Goal: Task Accomplishment & Management: Manage account settings

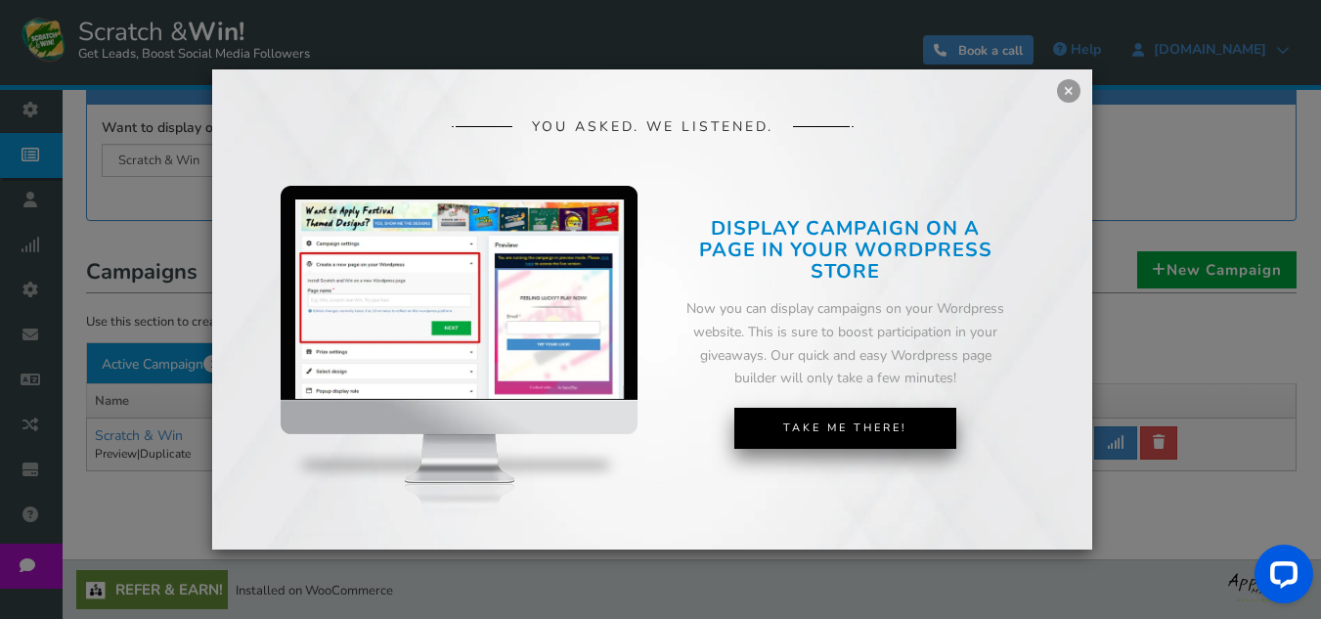
click at [828, 433] on link "Take Me There!" at bounding box center [846, 428] width 222 height 41
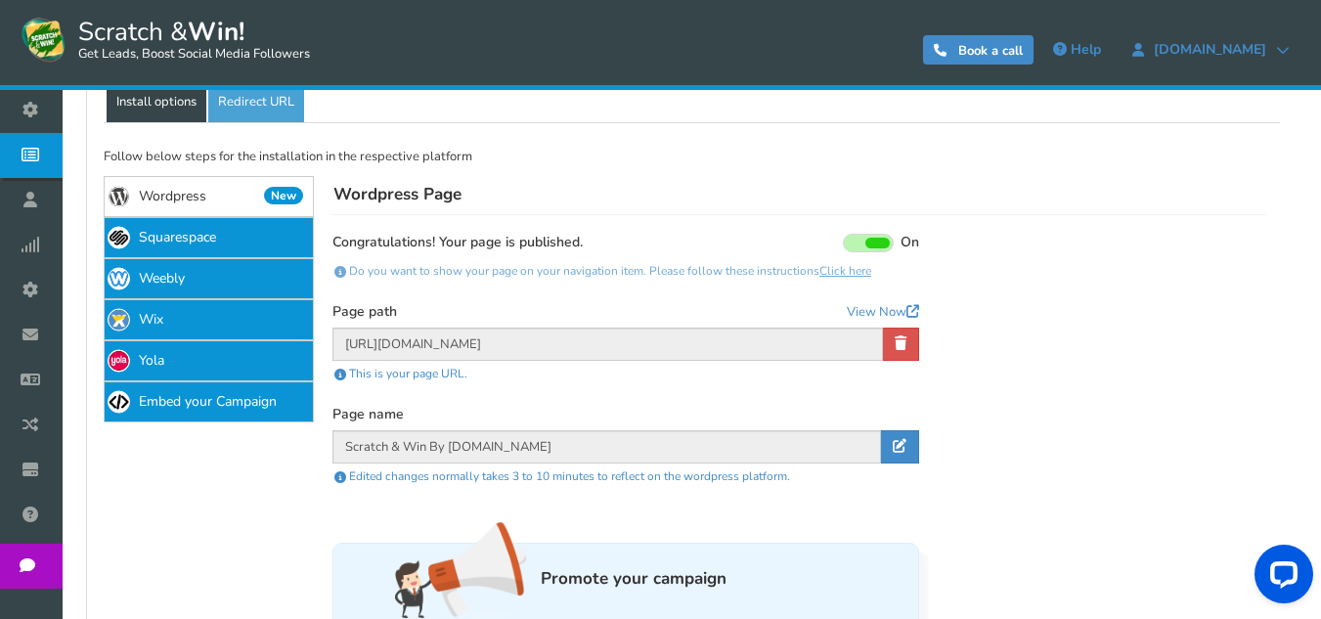
scroll to position [246, 0]
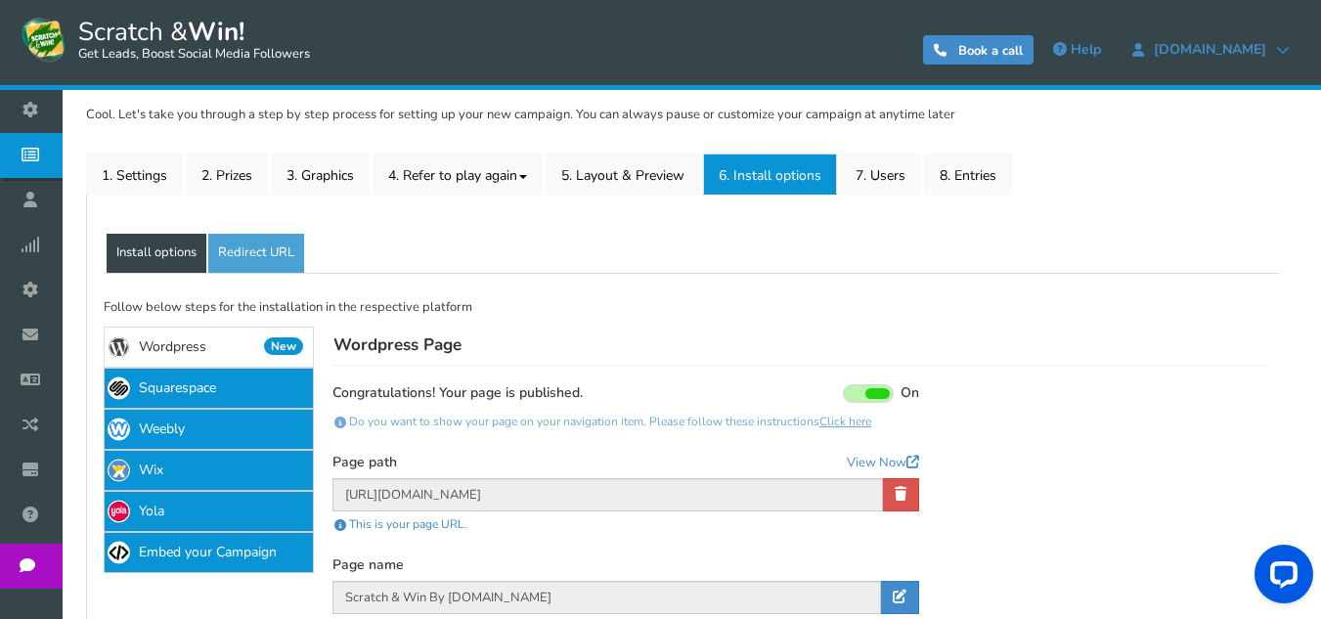
click at [228, 342] on link "Wordpress New" at bounding box center [209, 347] width 210 height 41
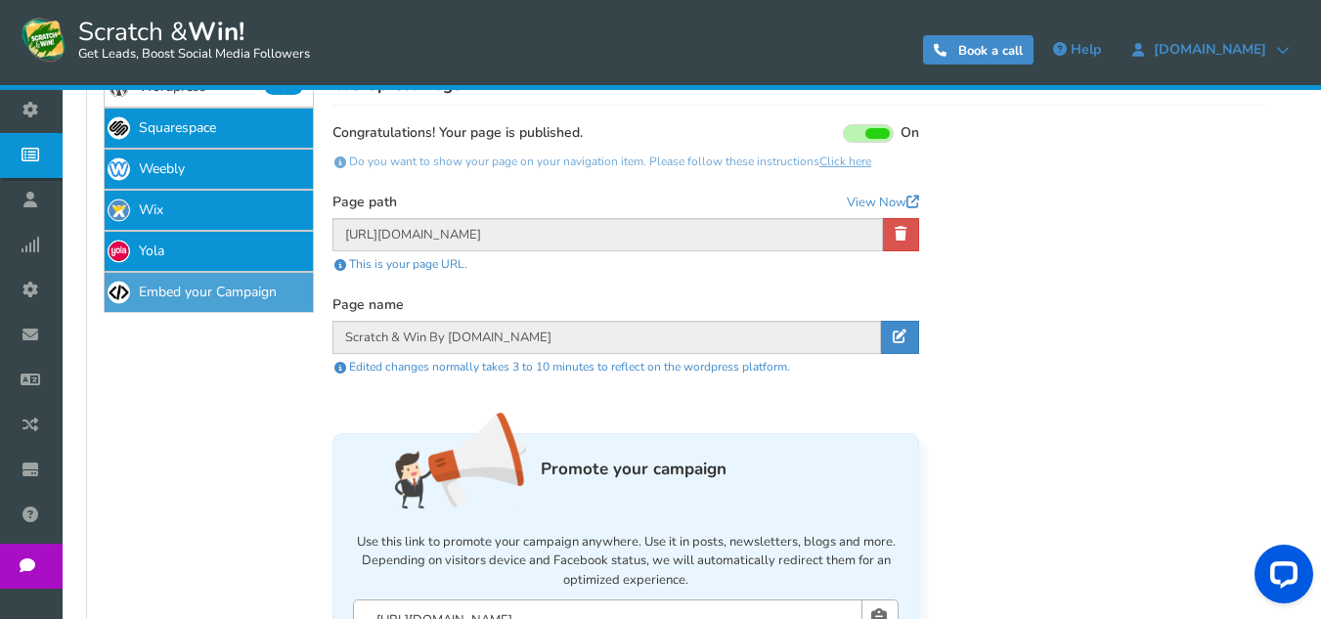
click at [258, 301] on link "Embed your Campaign" at bounding box center [209, 292] width 210 height 41
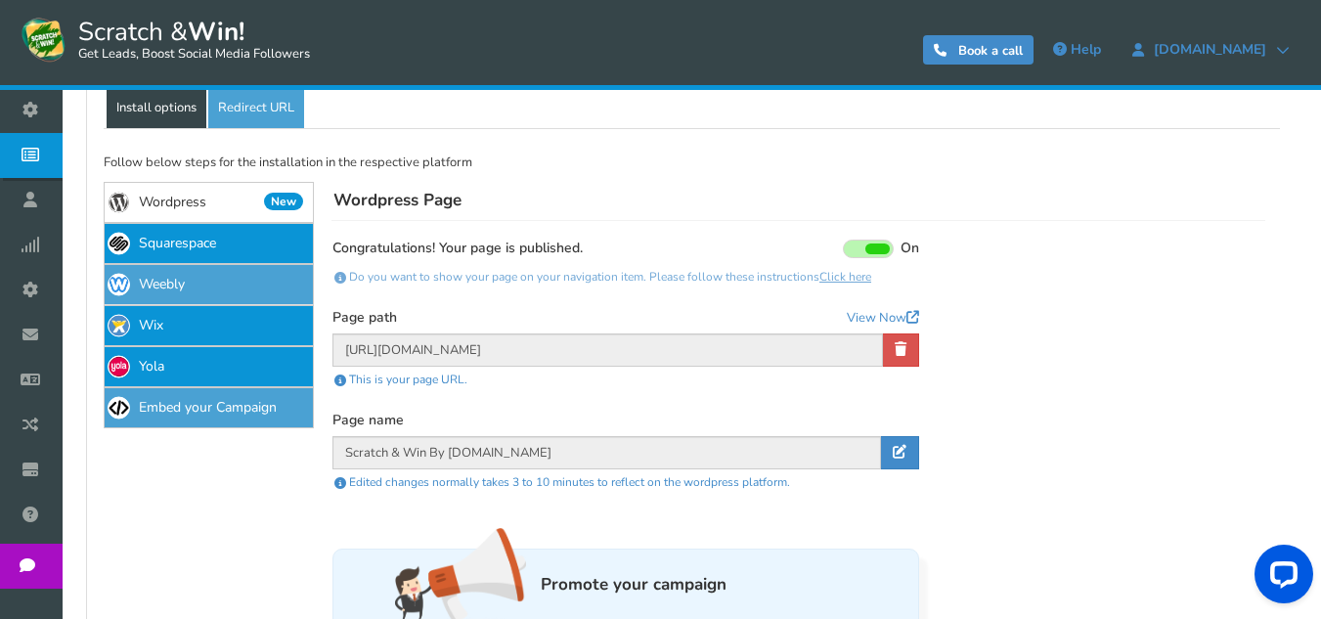
click at [258, 301] on link "Weebly" at bounding box center [209, 284] width 210 height 41
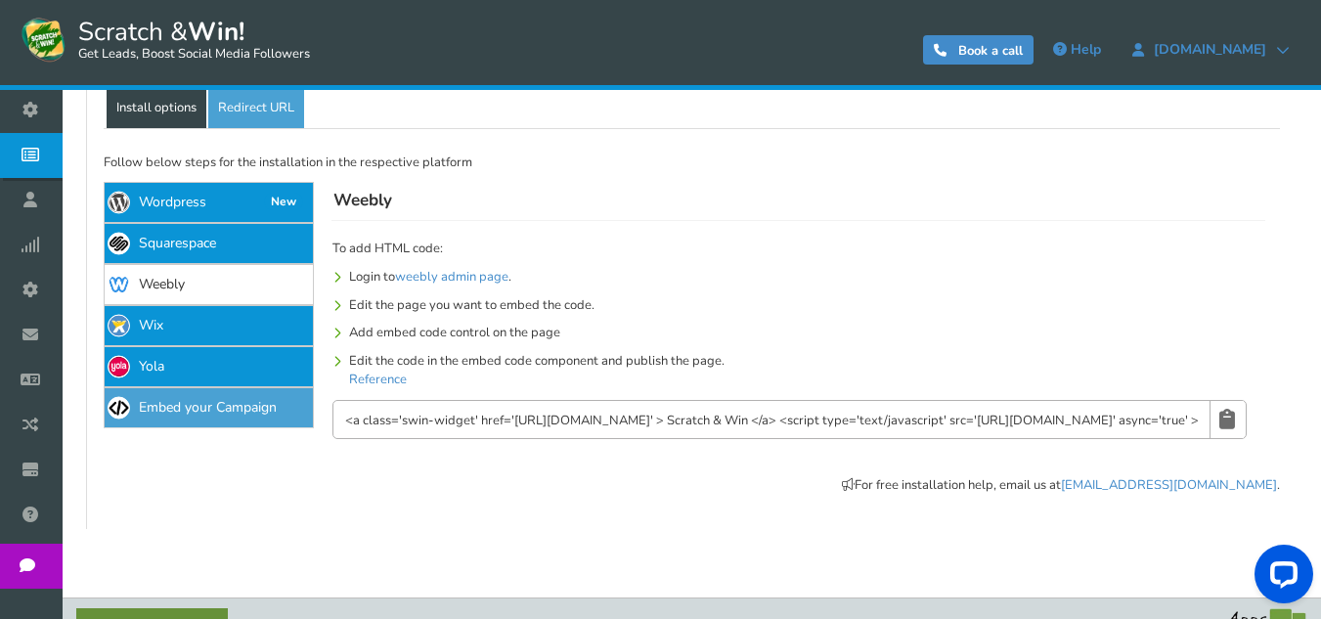
click at [184, 405] on link "Embed your Campaign" at bounding box center [209, 407] width 210 height 41
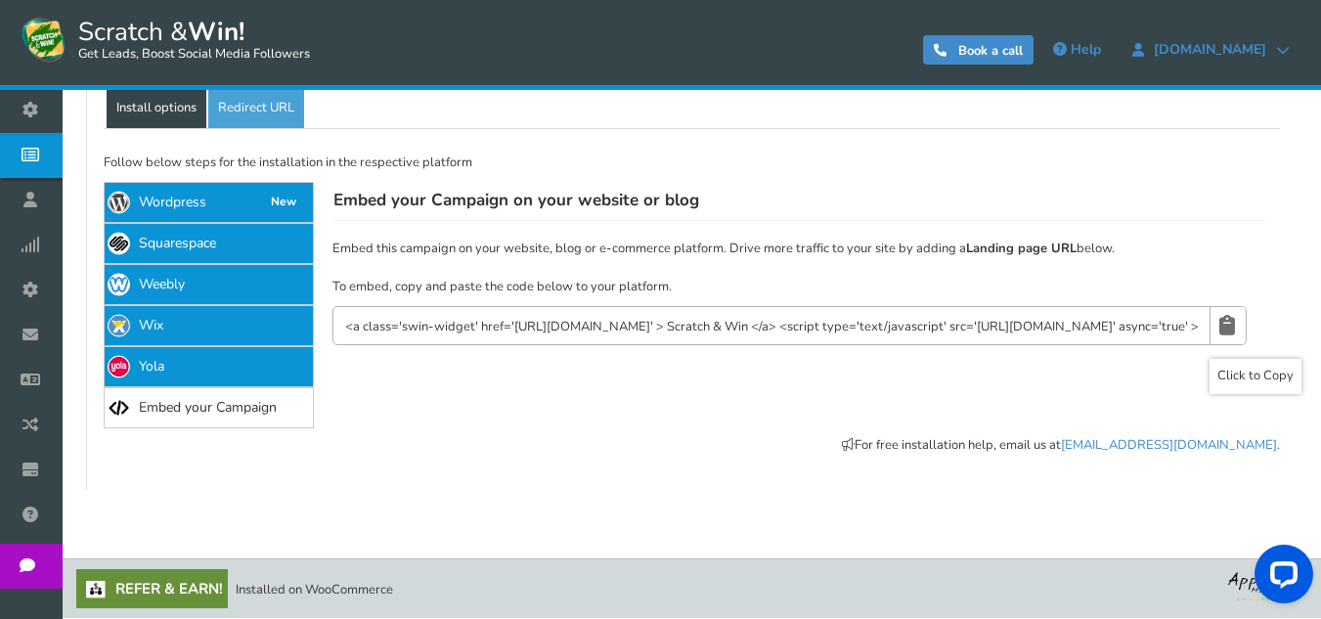
click at [1236, 323] on link at bounding box center [1227, 325] width 34 height 37
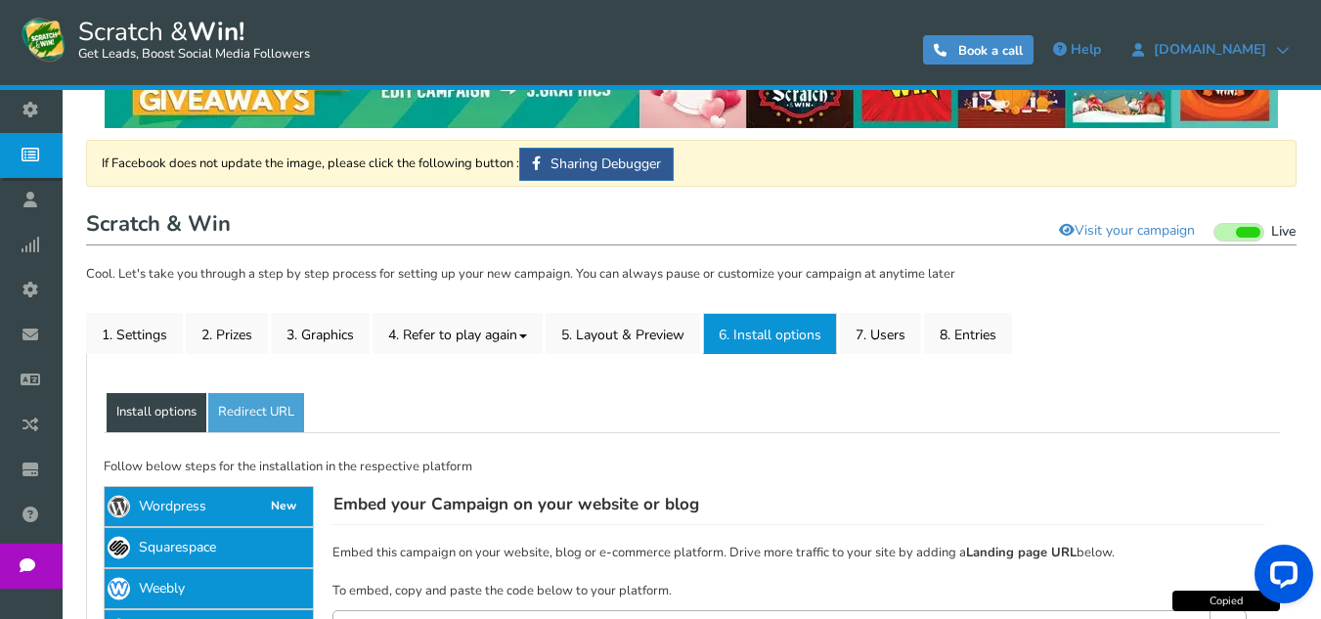
scroll to position [130, 0]
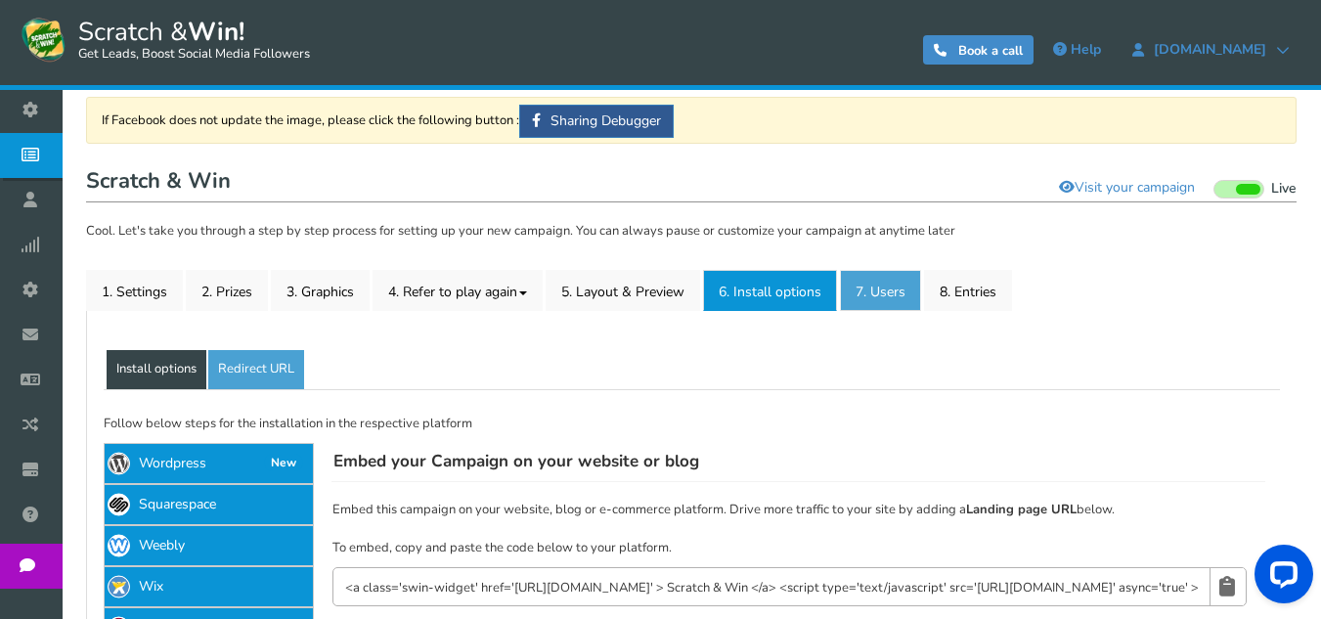
click at [882, 285] on link "7. Users" at bounding box center [880, 290] width 81 height 41
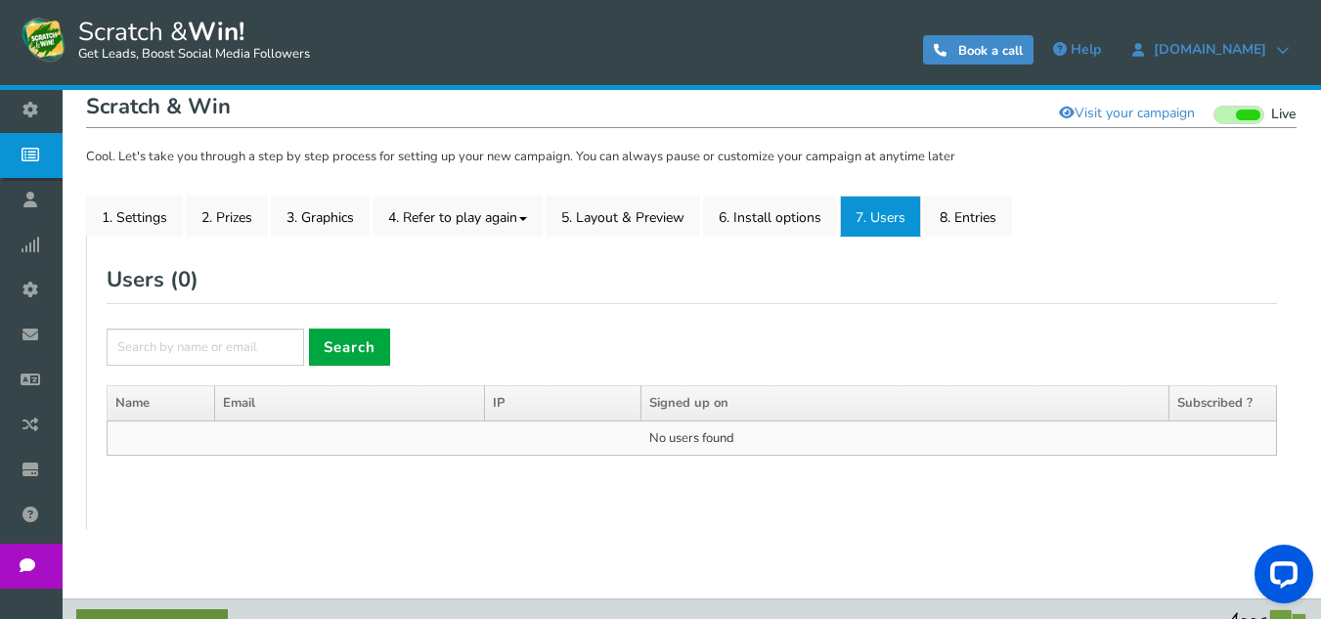
scroll to position [245, 0]
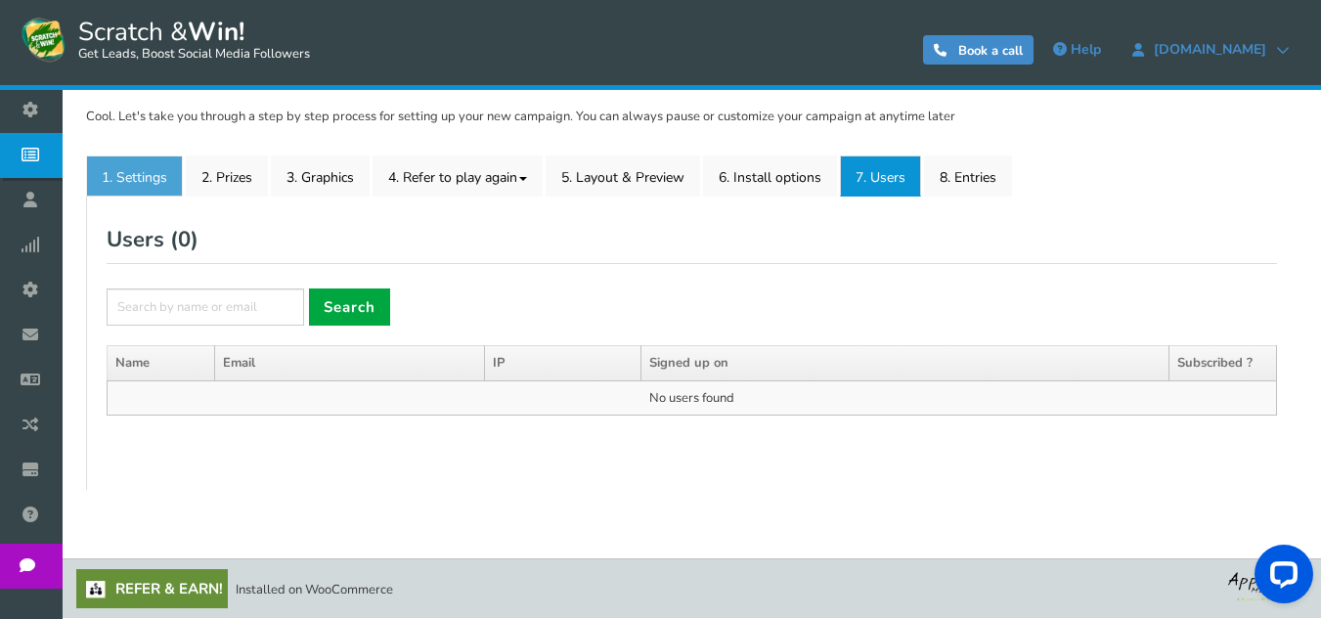
click at [156, 183] on link "1. Settings" at bounding box center [134, 176] width 97 height 41
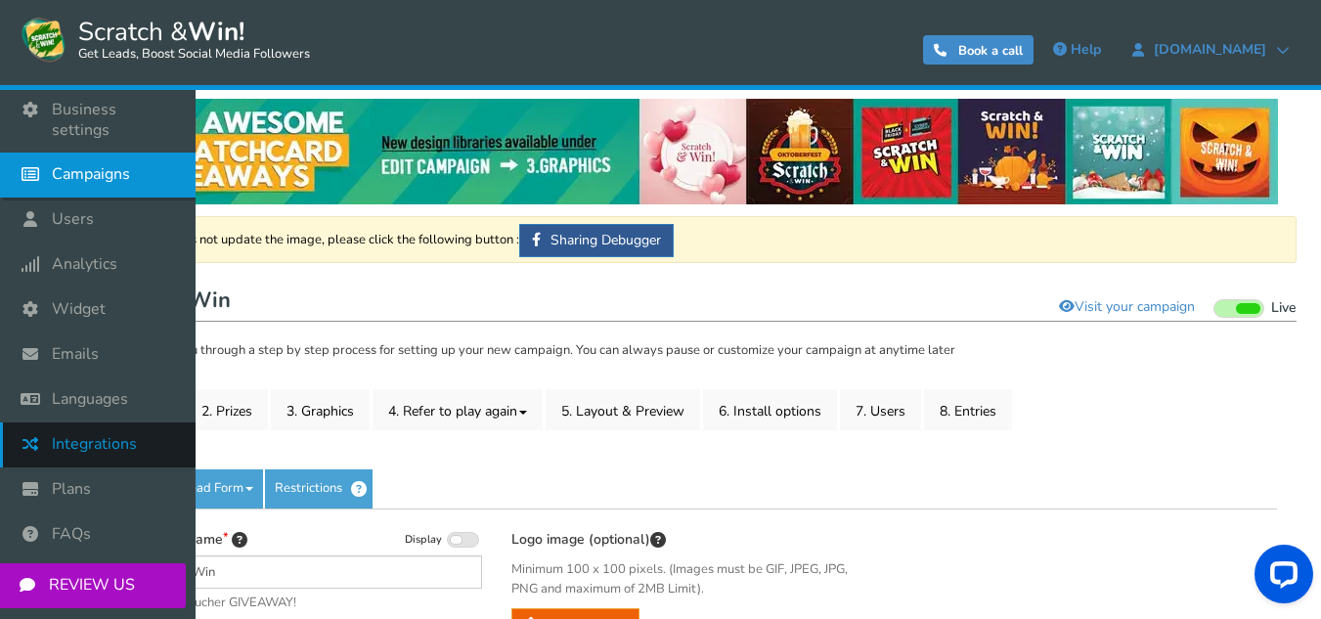
scroll to position [0, 0]
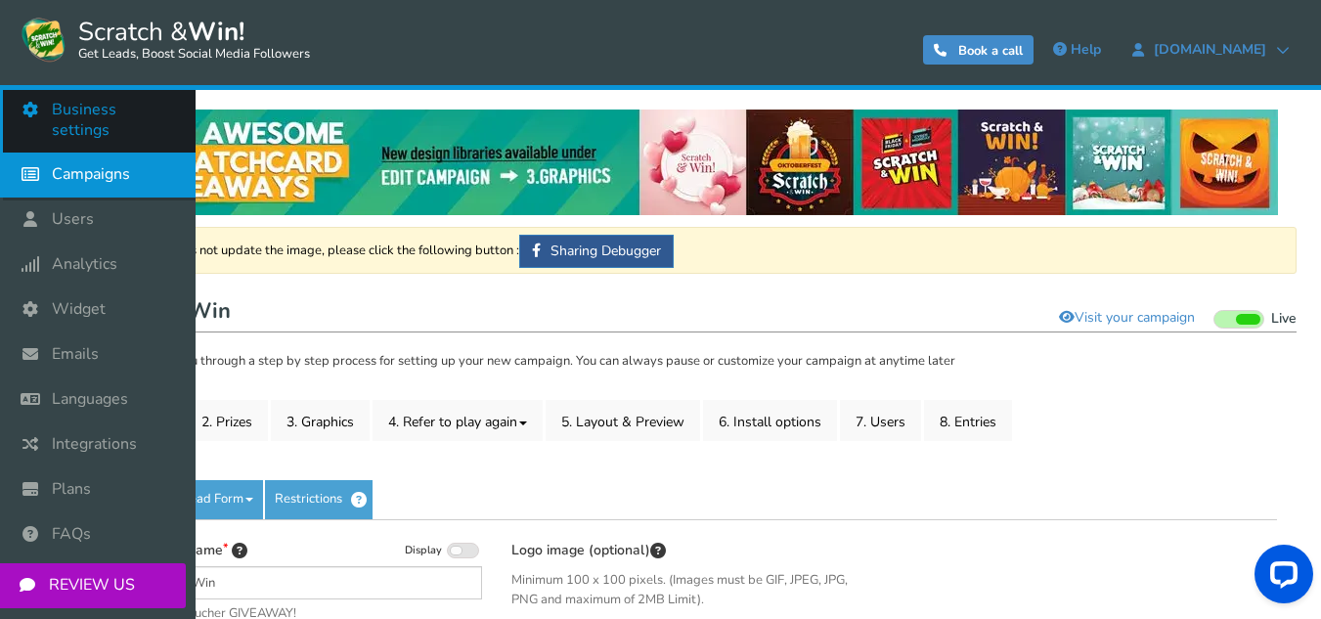
click at [136, 107] on span "Business settings" at bounding box center [114, 120] width 124 height 41
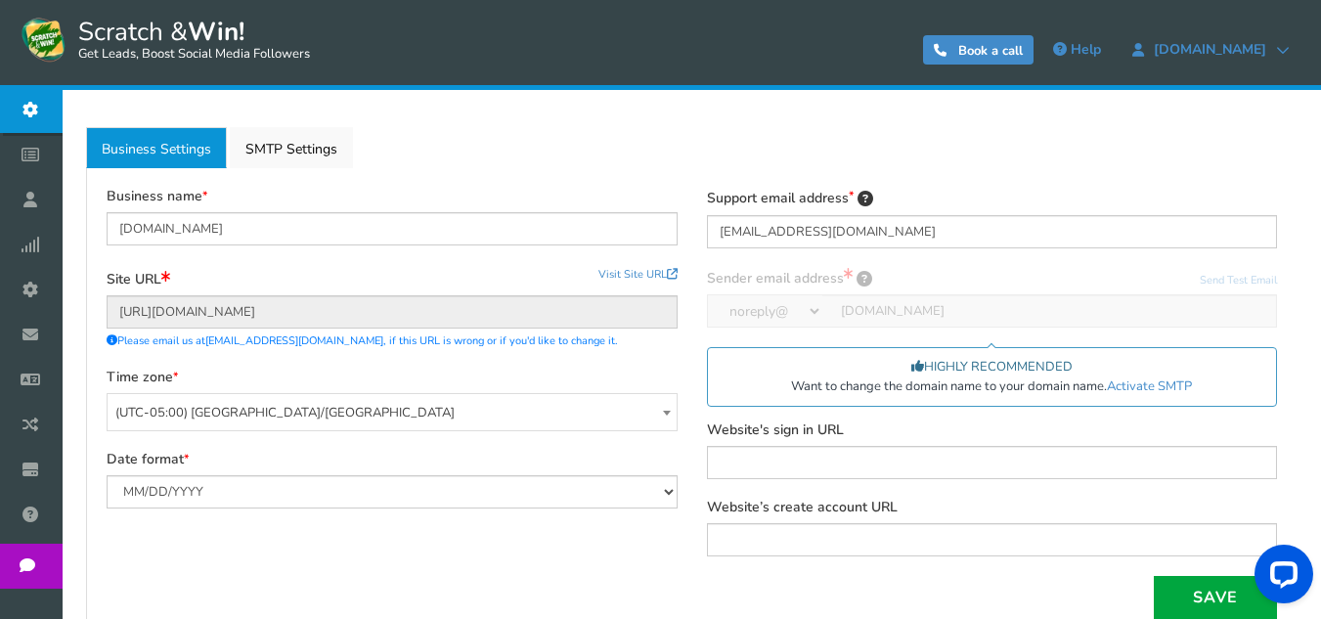
scroll to position [261, 0]
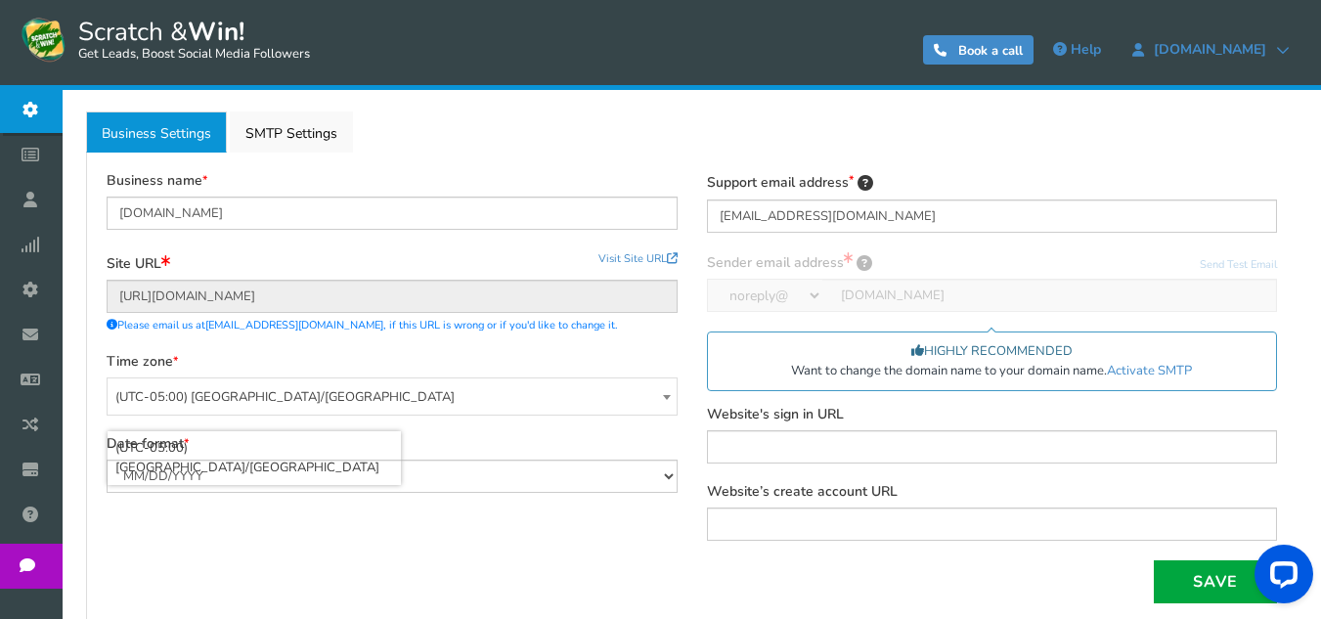
click at [600, 402] on span "(UTC-05:00) [GEOGRAPHIC_DATA]/[GEOGRAPHIC_DATA]" at bounding box center [392, 397] width 569 height 38
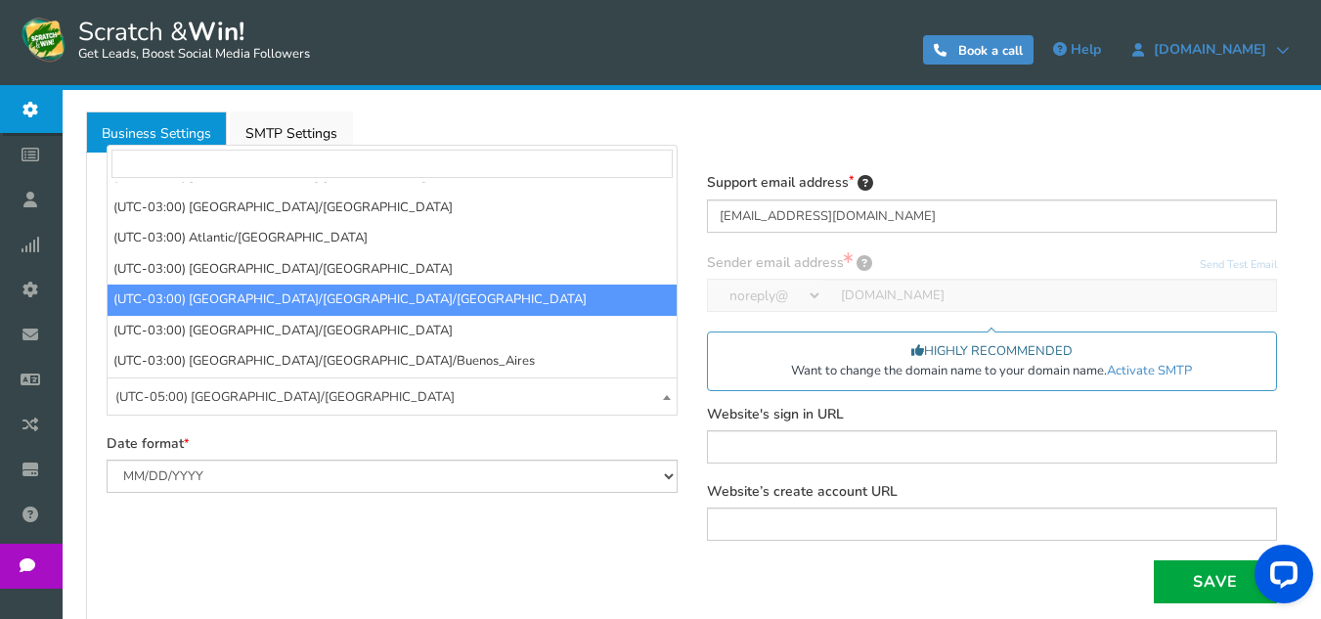
scroll to position [0, 0]
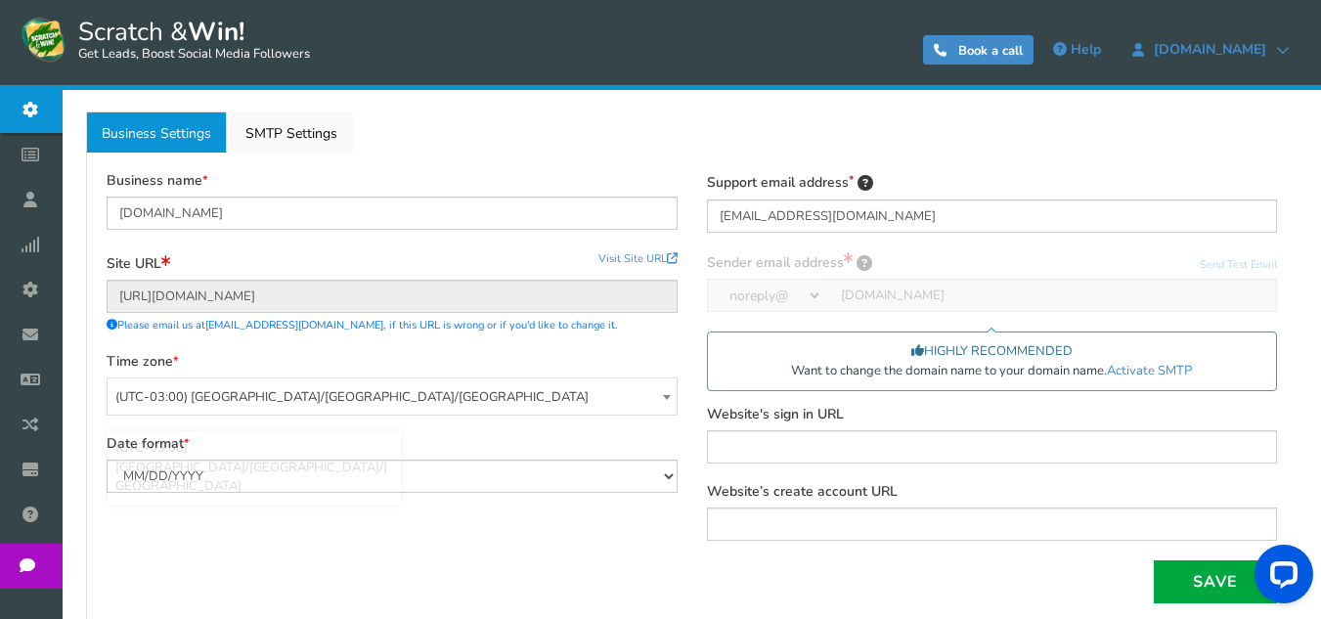
click at [324, 406] on span "(UTC-03:00) [GEOGRAPHIC_DATA]/[GEOGRAPHIC_DATA]/[GEOGRAPHIC_DATA]" at bounding box center [392, 397] width 569 height 38
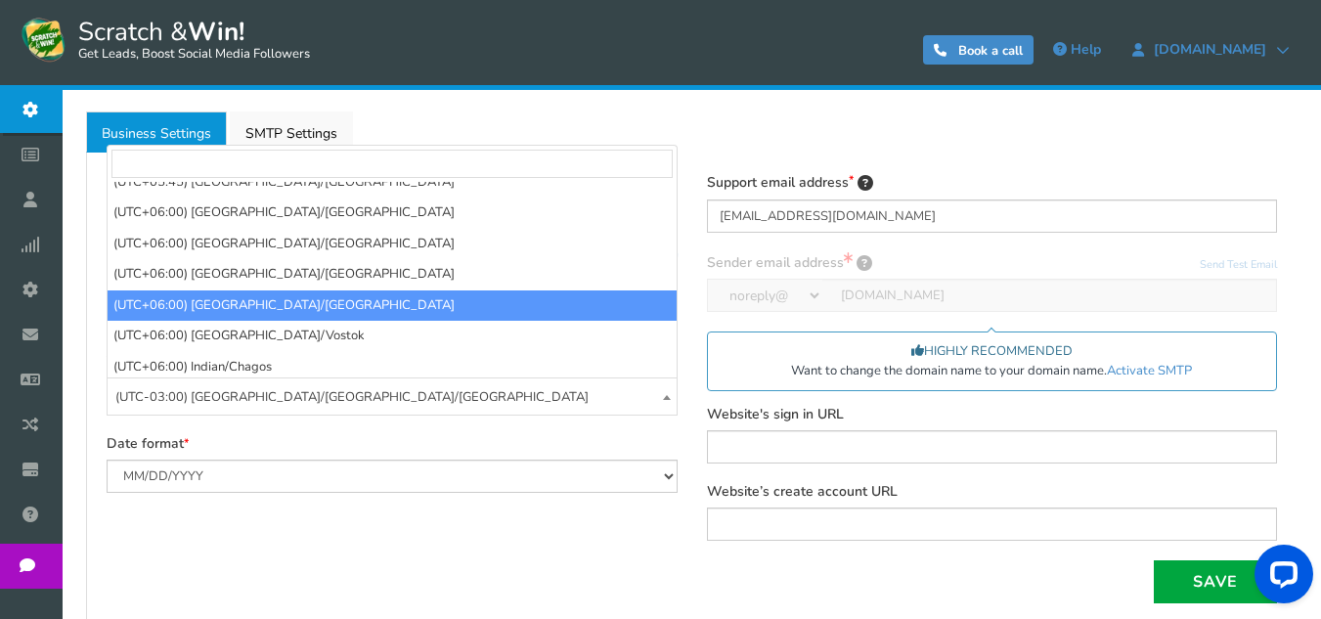
scroll to position [9959, 0]
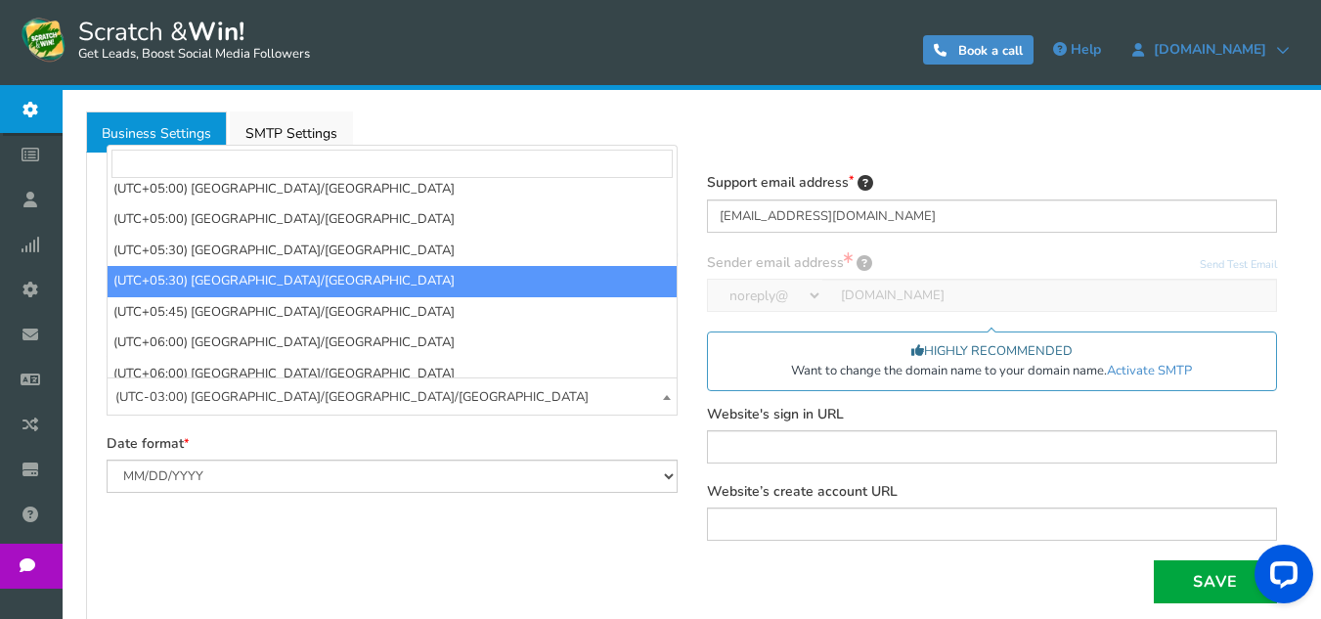
select select "[GEOGRAPHIC_DATA]/[GEOGRAPHIC_DATA]"
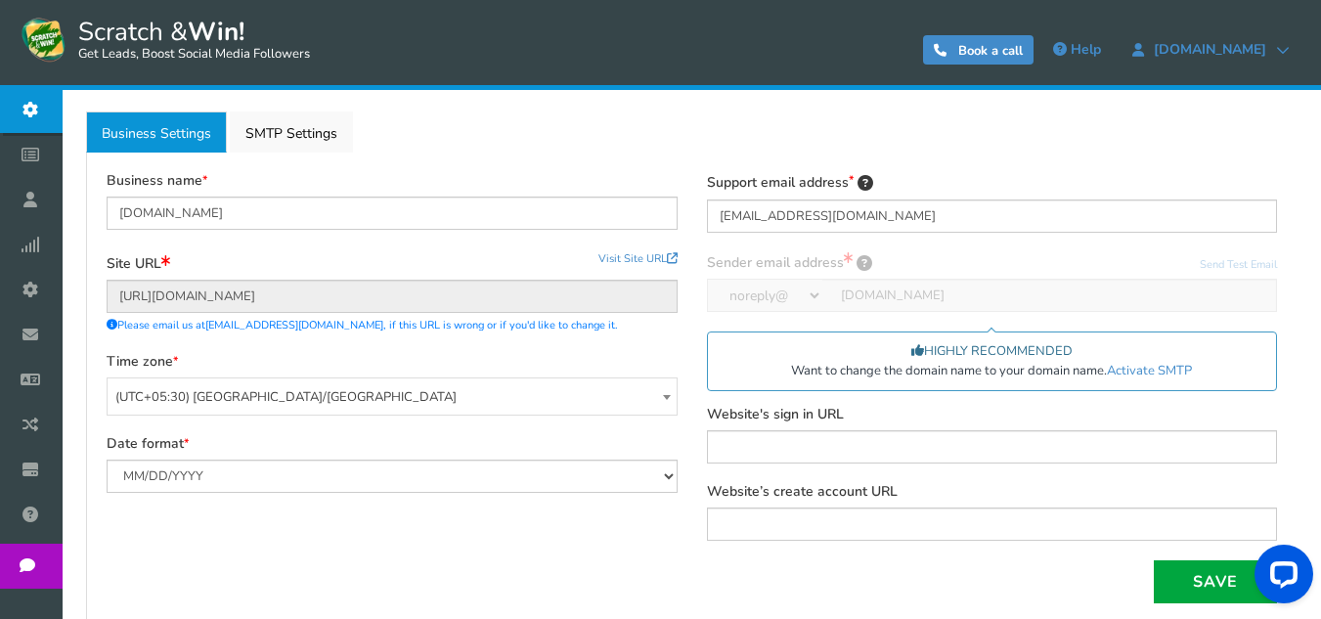
click at [596, 552] on div "Business name [DOMAIN_NAME] Site URL Update site URL Visit Site URL [URL][DOMAI…" at bounding box center [692, 387] width 1200 height 431
click at [1180, 588] on button "Save" at bounding box center [1215, 581] width 123 height 43
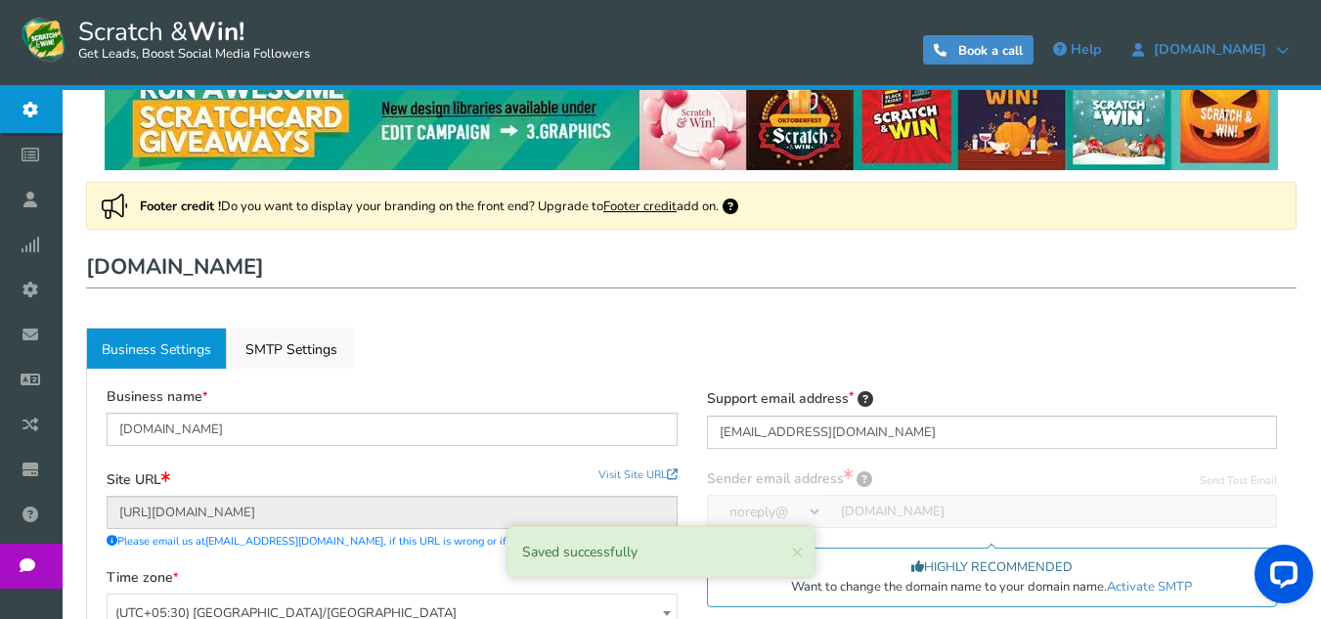
scroll to position [0, 0]
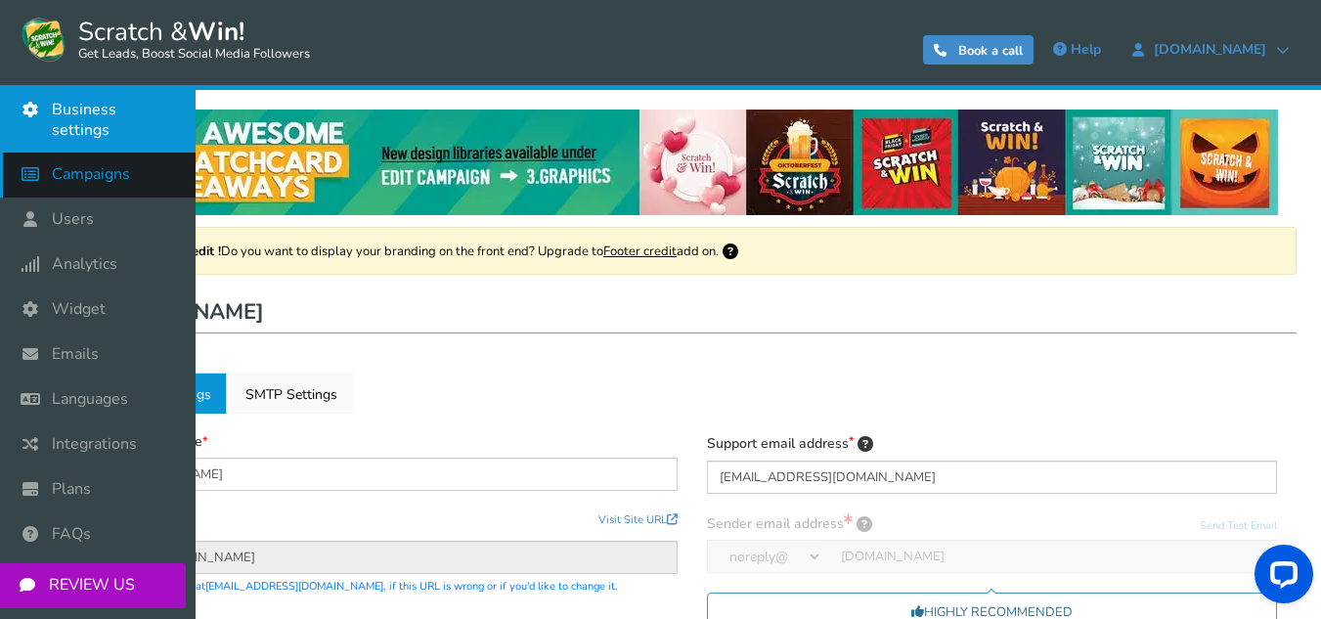
click at [67, 164] on span "Campaigns" at bounding box center [91, 174] width 78 height 21
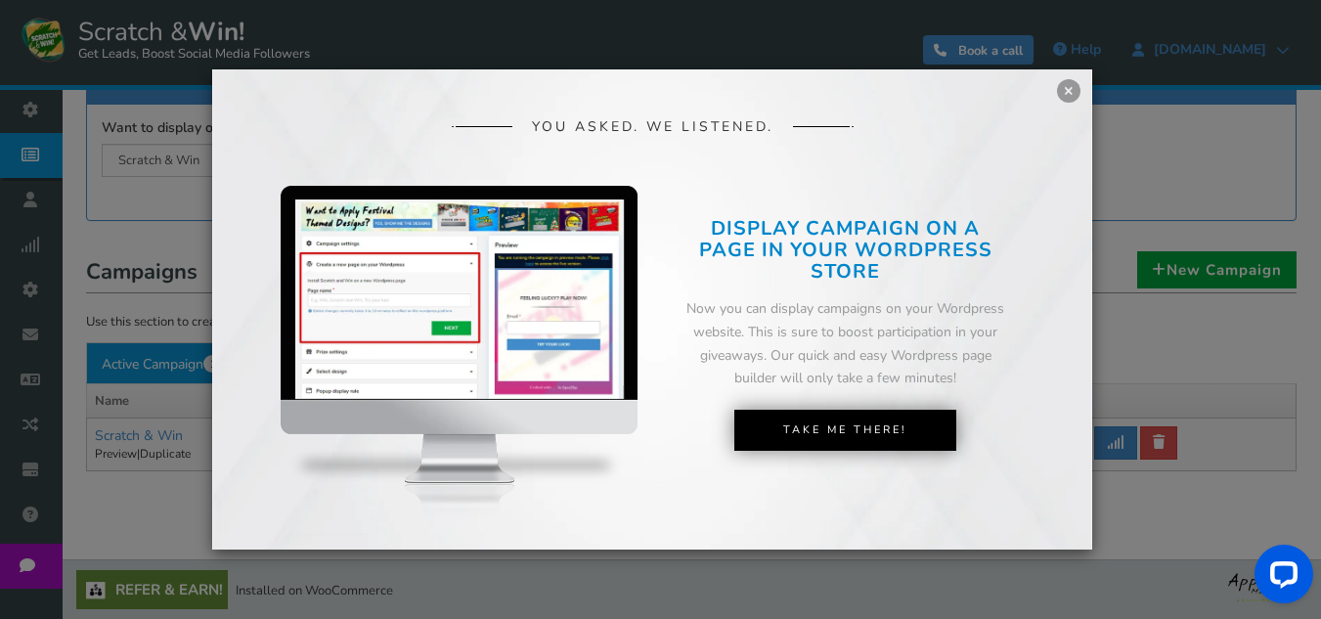
click at [1034, 440] on div "YOU ASKED. WE LISTENED. DISPLAY CAMPAIGN ON A PAGE IN YOUR SHOPIFY STORE Now yo…" at bounding box center [652, 309] width 880 height 481
click at [1071, 101] on link "×" at bounding box center [1068, 90] width 23 height 23
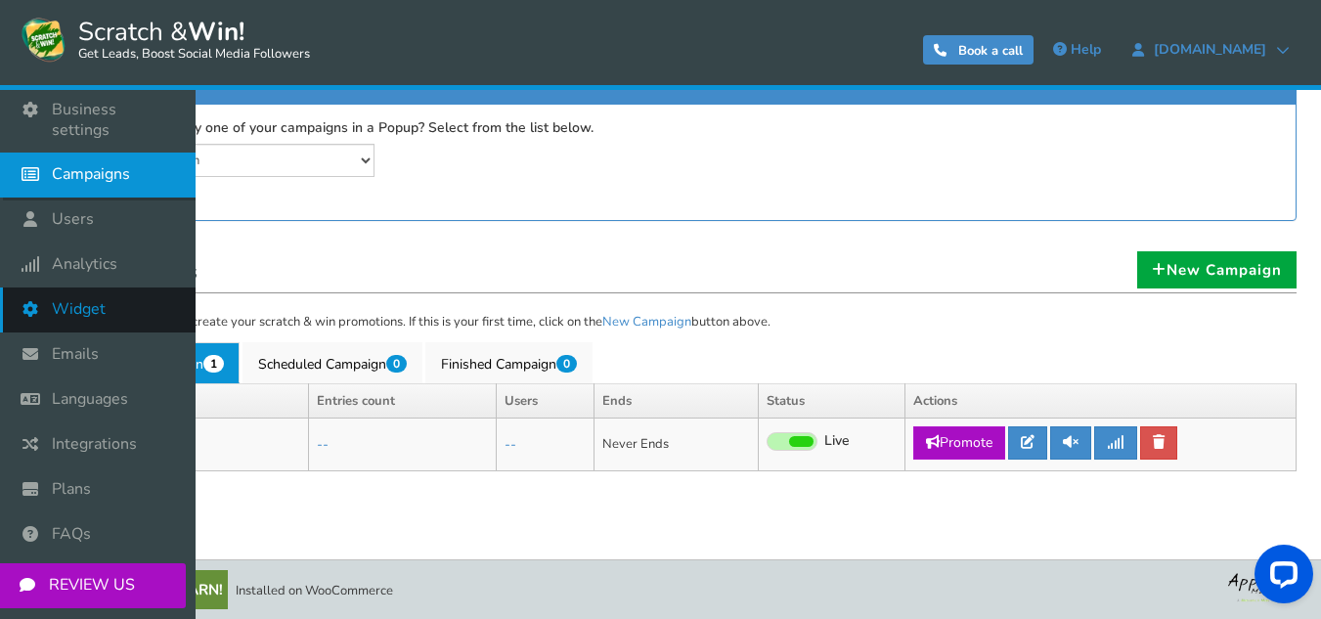
click at [111, 288] on link "Widget" at bounding box center [98, 310] width 196 height 45
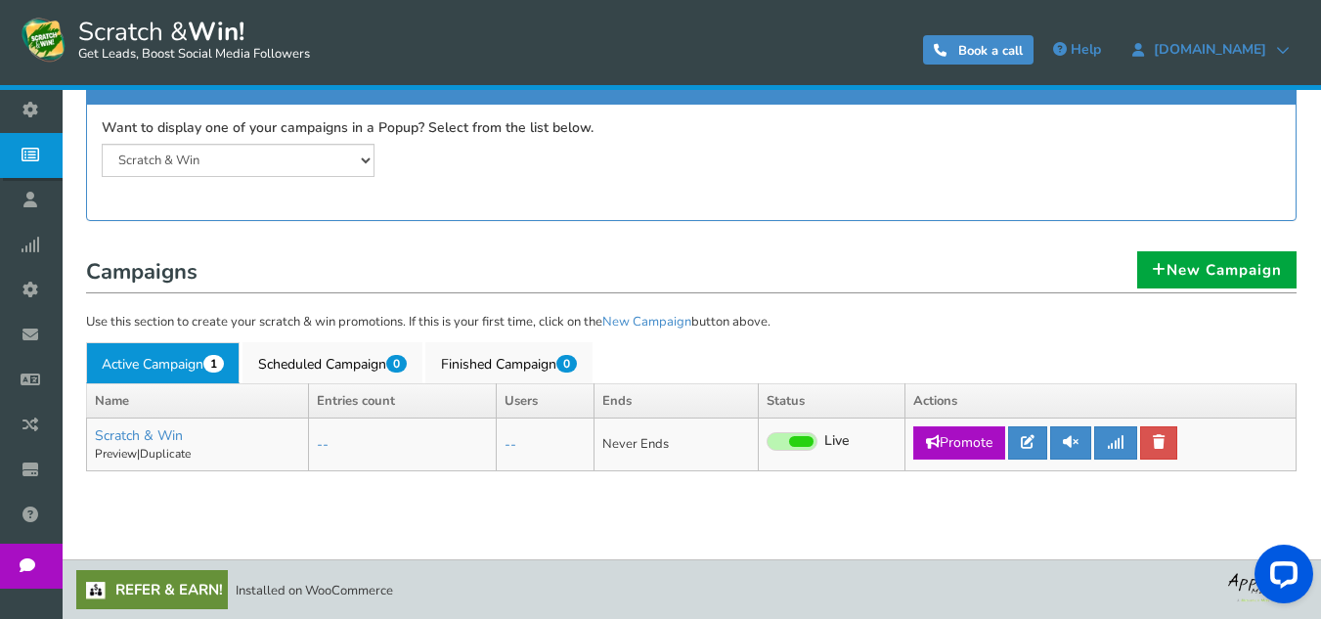
click at [0, 0] on div "● ● ● ● ● ●" at bounding box center [0, 0] width 0 height 0
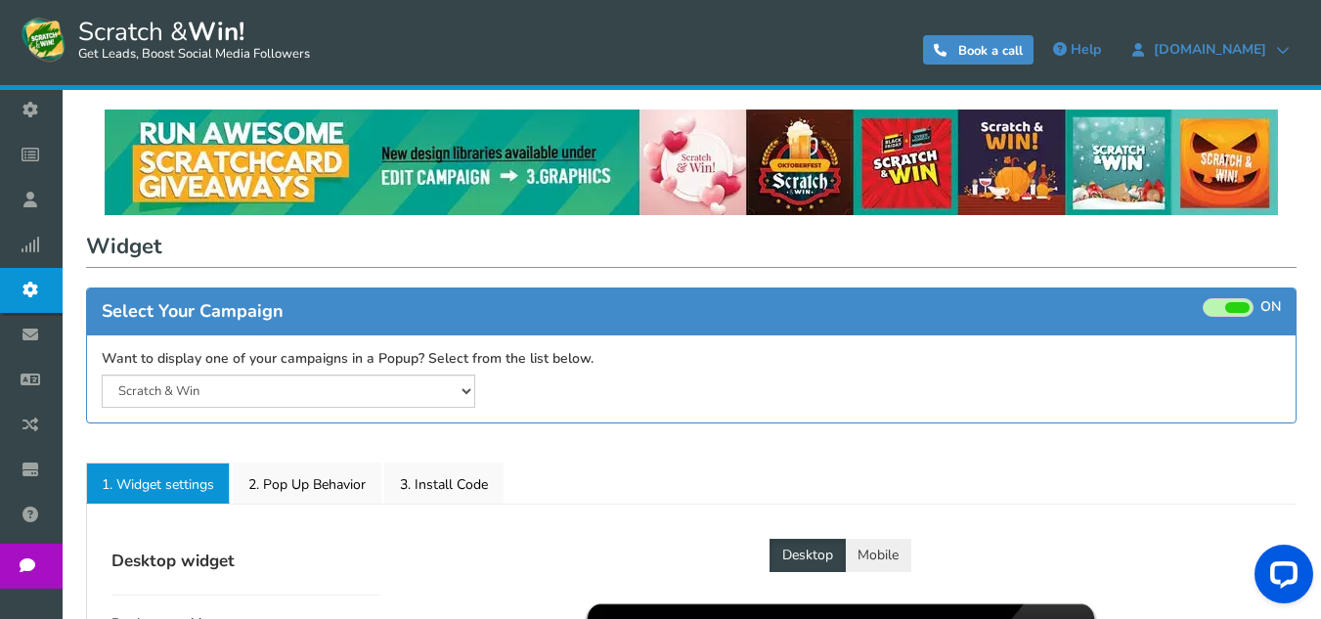
select select "mid-bottom-bar"
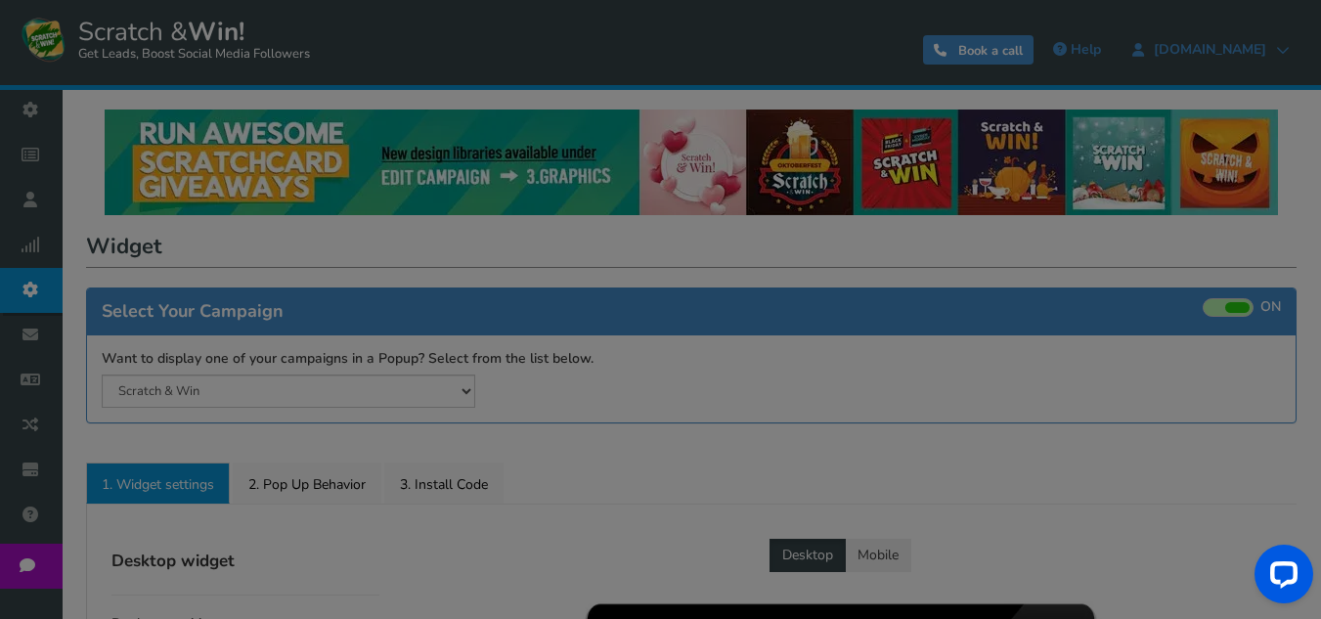
radio input "true"
select select "inherit"
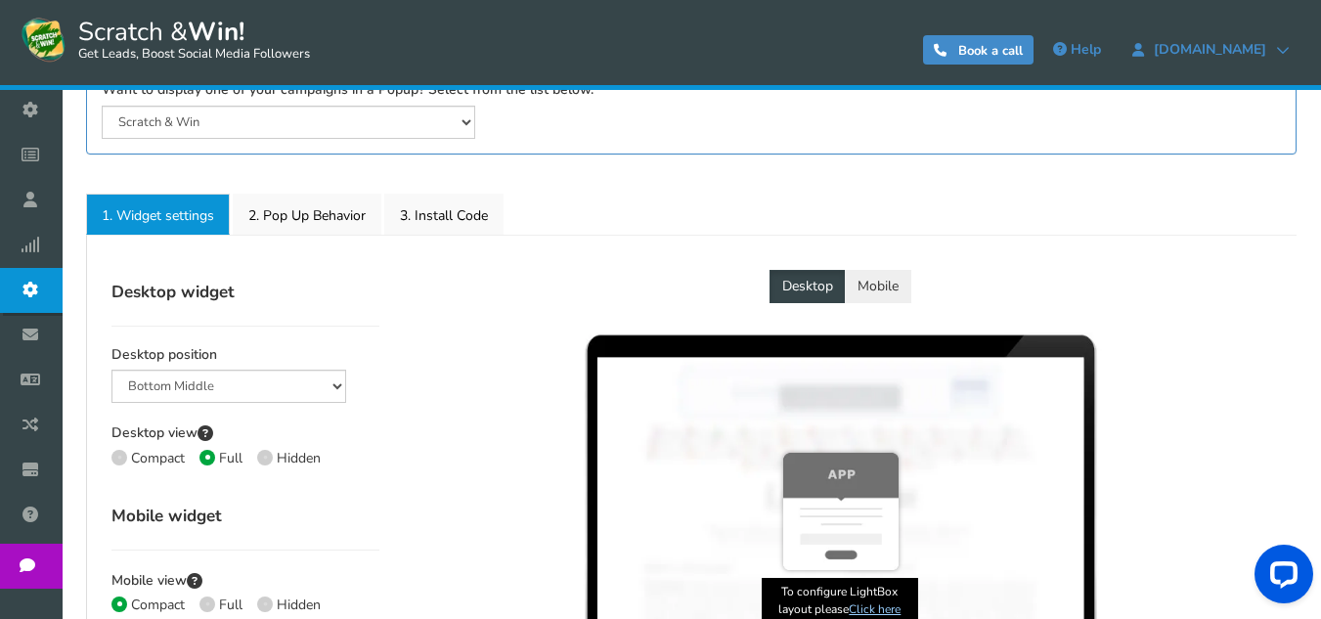
scroll to position [261, 0]
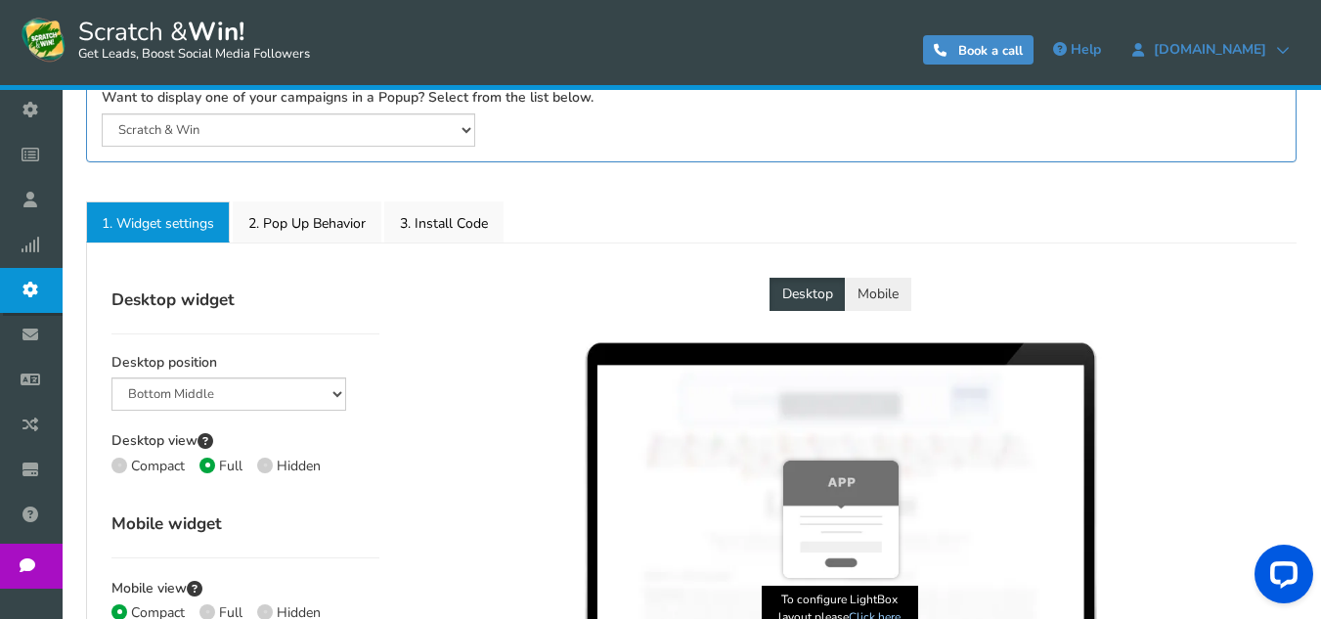
click at [879, 282] on button "Mobile" at bounding box center [878, 294] width 67 height 33
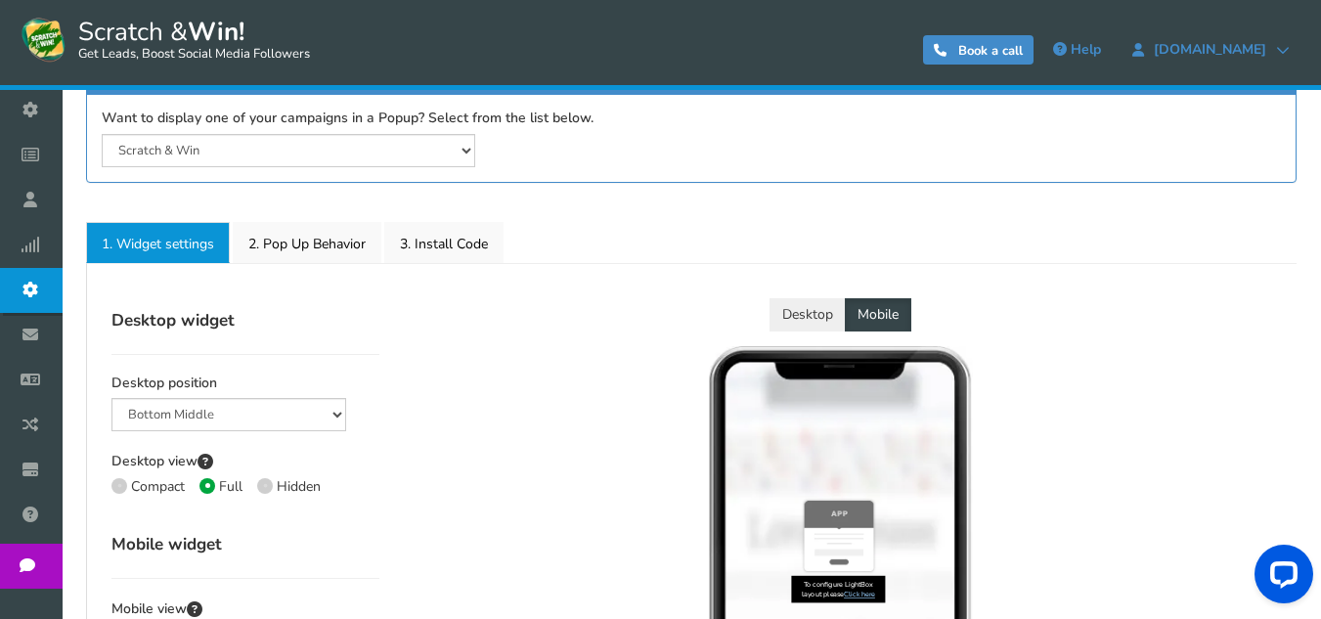
scroll to position [220, 0]
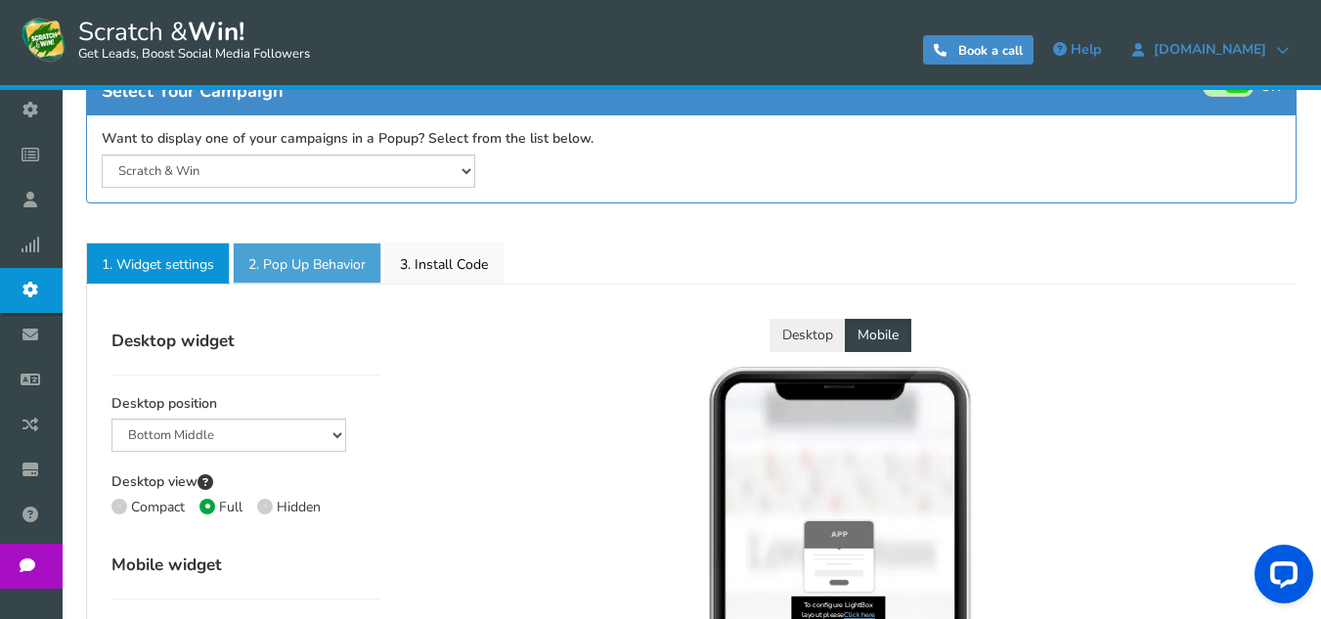
click at [320, 257] on link "2. Pop Up Behavior" at bounding box center [307, 263] width 149 height 41
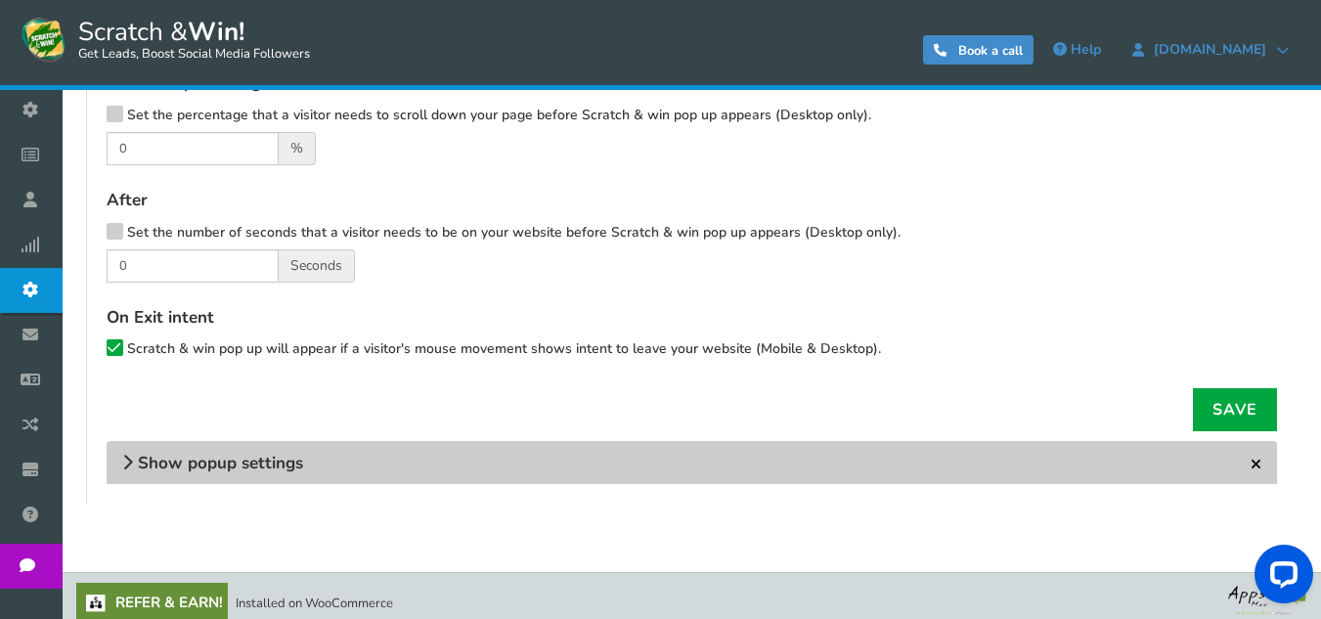
scroll to position [664, 0]
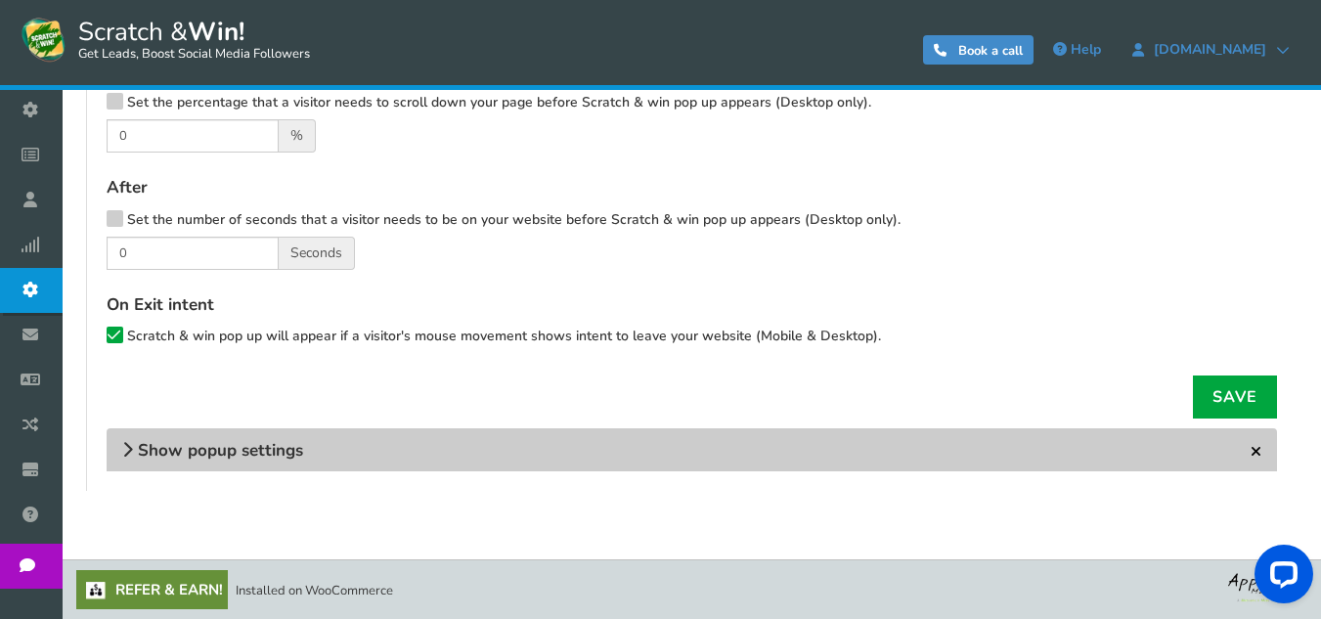
click at [273, 450] on span "Show popup settings" at bounding box center [220, 450] width 165 height 22
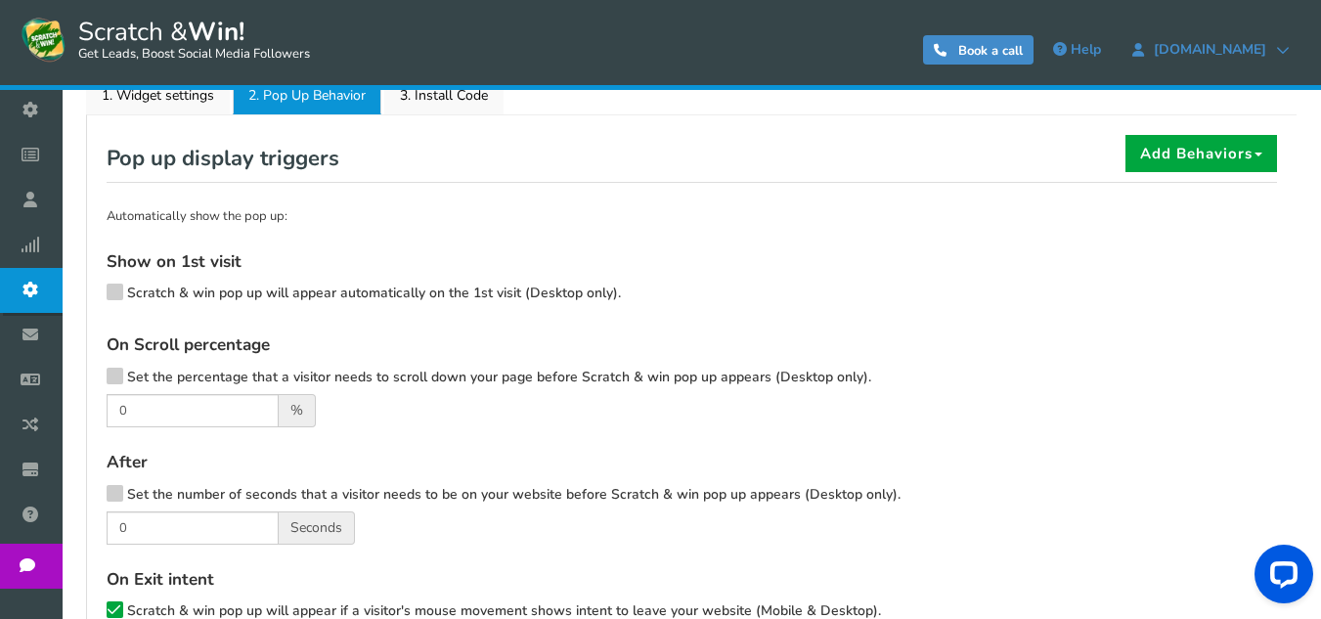
scroll to position [169, 0]
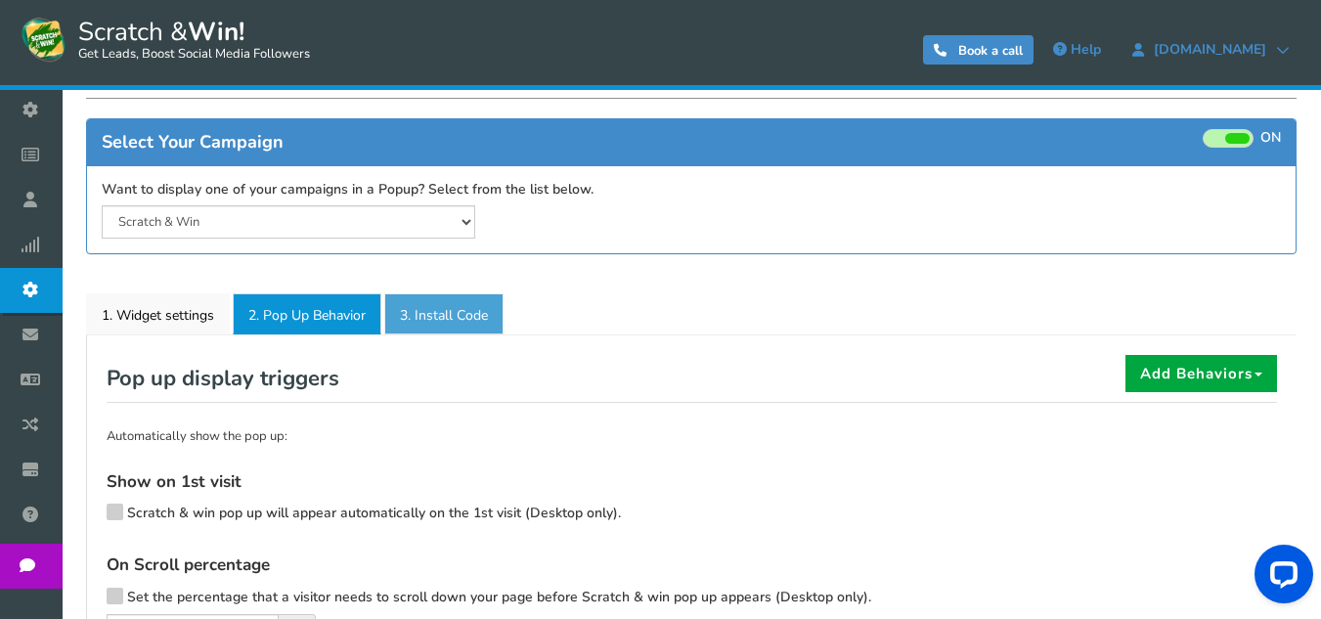
click at [439, 312] on link "3. Install Code" at bounding box center [443, 313] width 119 height 41
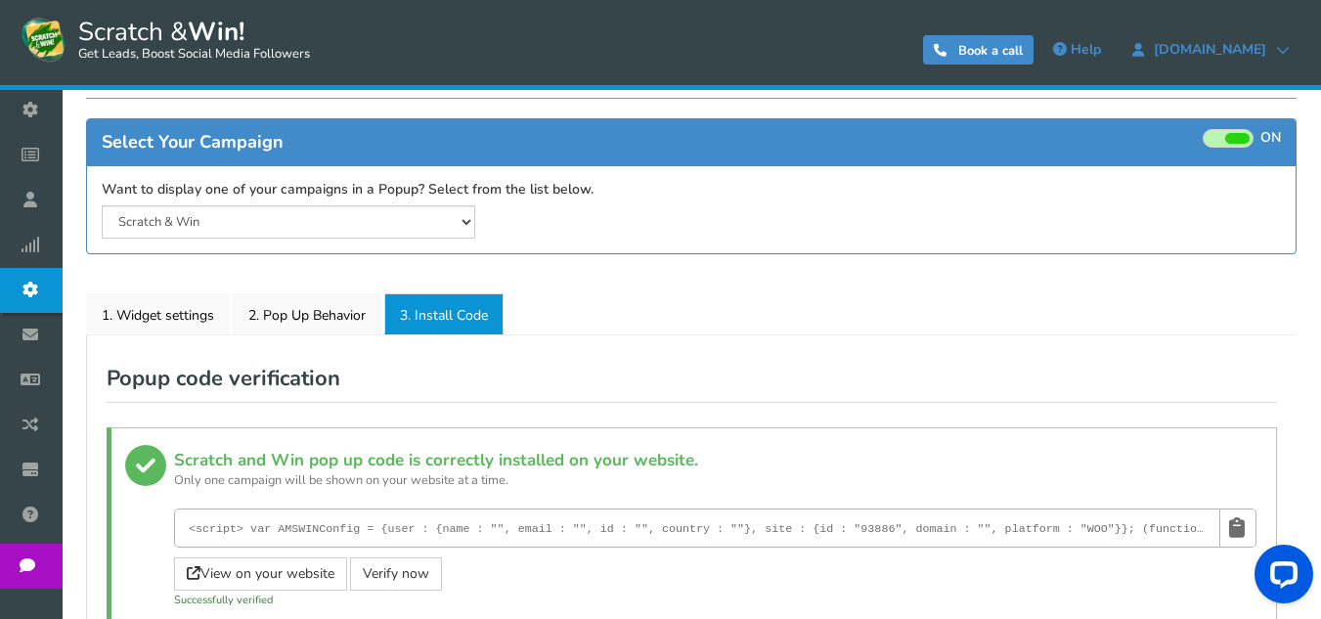
scroll to position [349, 0]
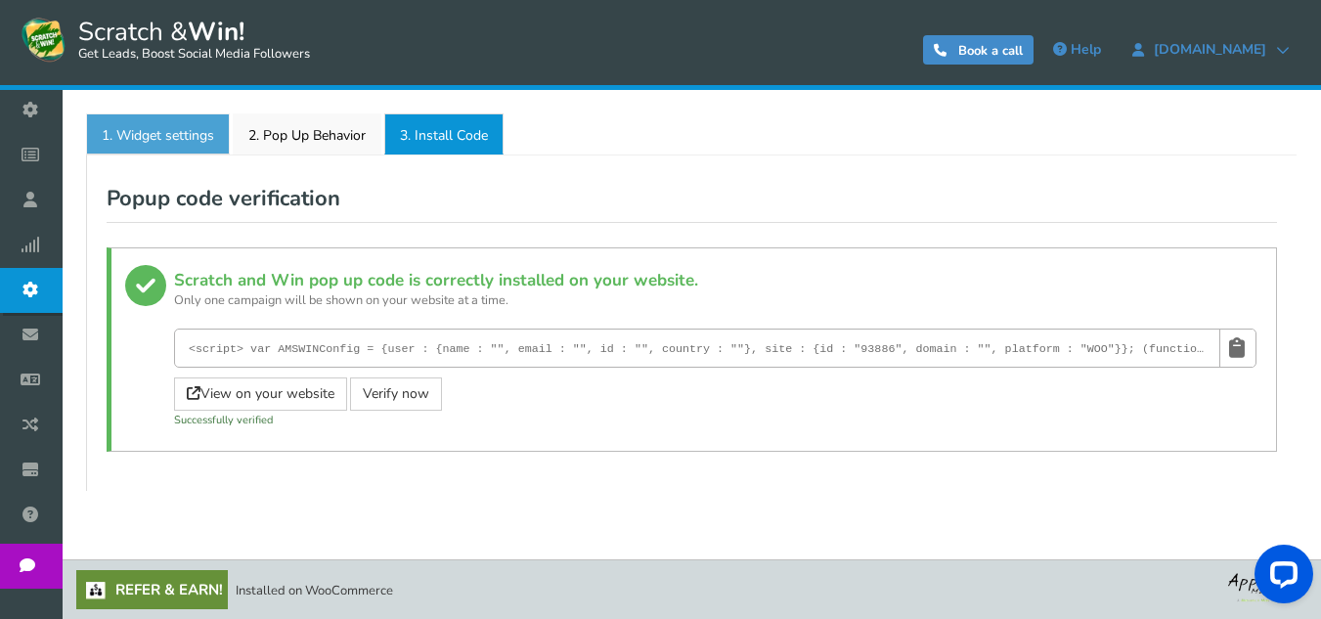
click at [162, 135] on link "1. Widget settings" at bounding box center [158, 133] width 144 height 41
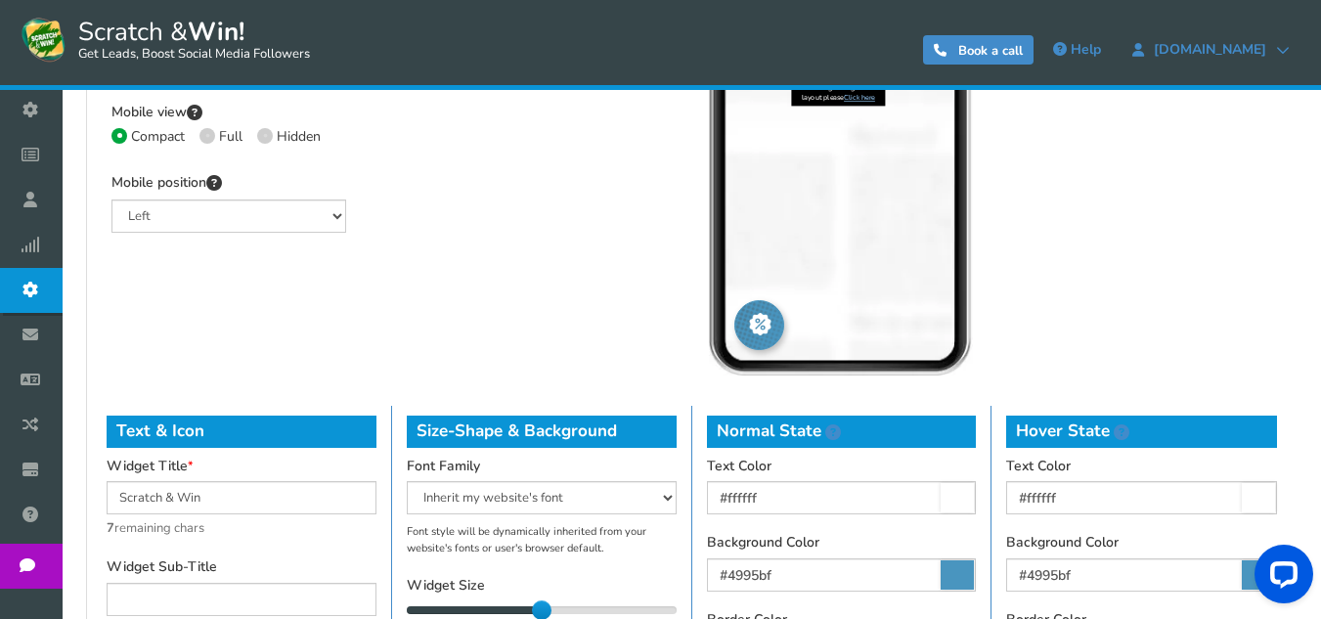
scroll to position [740, 0]
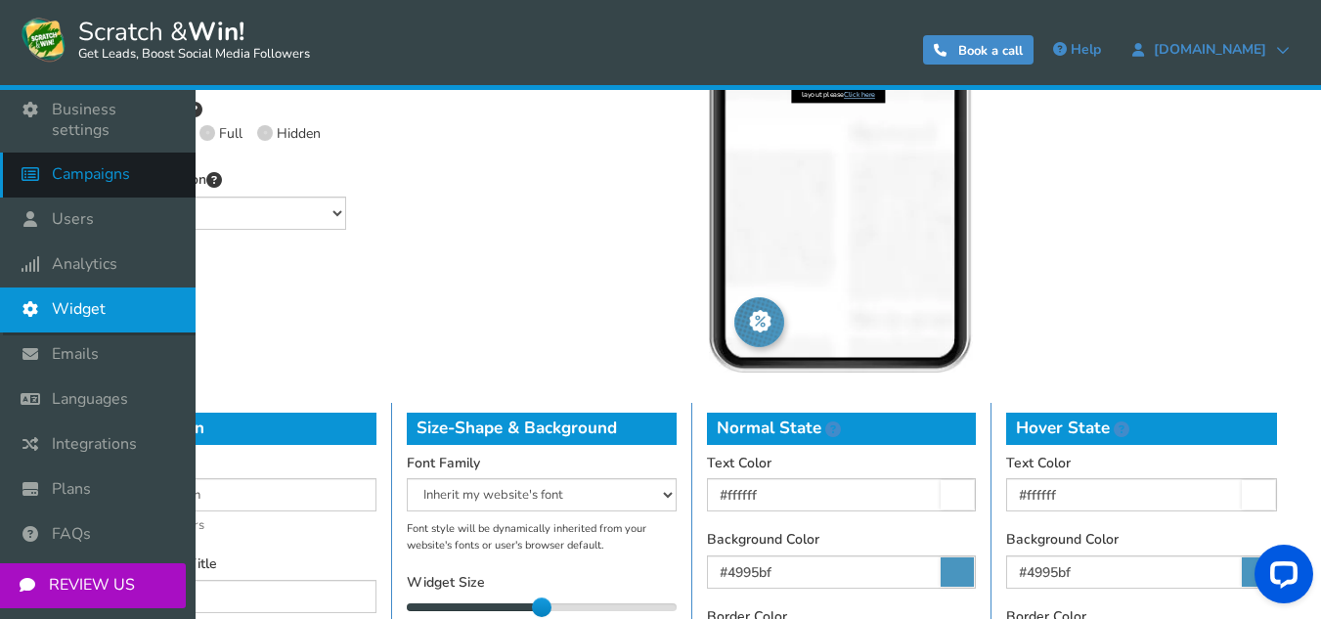
click at [109, 164] on span "Campaigns" at bounding box center [91, 174] width 78 height 21
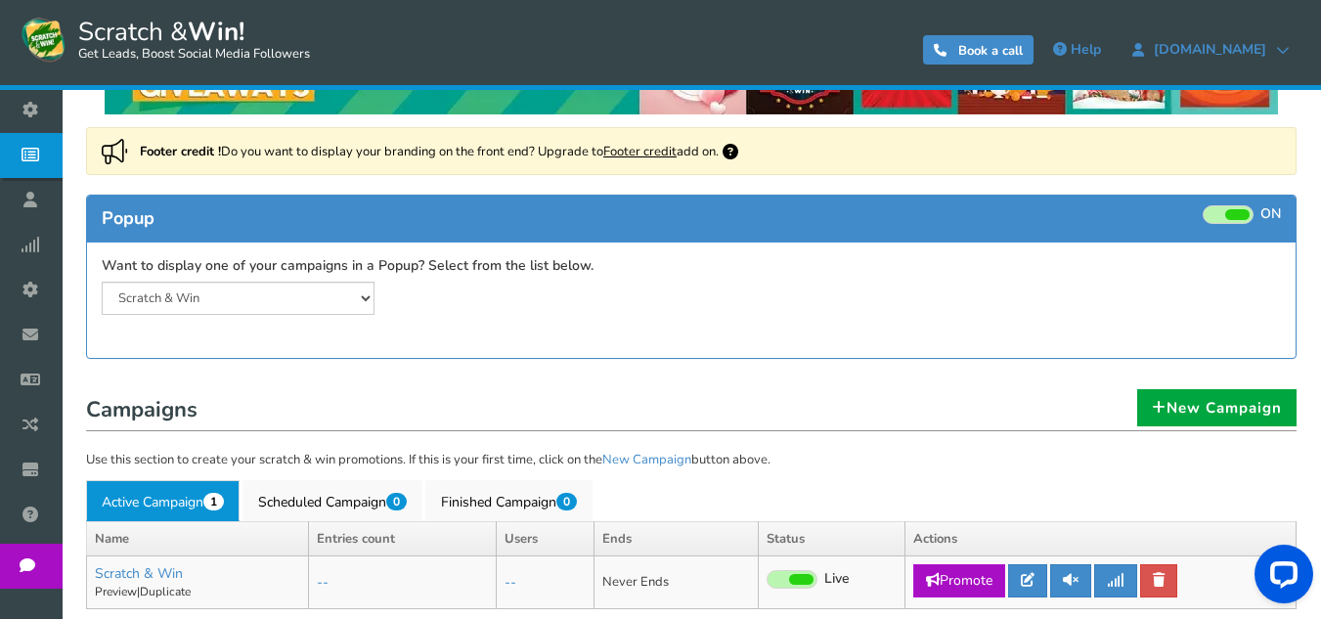
scroll to position [239, 0]
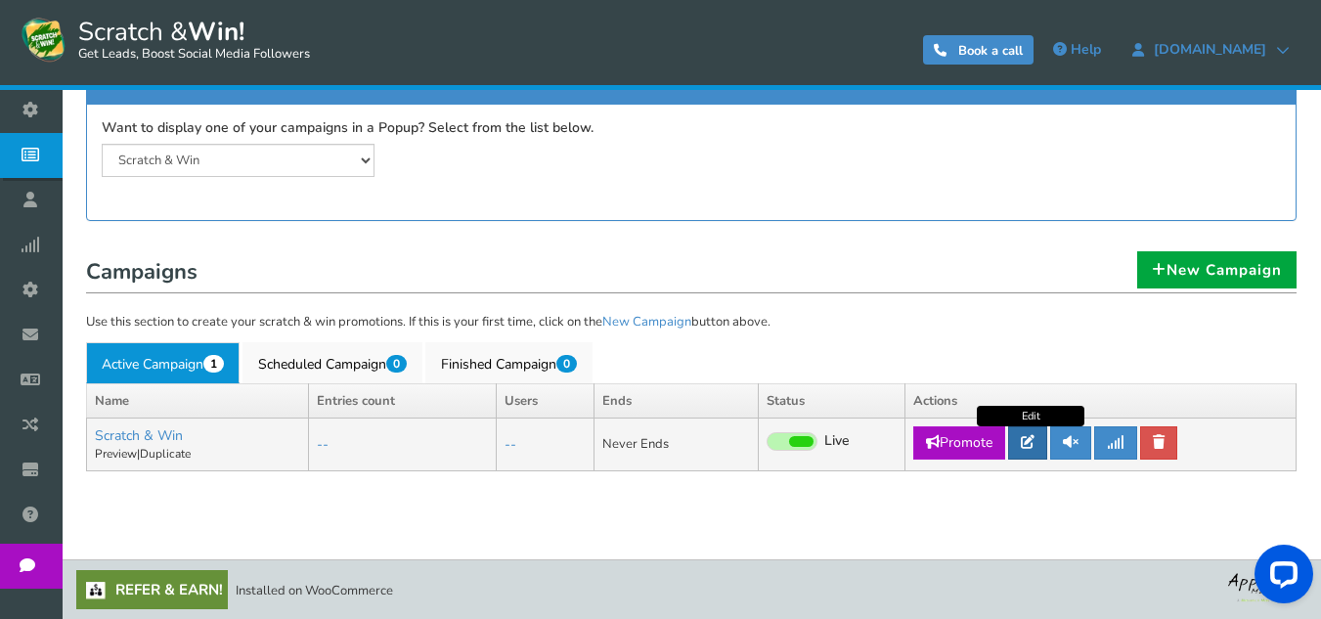
click at [1031, 454] on link at bounding box center [1027, 442] width 39 height 33
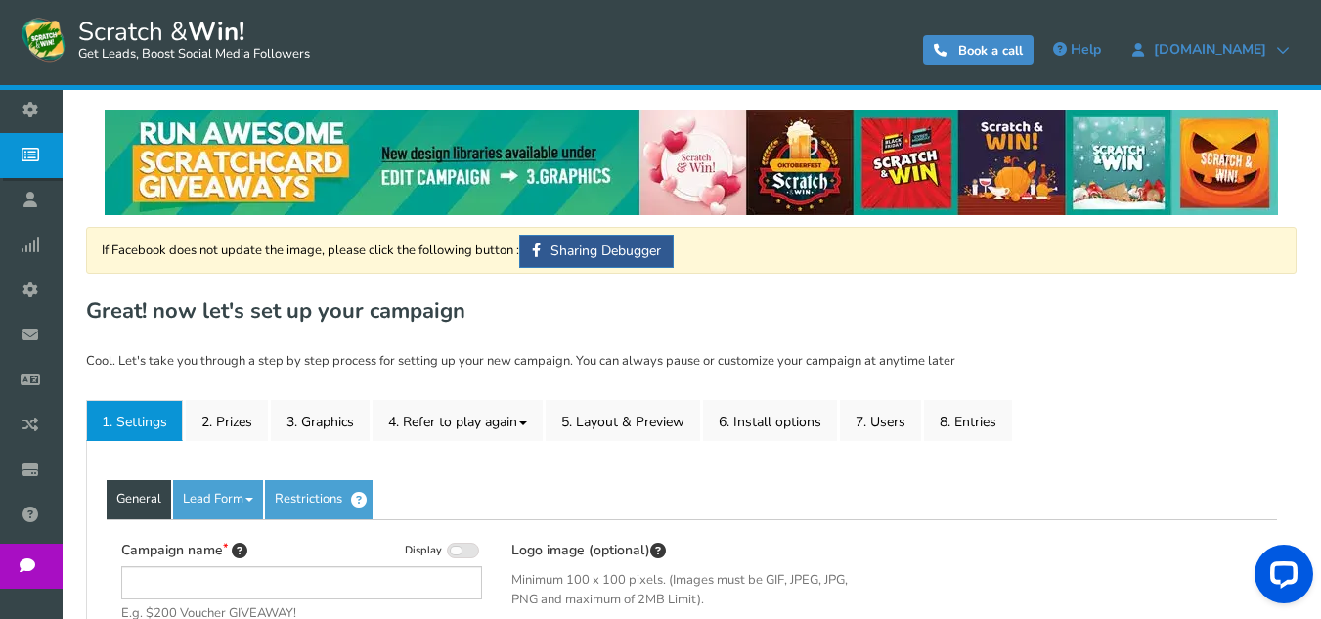
type input "Scratch & Win"
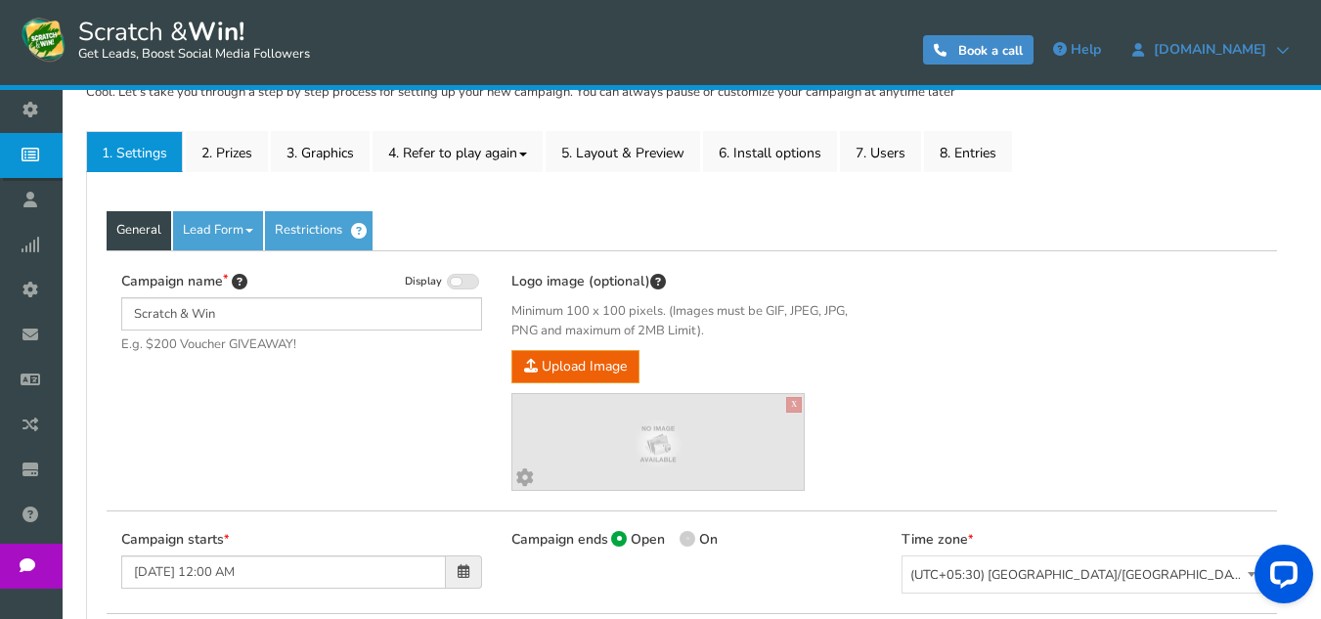
scroll to position [130, 0]
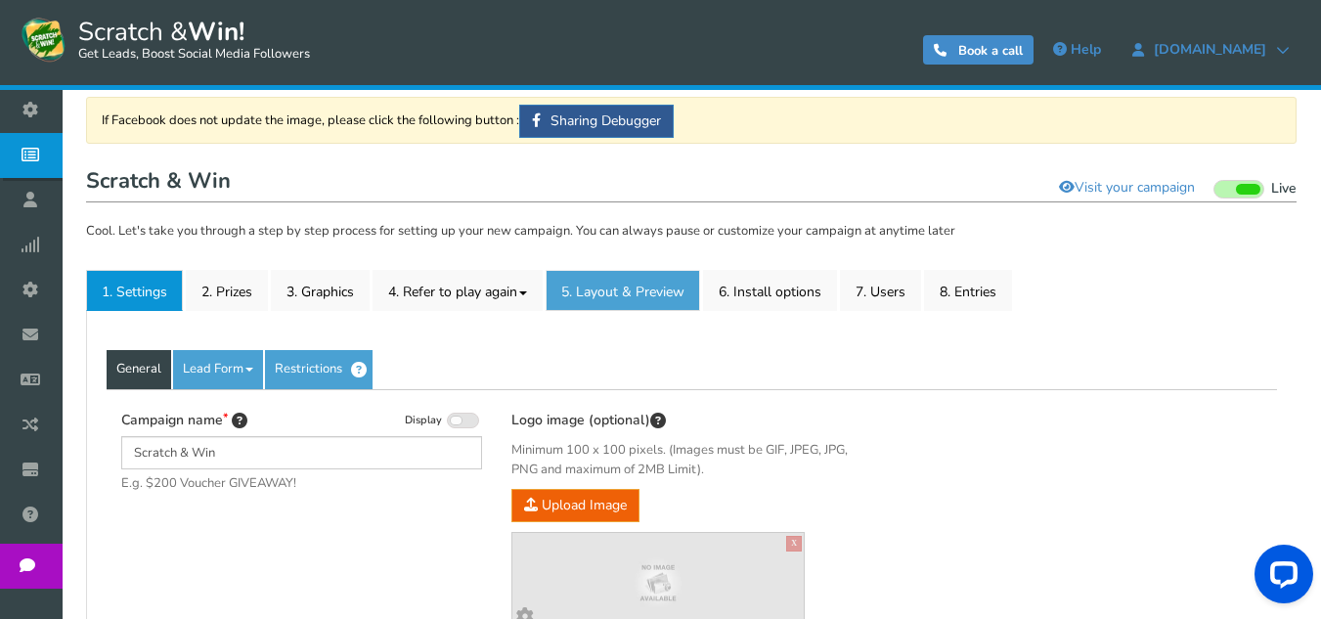
click at [665, 293] on link "5. Layout & Preview" at bounding box center [623, 290] width 155 height 41
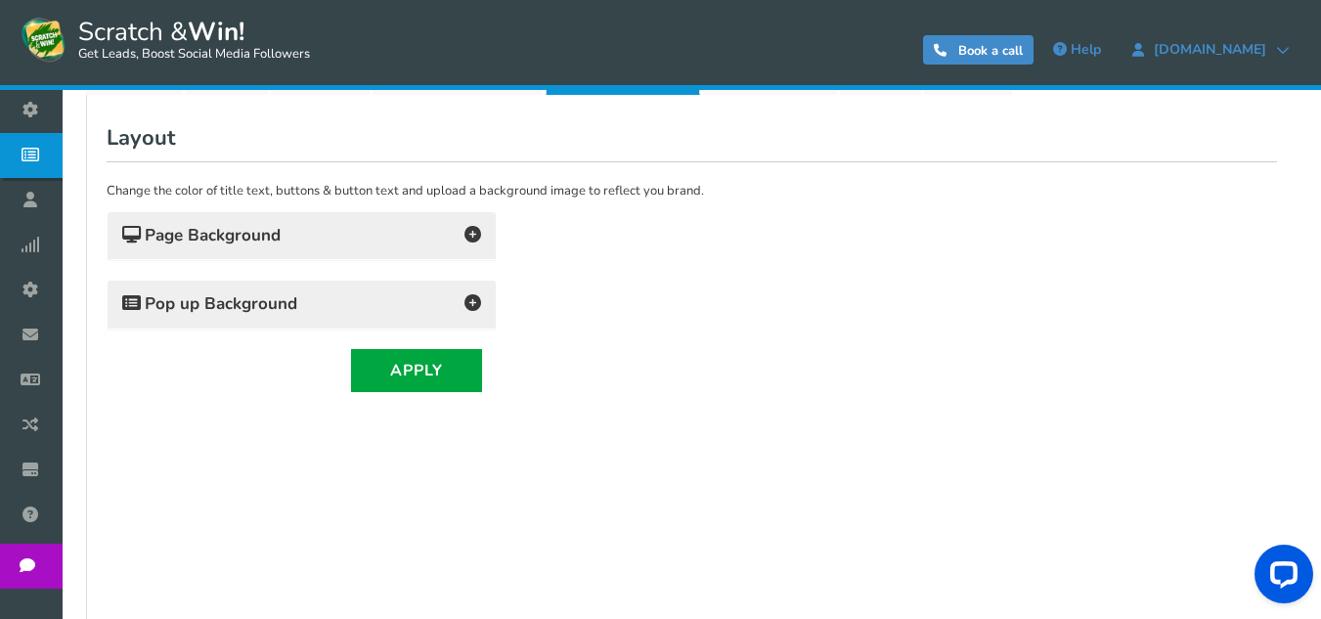
scroll to position [391, 0]
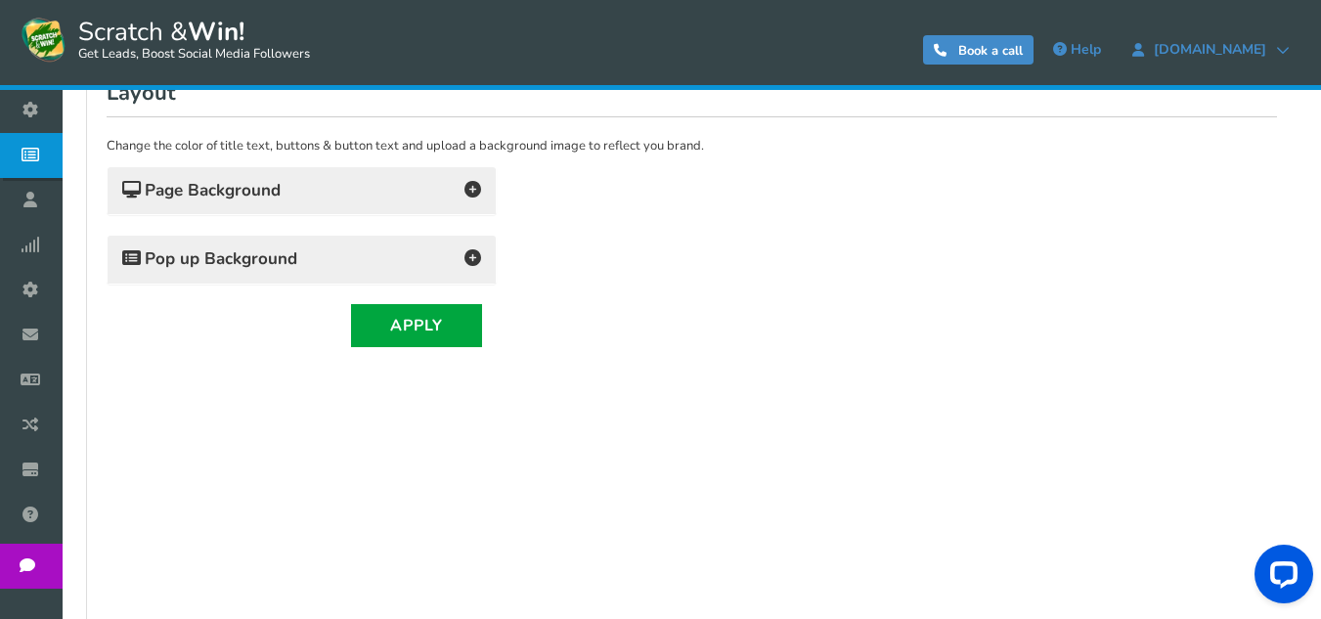
click at [468, 256] on icon at bounding box center [473, 257] width 17 height 17
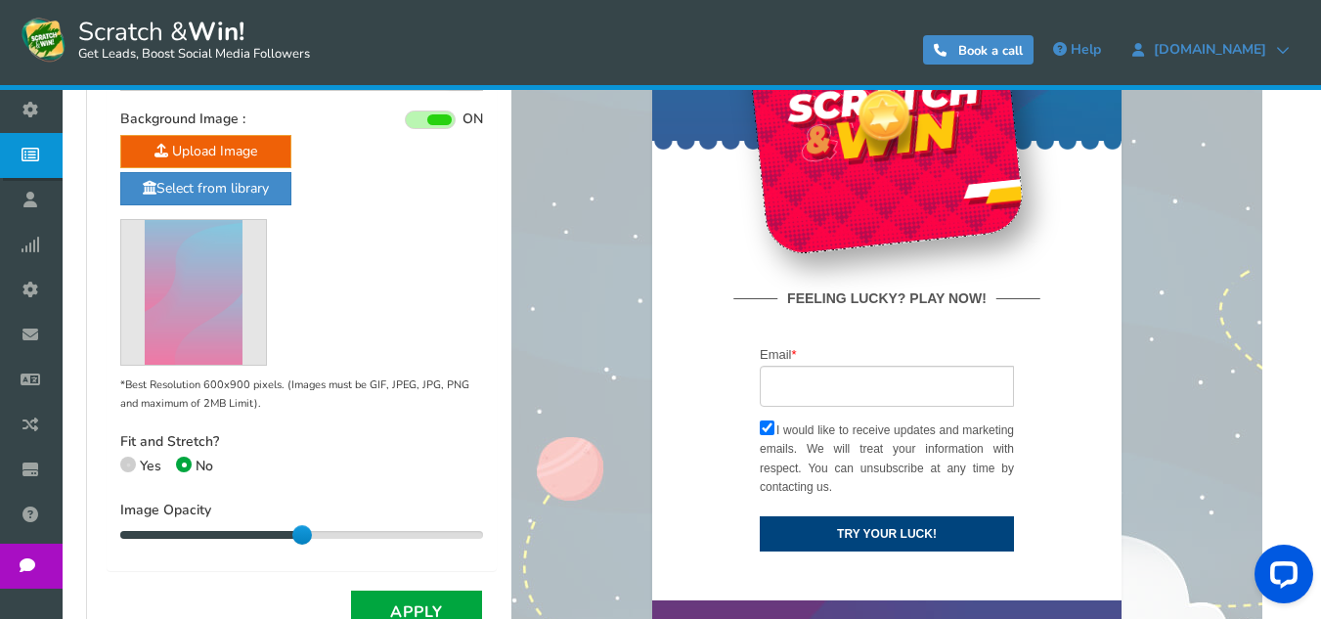
scroll to position [0, 0]
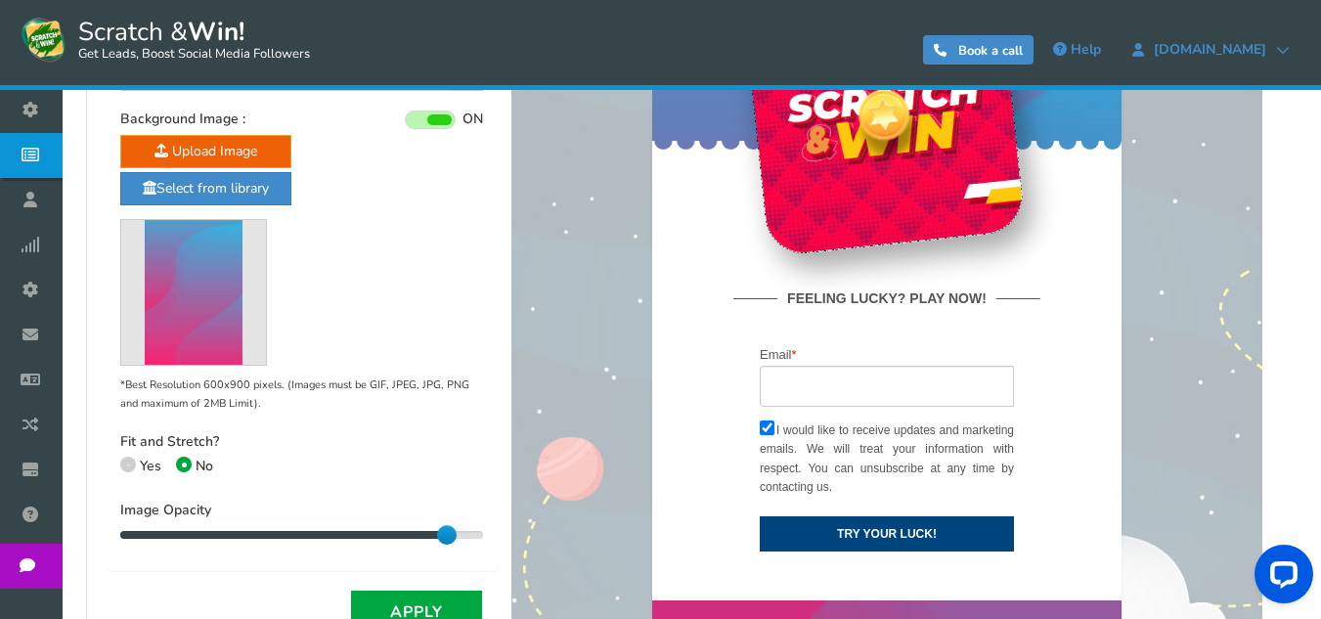
drag, startPoint x: 478, startPoint y: 536, endPoint x: 468, endPoint y: 532, distance: 11.4
click at [468, 532] on div "90" at bounding box center [301, 535] width 363 height 10
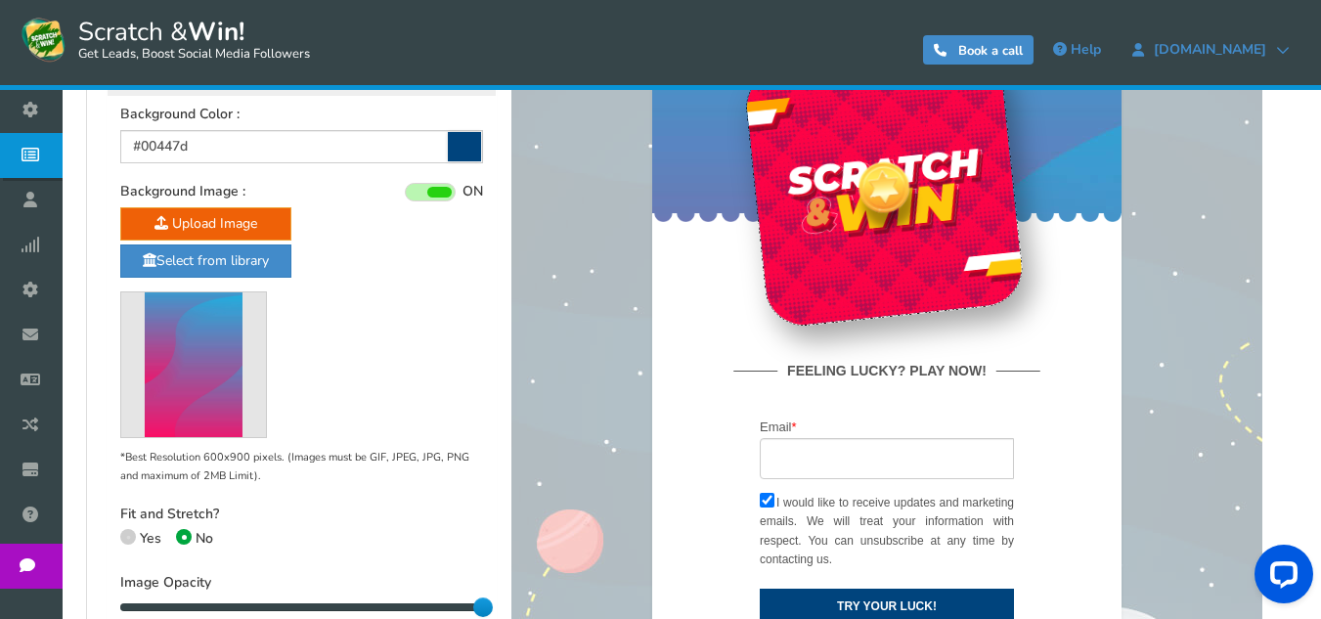
scroll to position [521, 0]
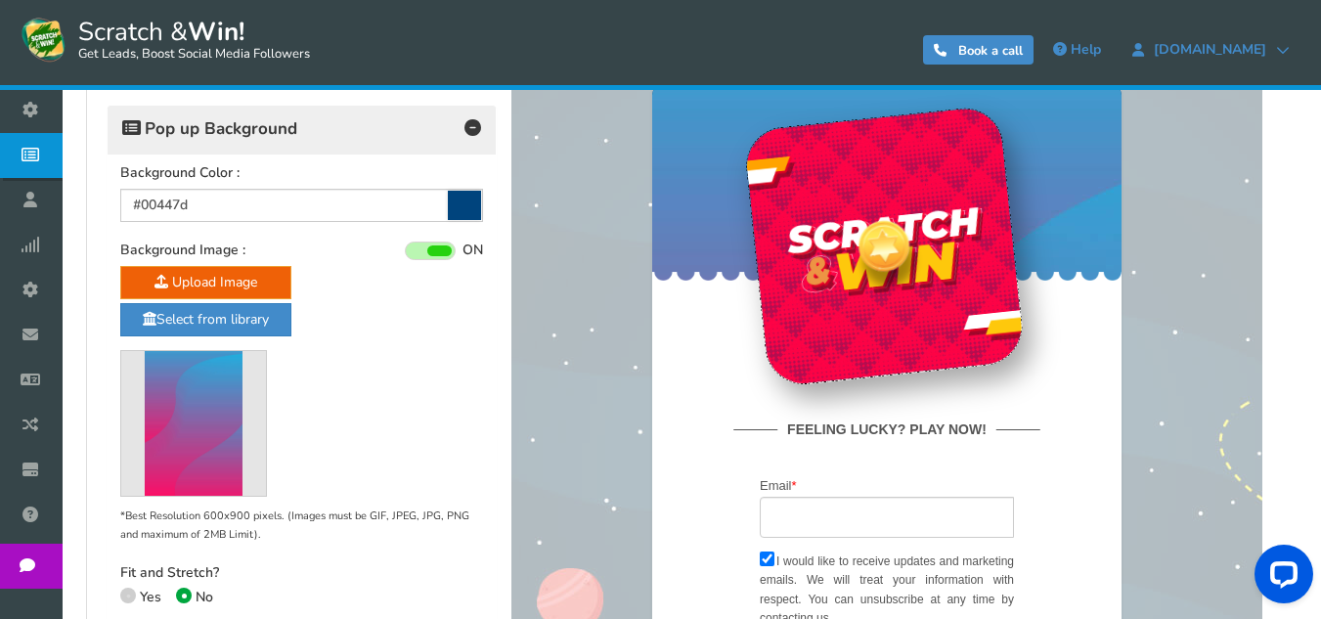
click at [432, 243] on span at bounding box center [430, 251] width 51 height 19
click at [0, 0] on input "ON OFF" at bounding box center [0, 0] width 0 height 0
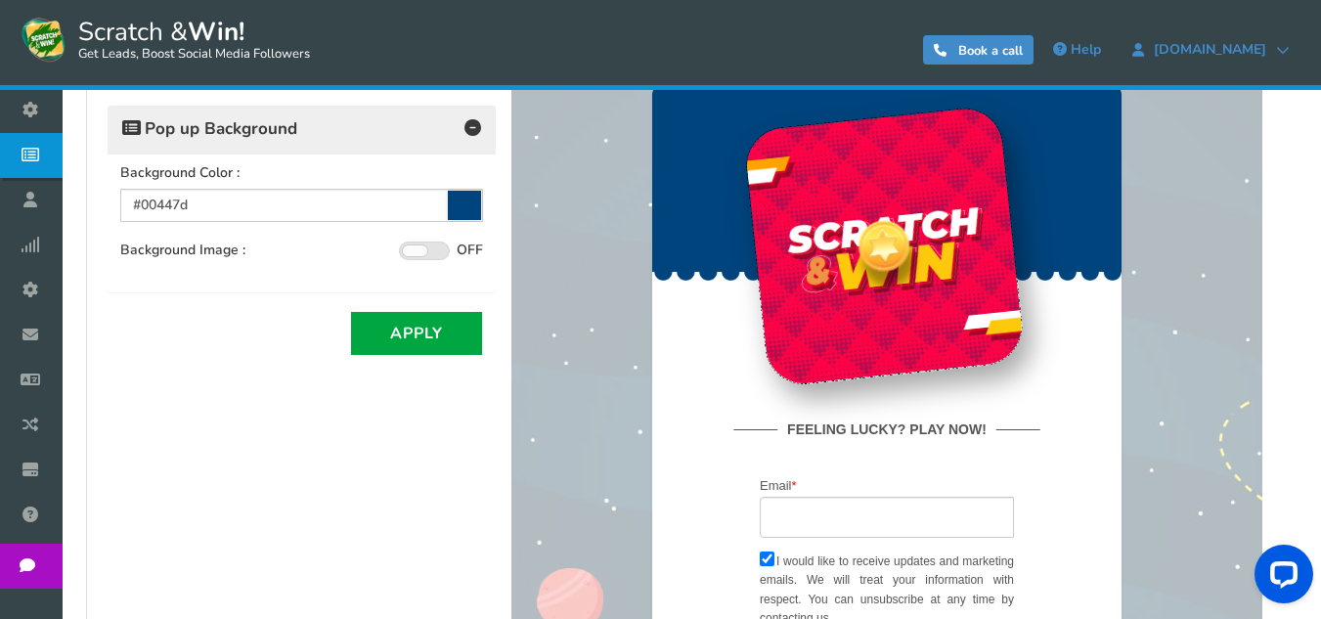
click at [433, 243] on span at bounding box center [424, 251] width 51 height 19
click at [0, 0] on input "ON OFF" at bounding box center [0, 0] width 0 height 0
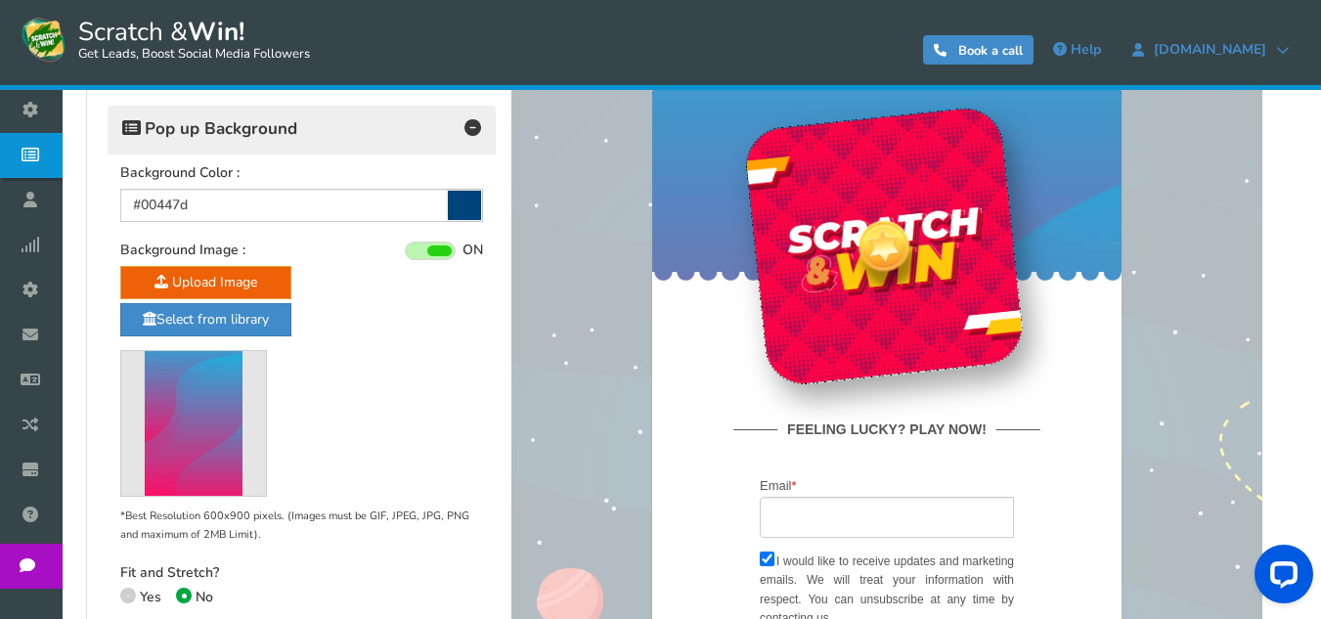
click at [433, 243] on span at bounding box center [430, 251] width 51 height 19
click at [0, 0] on input "ON OFF" at bounding box center [0, 0] width 0 height 0
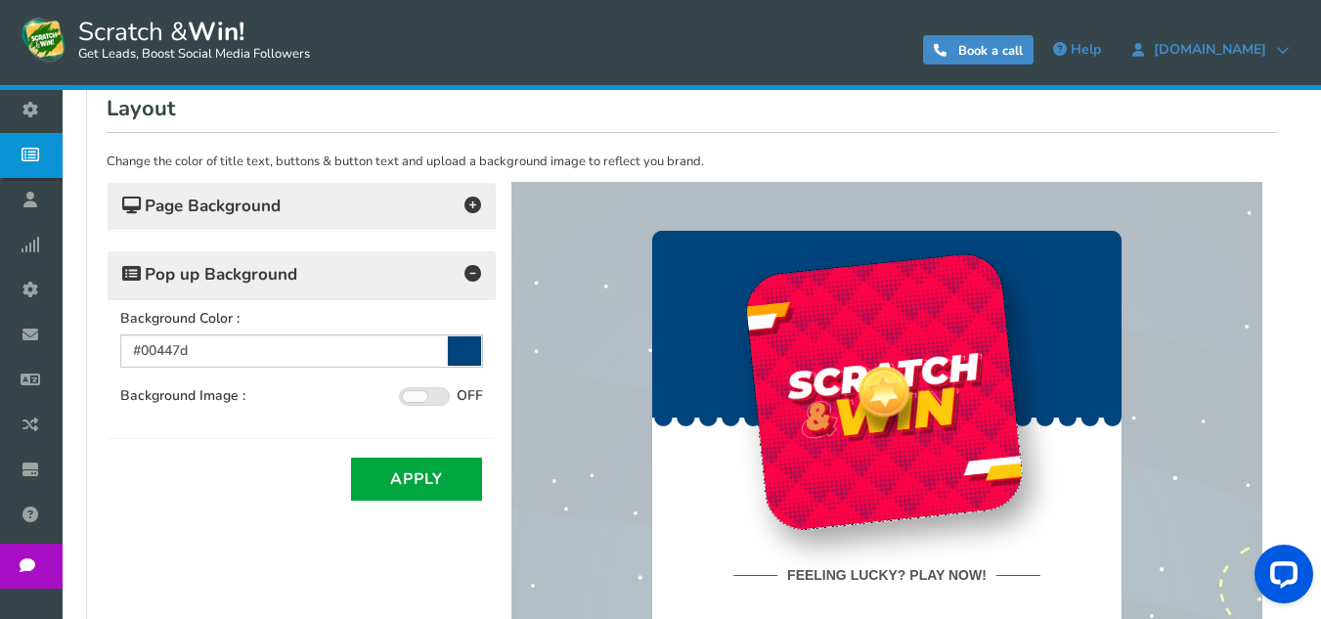
scroll to position [371, 0]
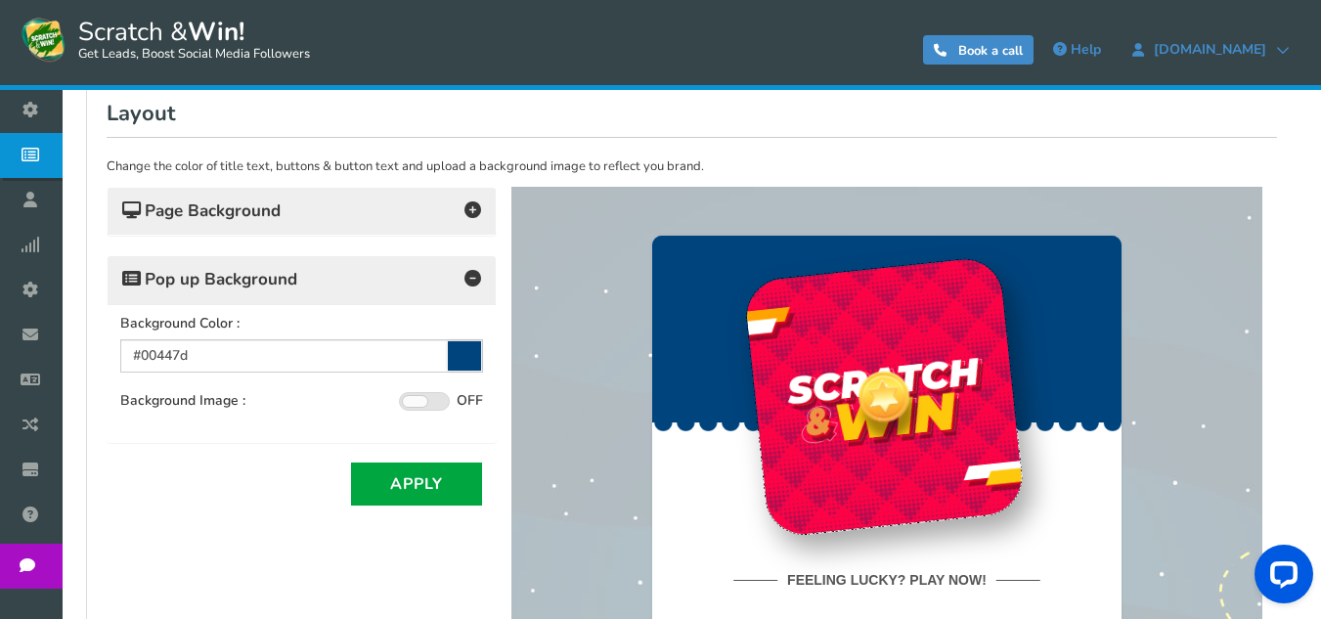
click at [446, 270] on h4 "Pop up Background" at bounding box center [301, 279] width 359 height 27
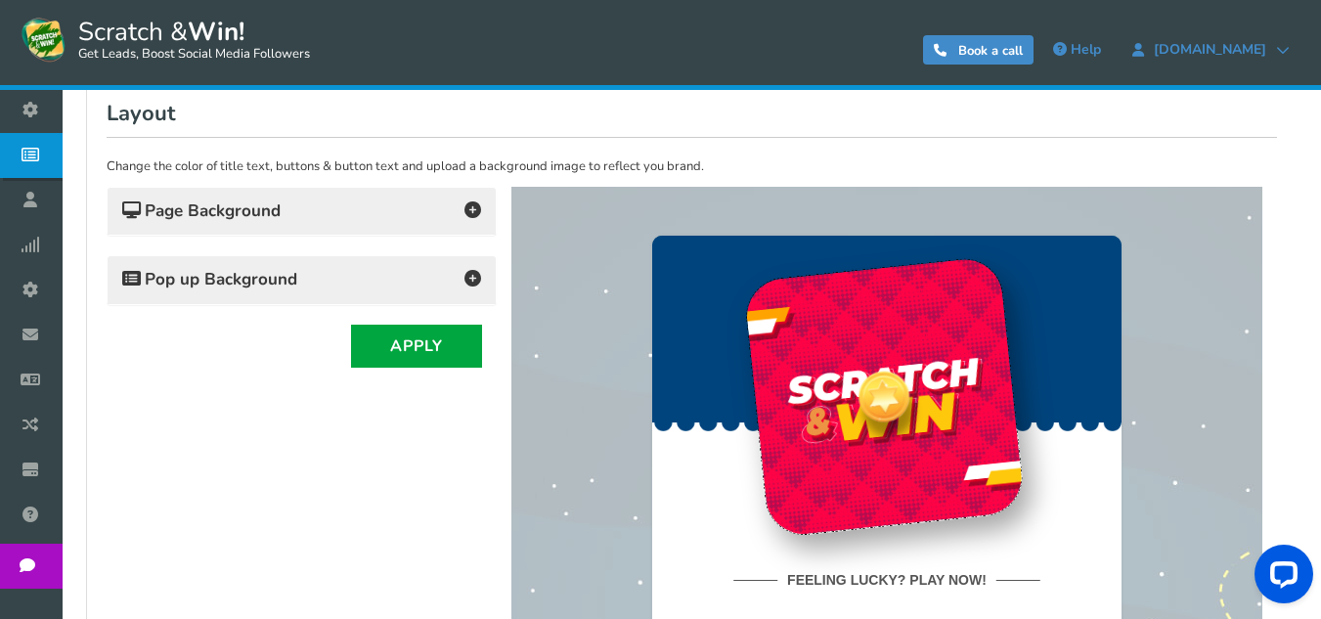
click at [468, 211] on icon at bounding box center [473, 209] width 17 height 17
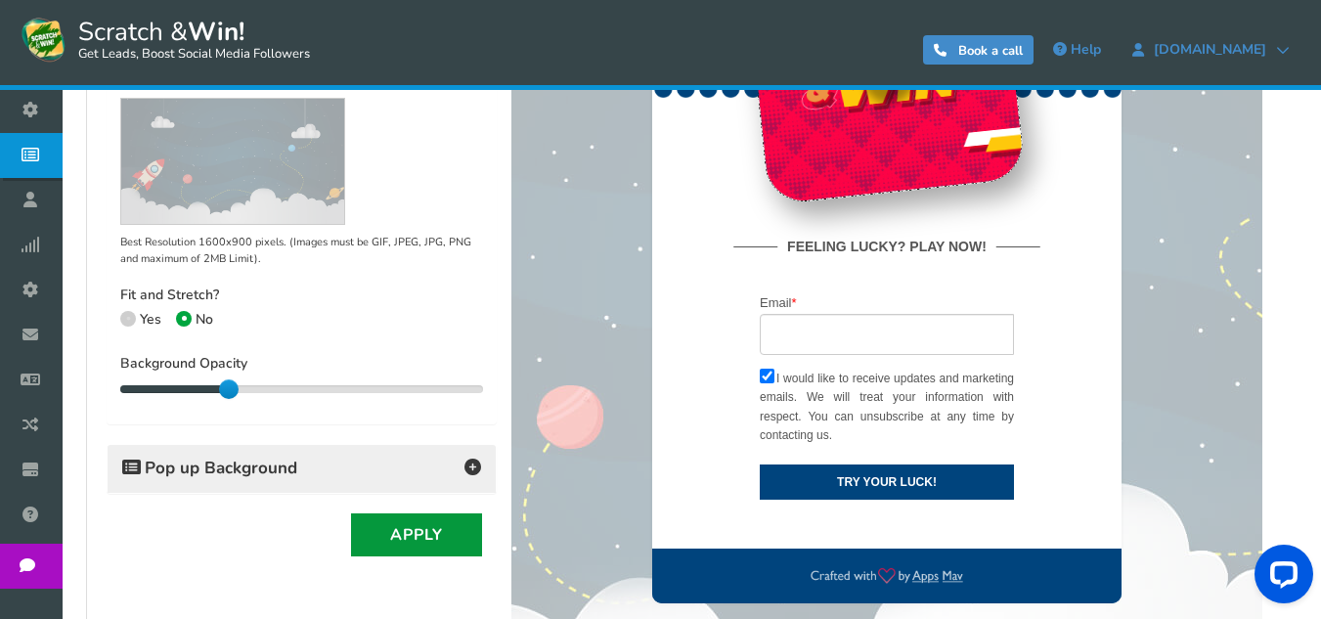
scroll to position [762, 0]
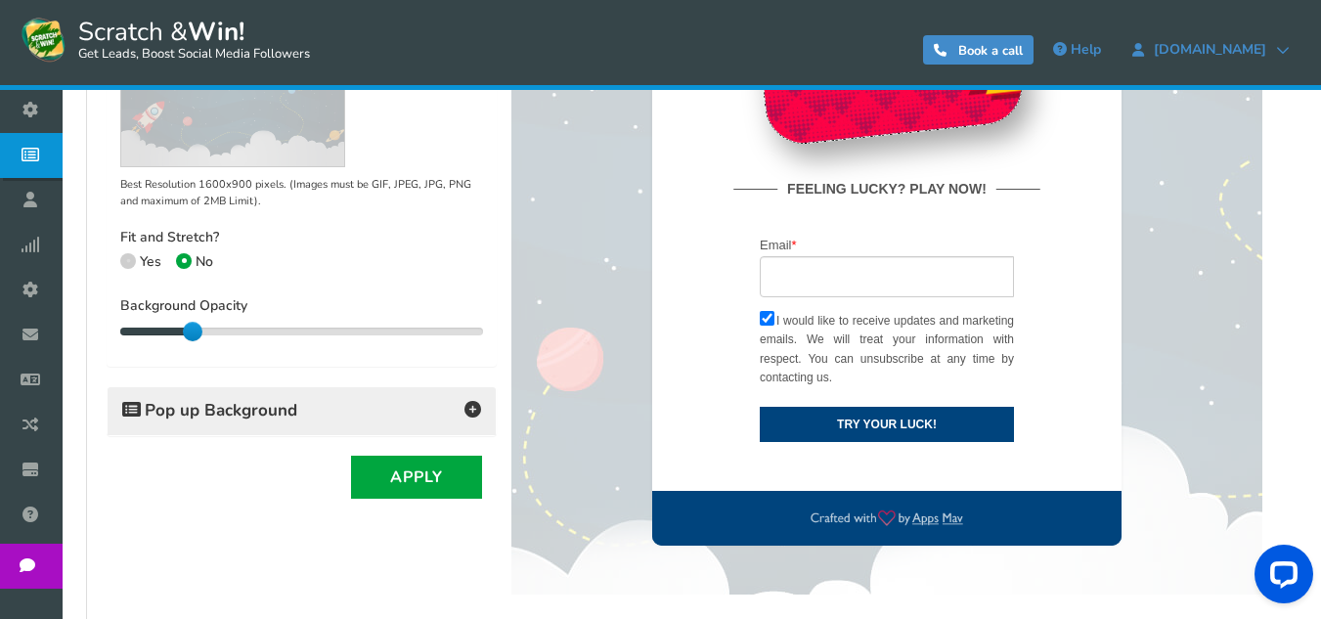
drag, startPoint x: 233, startPoint y: 333, endPoint x: 175, endPoint y: 336, distance: 57.8
click at [175, 336] on div "20 20" at bounding box center [301, 332] width 363 height 20
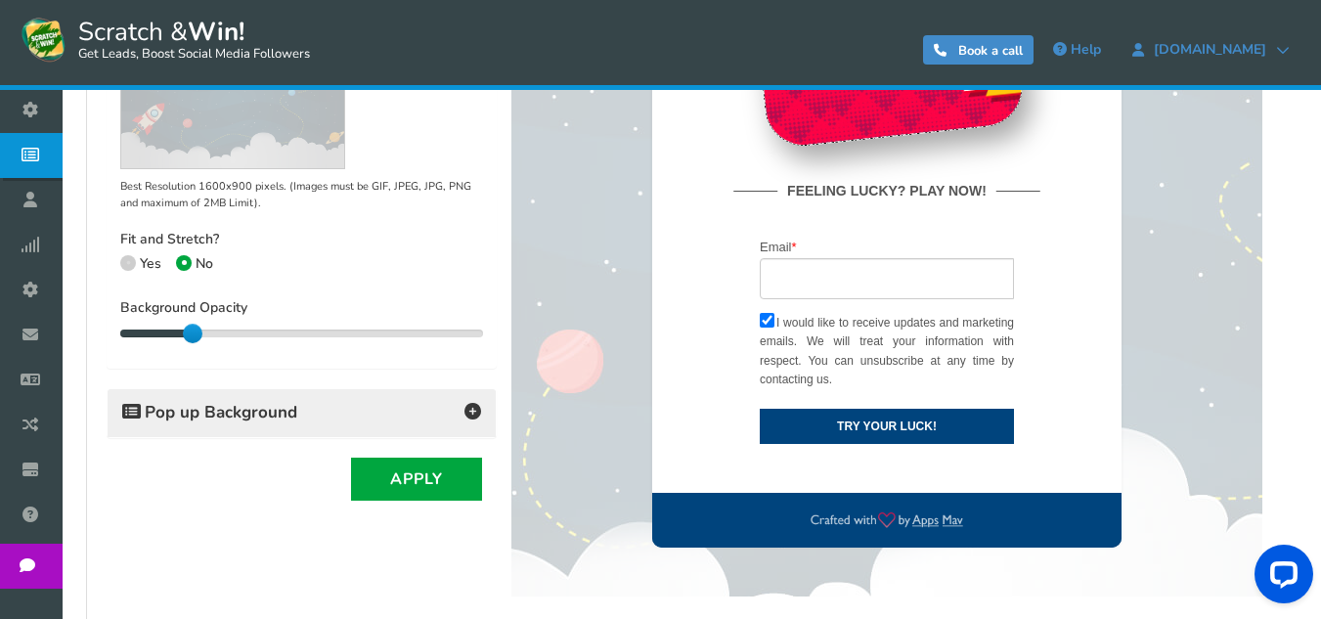
scroll to position [240, 0]
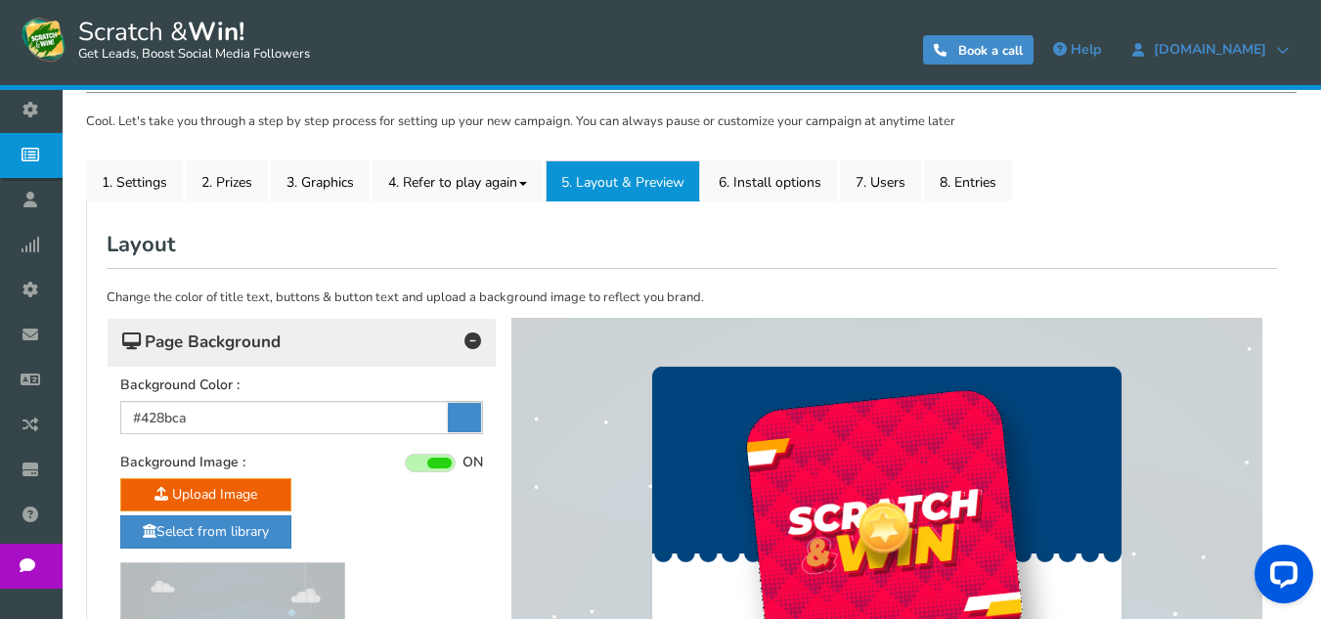
click at [438, 348] on h4 "Page Background" at bounding box center [301, 342] width 359 height 27
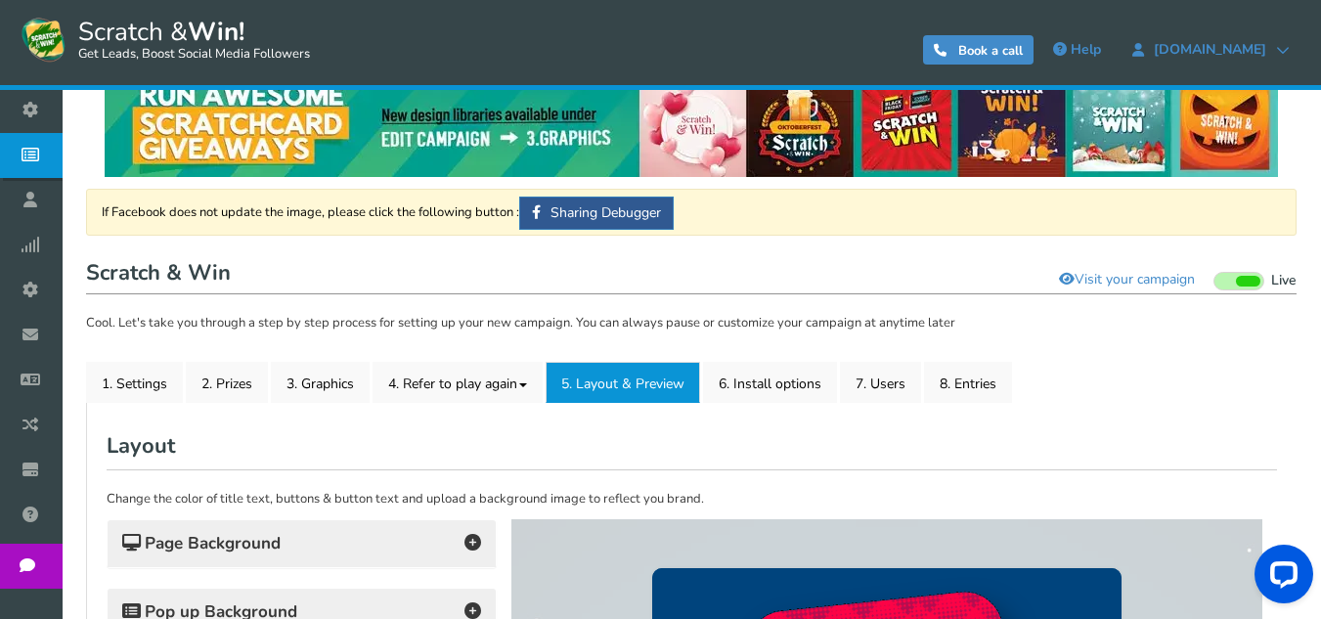
scroll to position [0, 0]
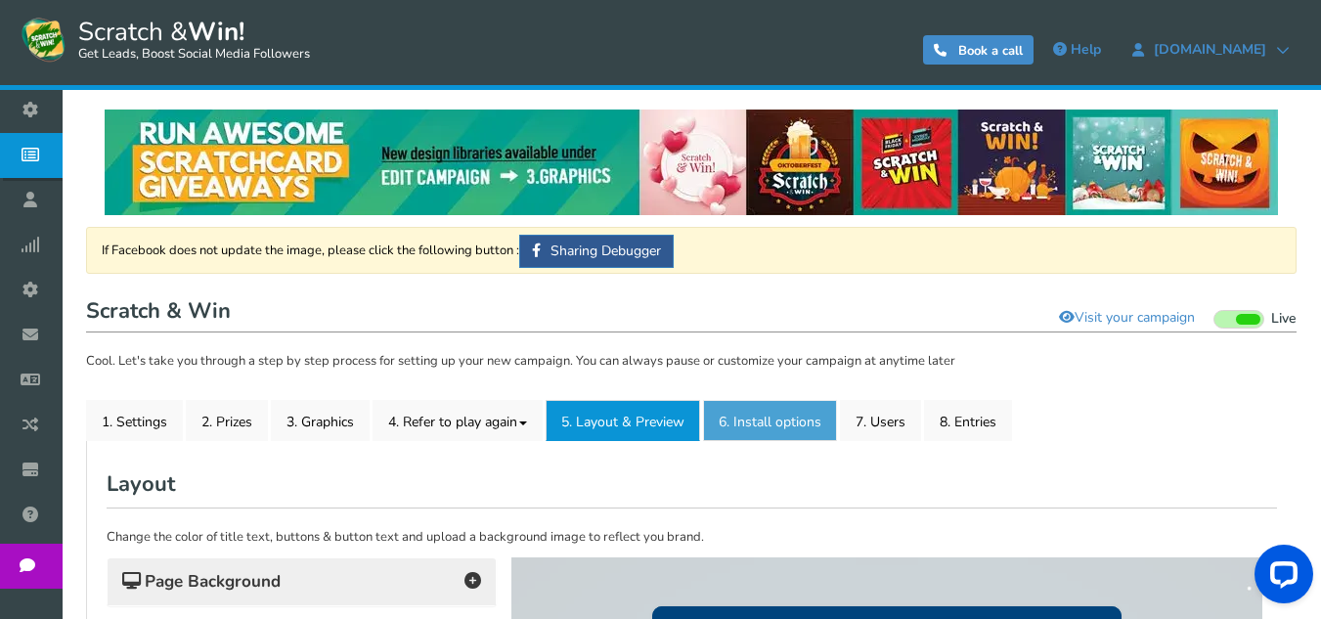
click at [797, 425] on link "6. Install options New" at bounding box center [770, 420] width 134 height 41
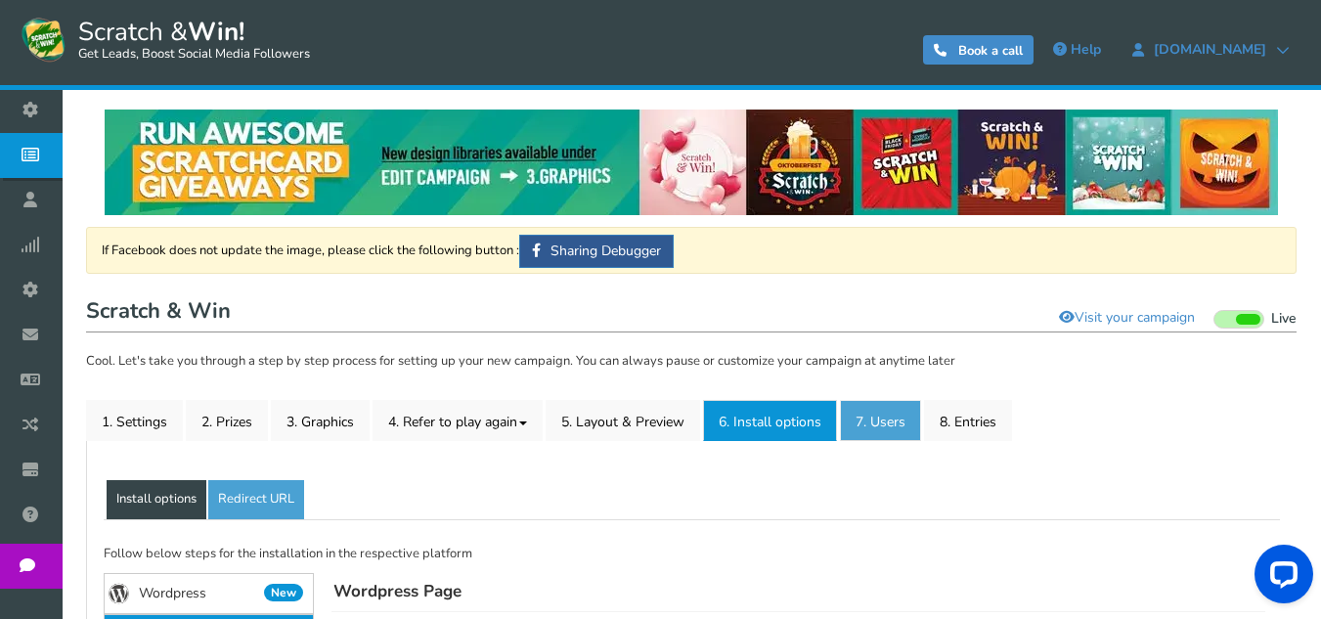
click at [908, 424] on link "7. Users" at bounding box center [880, 420] width 81 height 41
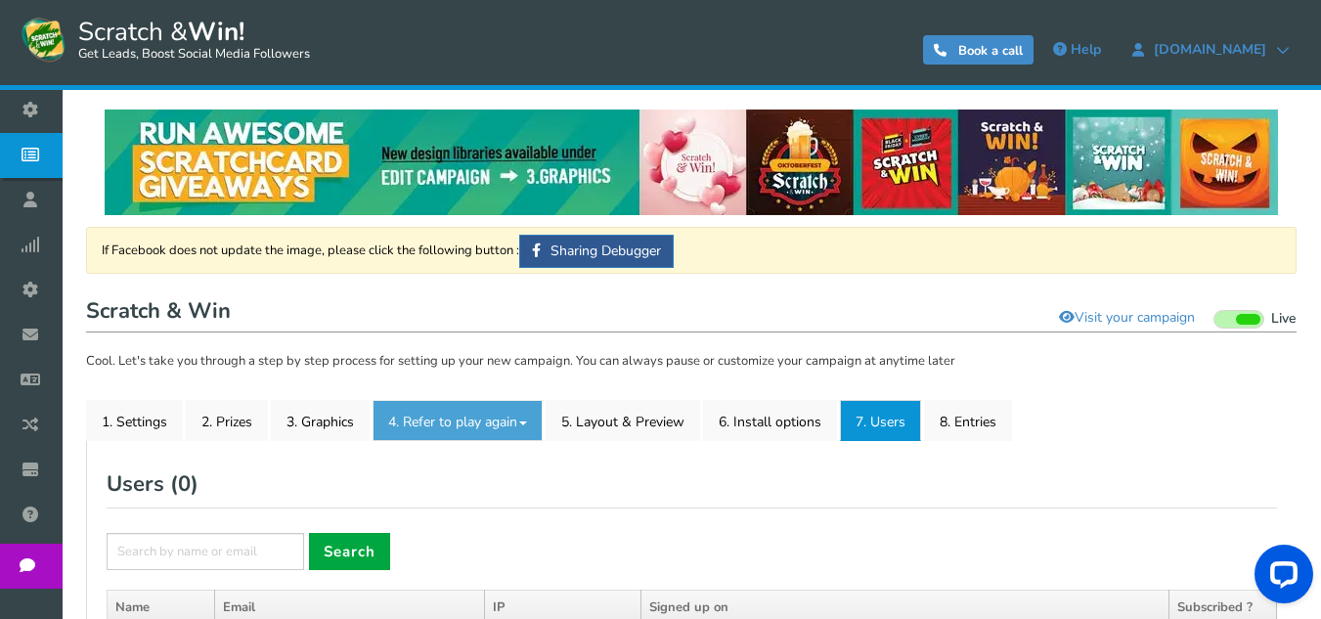
click at [492, 414] on link "4. Refer to play again" at bounding box center [458, 420] width 170 height 41
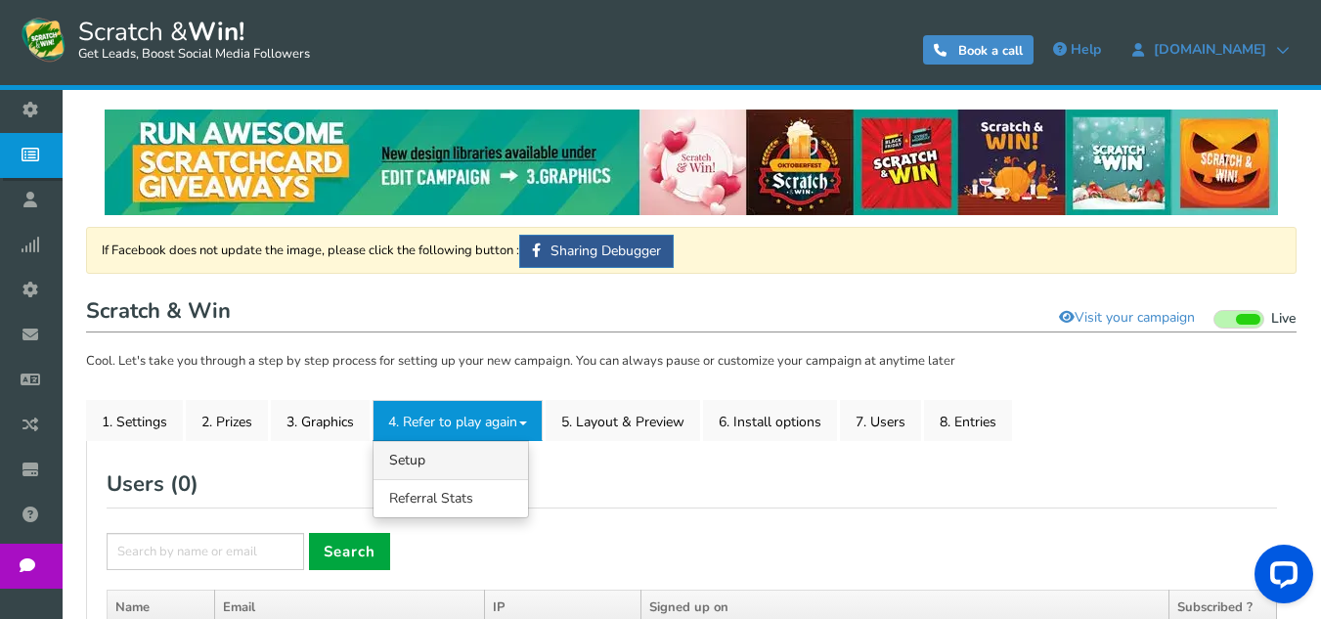
click at [413, 461] on link "4.1 Referrals Setup" at bounding box center [451, 460] width 155 height 38
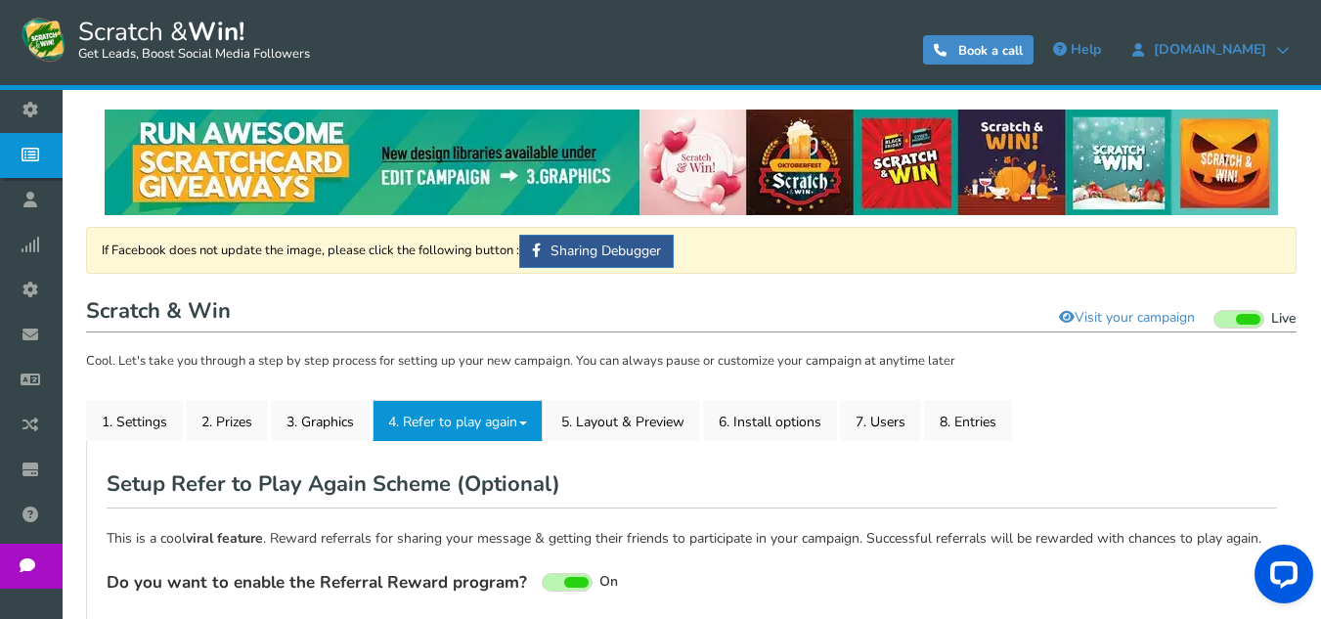
type textarea "Refer your friends and get more chances to win!"
click at [319, 424] on link "3. Graphics" at bounding box center [320, 420] width 99 height 41
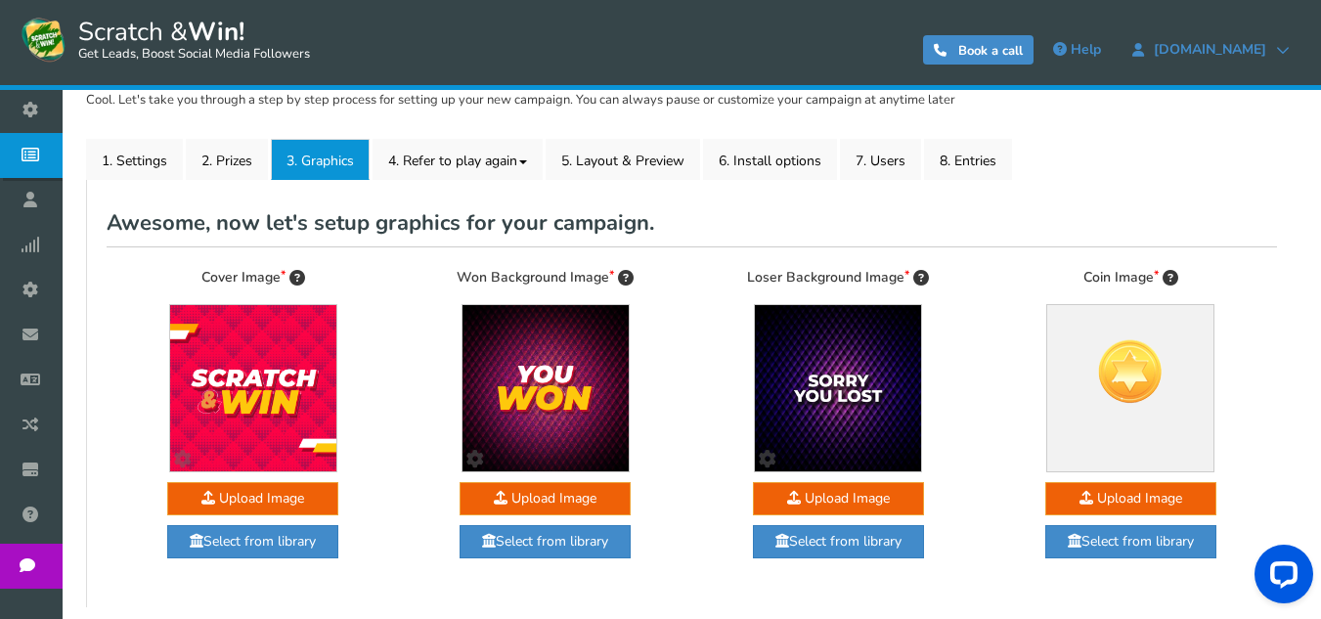
scroll to position [117, 0]
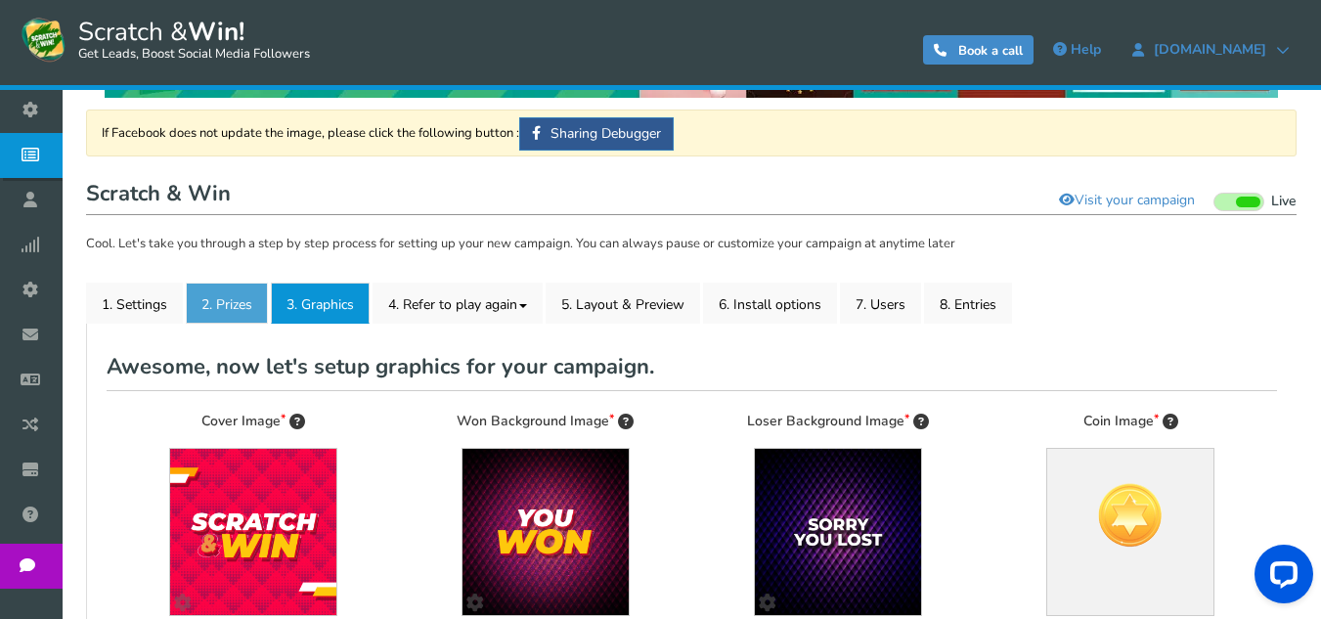
click at [226, 310] on link "2. Prizes" at bounding box center [227, 303] width 82 height 41
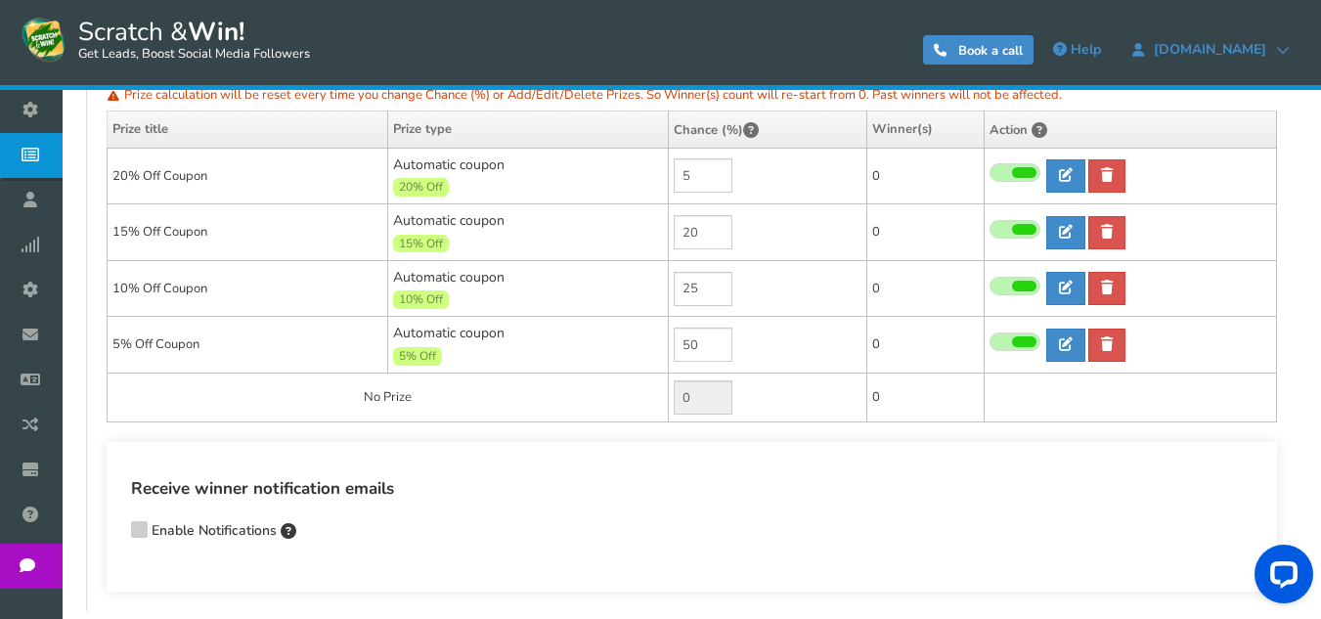
scroll to position [509, 0]
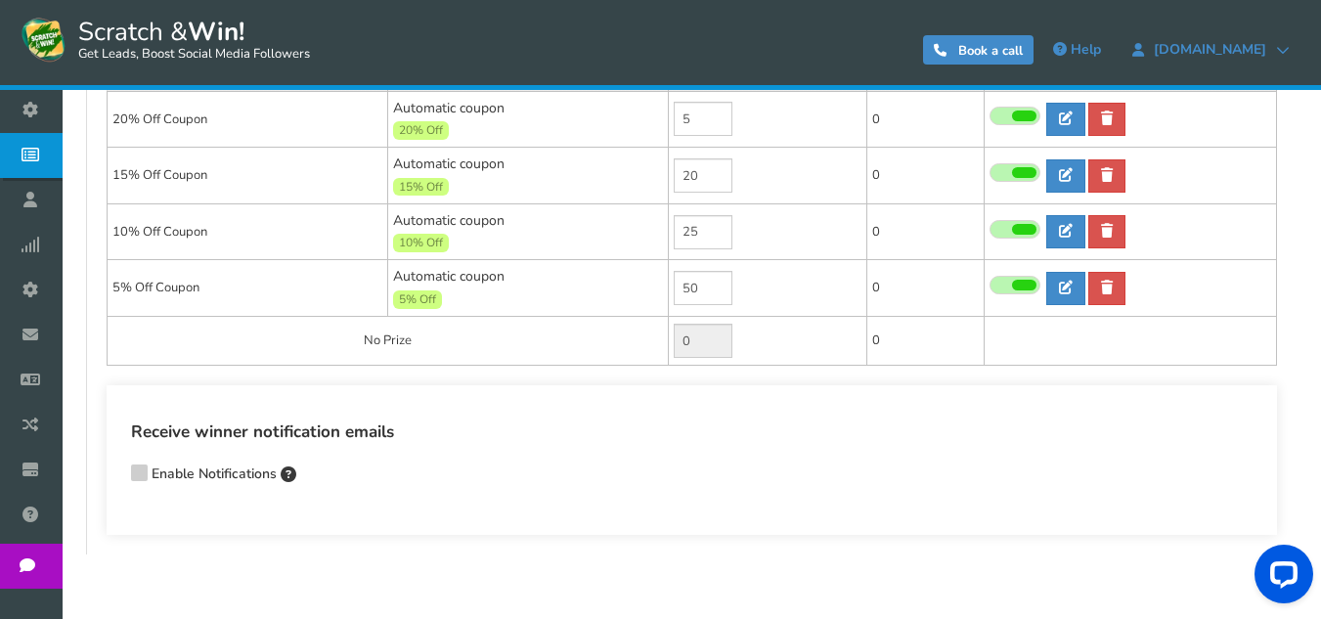
click at [138, 468] on icon at bounding box center [139, 471] width 14 height 15
click at [111, 469] on input "Enable Notifications" at bounding box center [111, 475] width 0 height 13
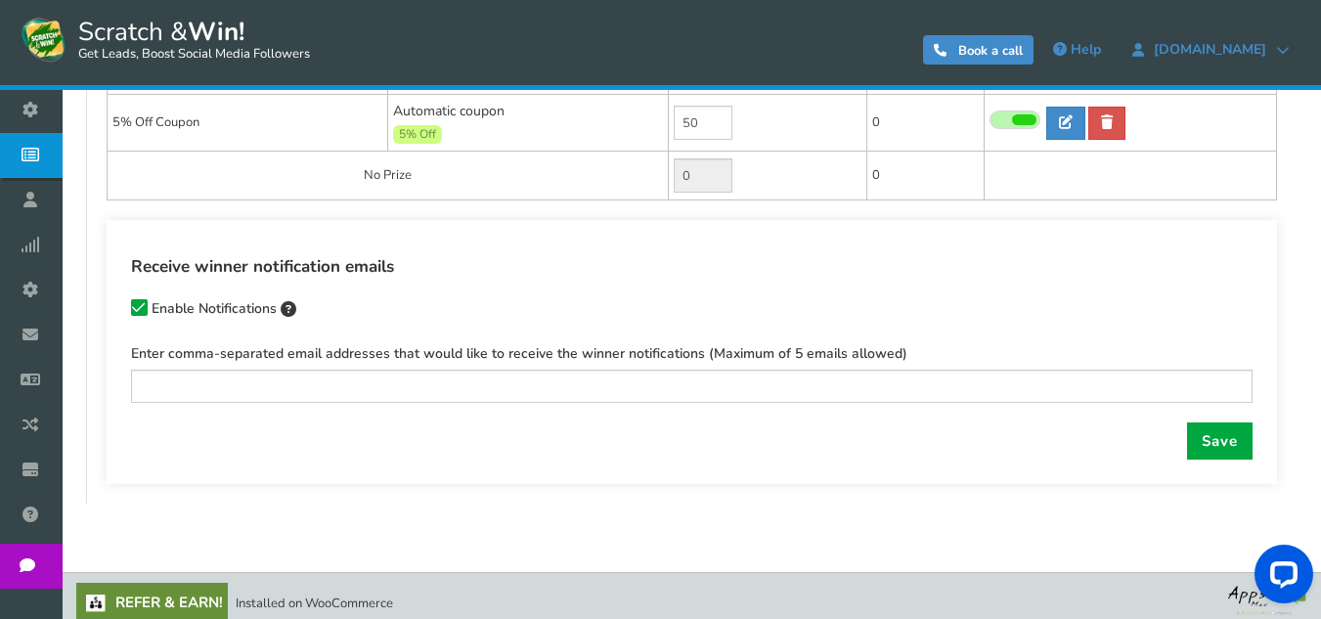
scroll to position [688, 0]
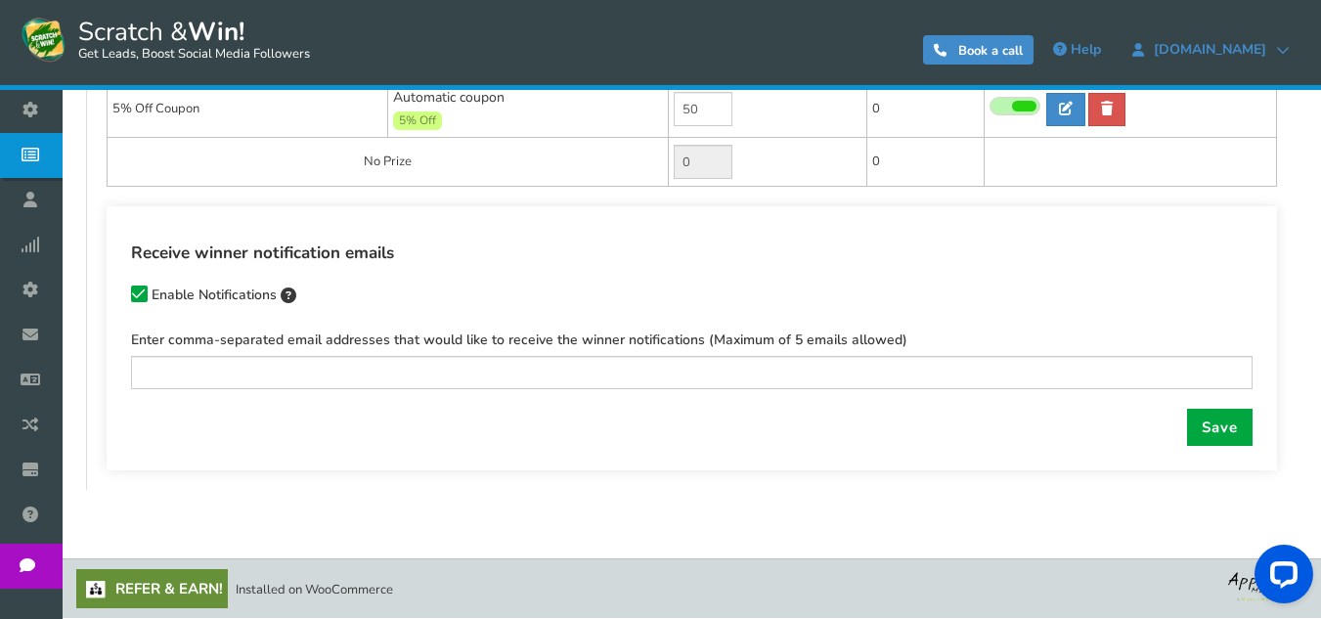
click at [146, 291] on span at bounding box center [139, 294] width 17 height 17
click at [111, 291] on input "Enable Notifications" at bounding box center [111, 296] width 0 height 13
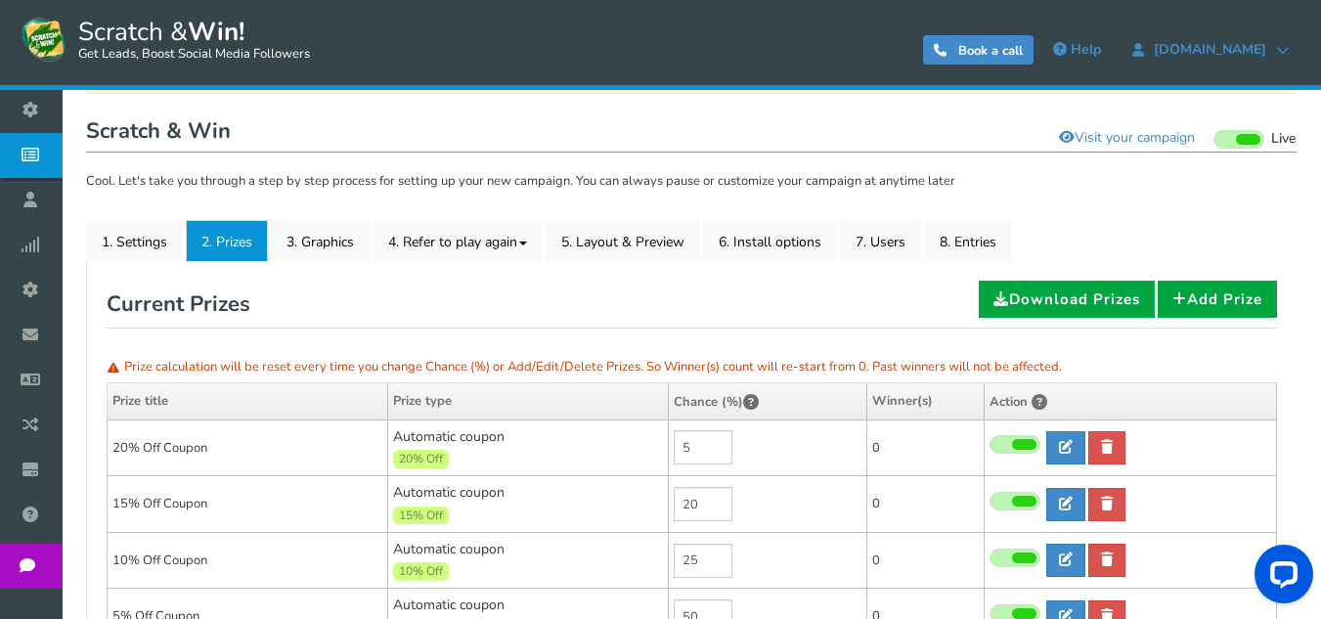
scroll to position [52, 0]
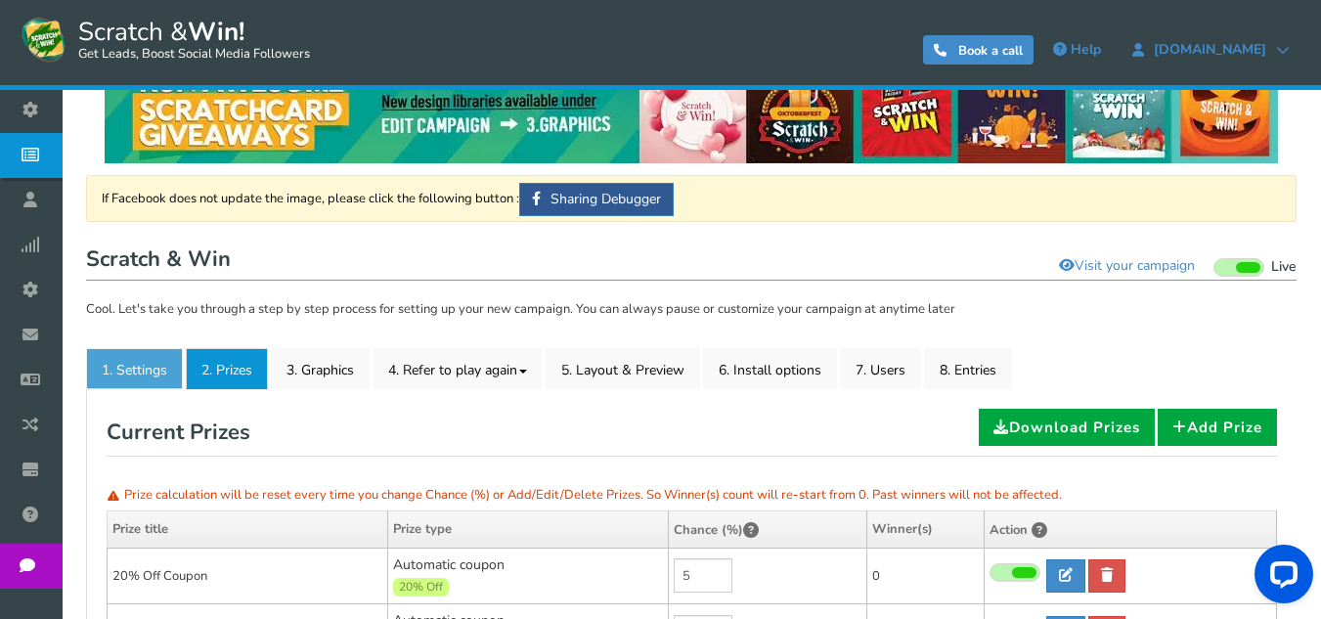
click at [149, 366] on link "1. Settings" at bounding box center [134, 368] width 97 height 41
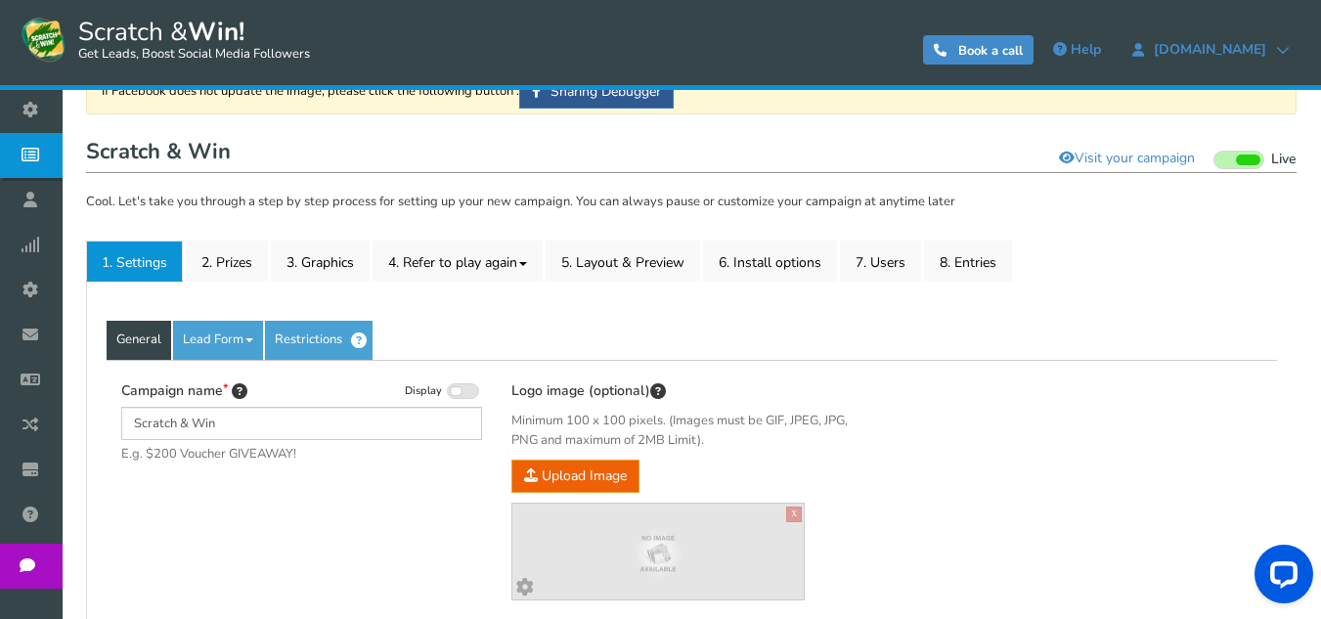
scroll to position [312, 0]
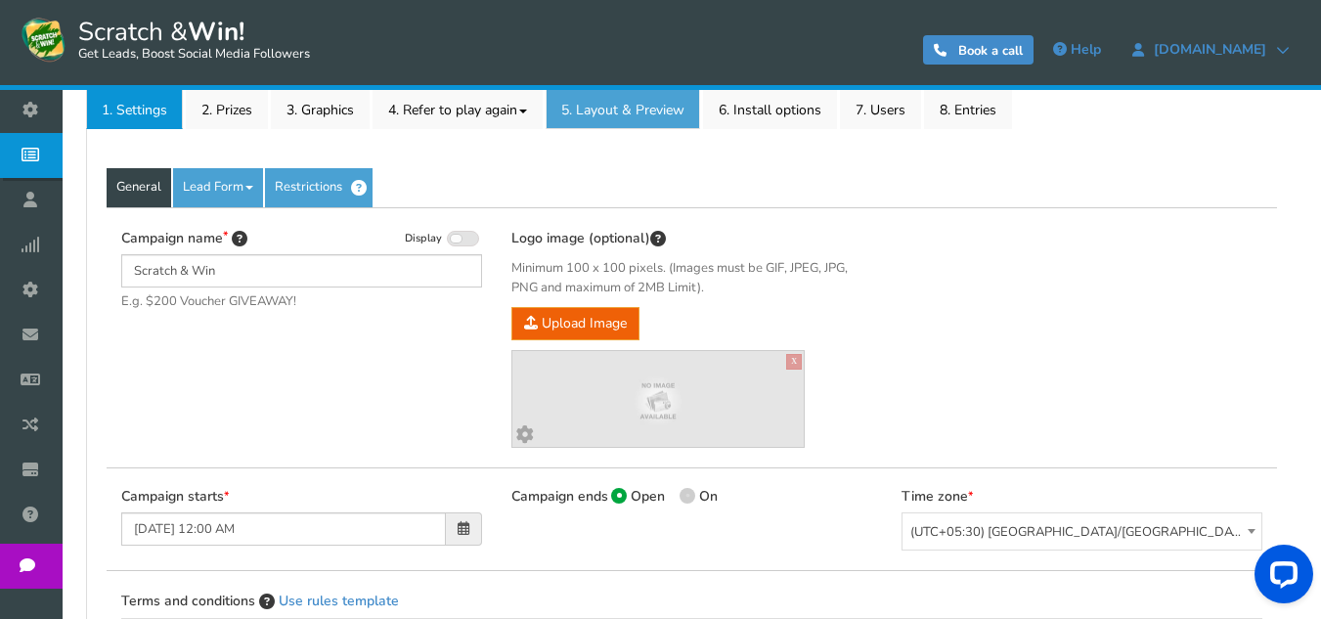
click at [621, 108] on link "5. Layout & Preview" at bounding box center [623, 108] width 155 height 41
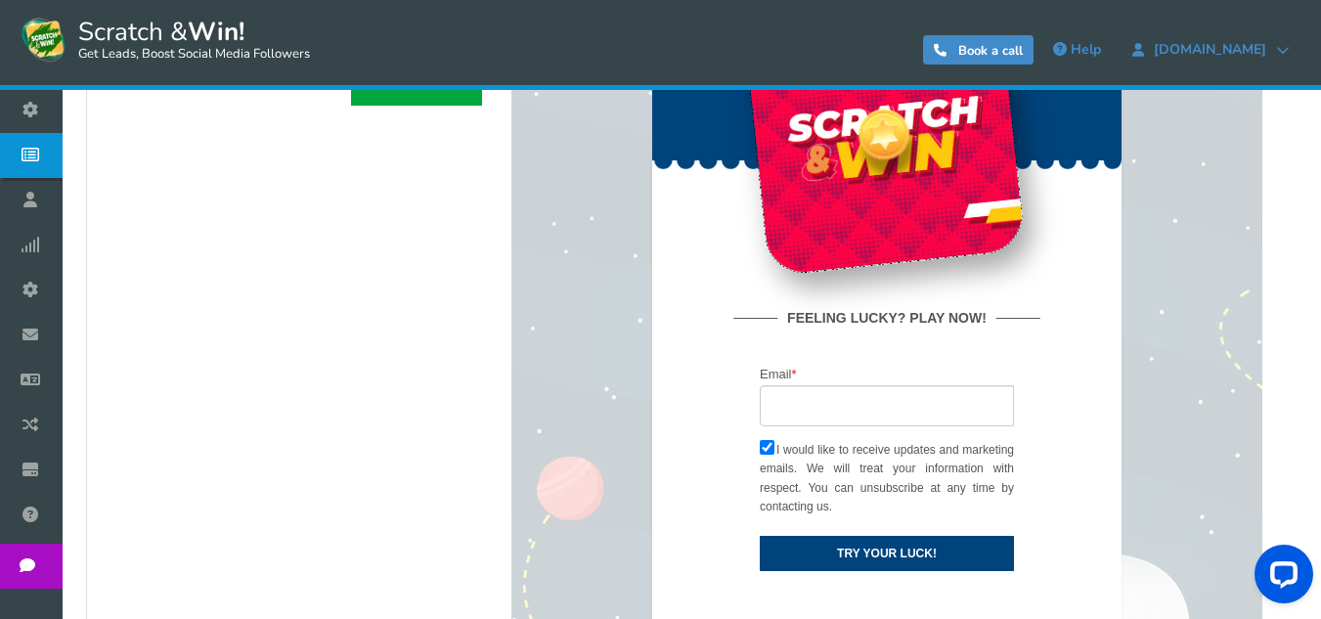
scroll to position [909, 0]
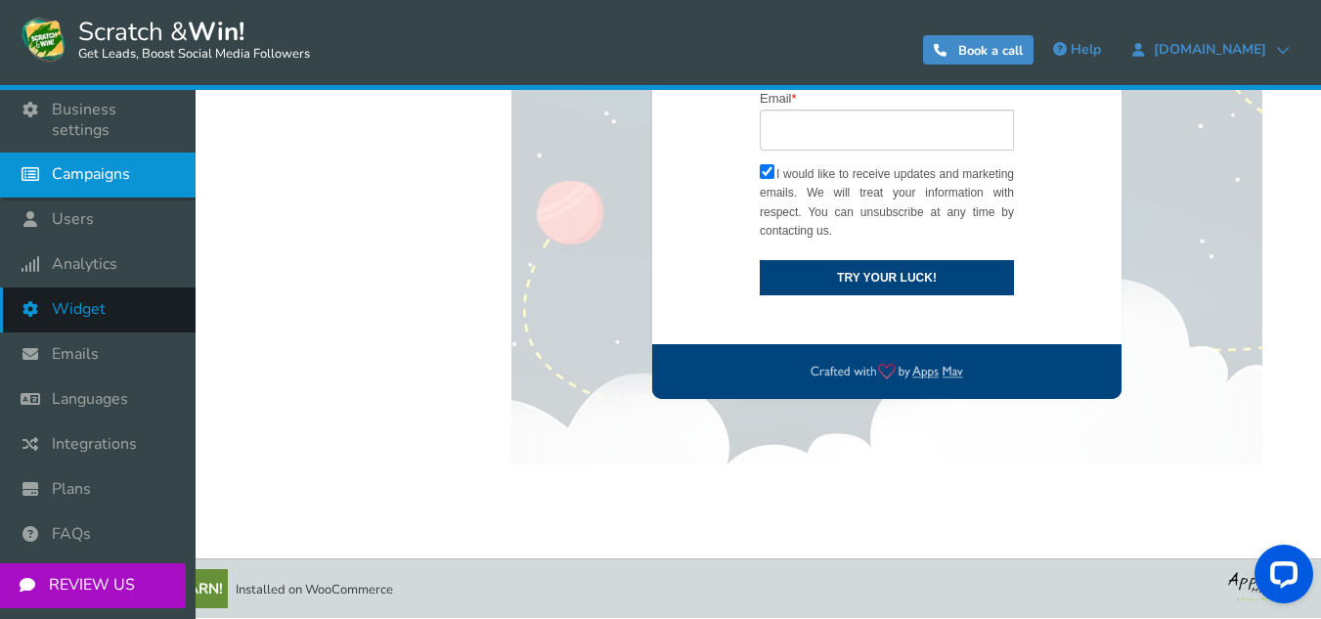
click at [98, 299] on span "Widget" at bounding box center [79, 309] width 54 height 21
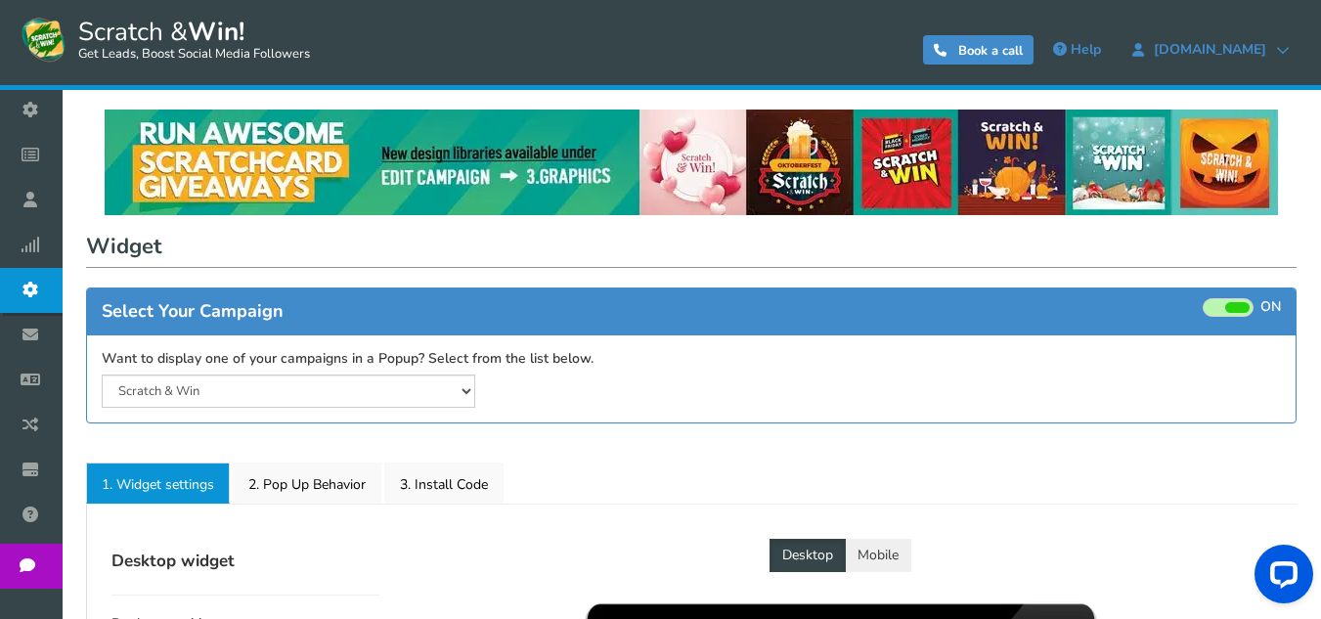
select select "mid-bottom-bar"
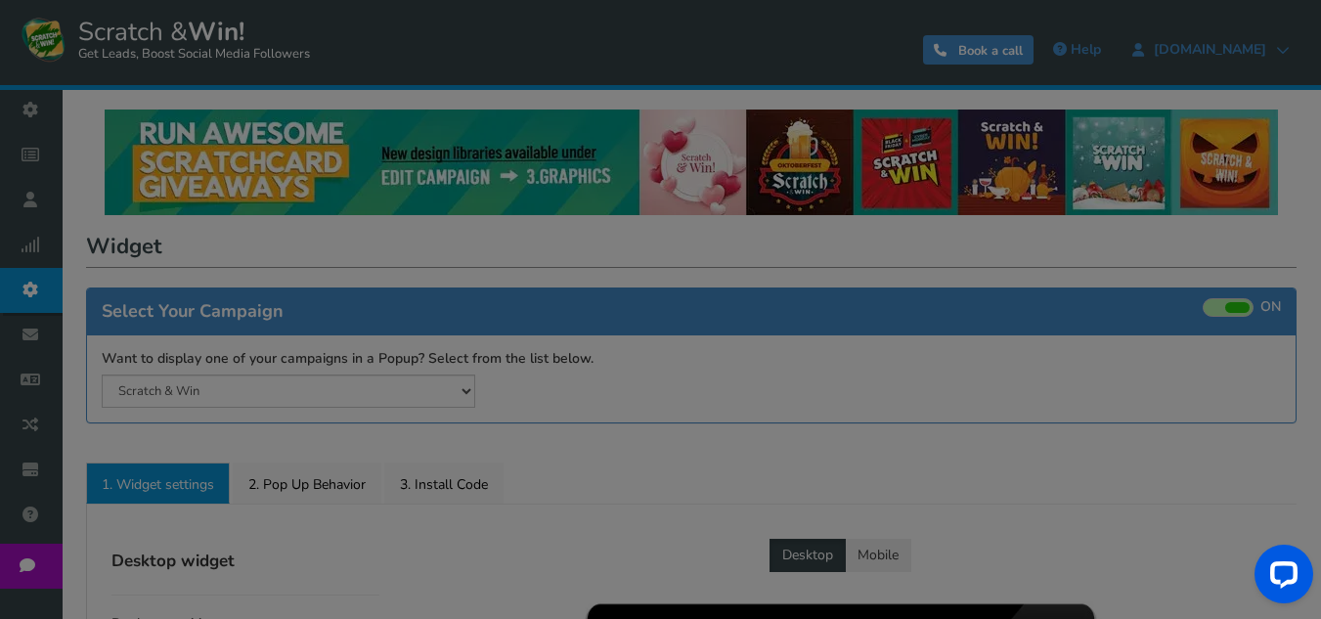
radio input "true"
select select "inherit"
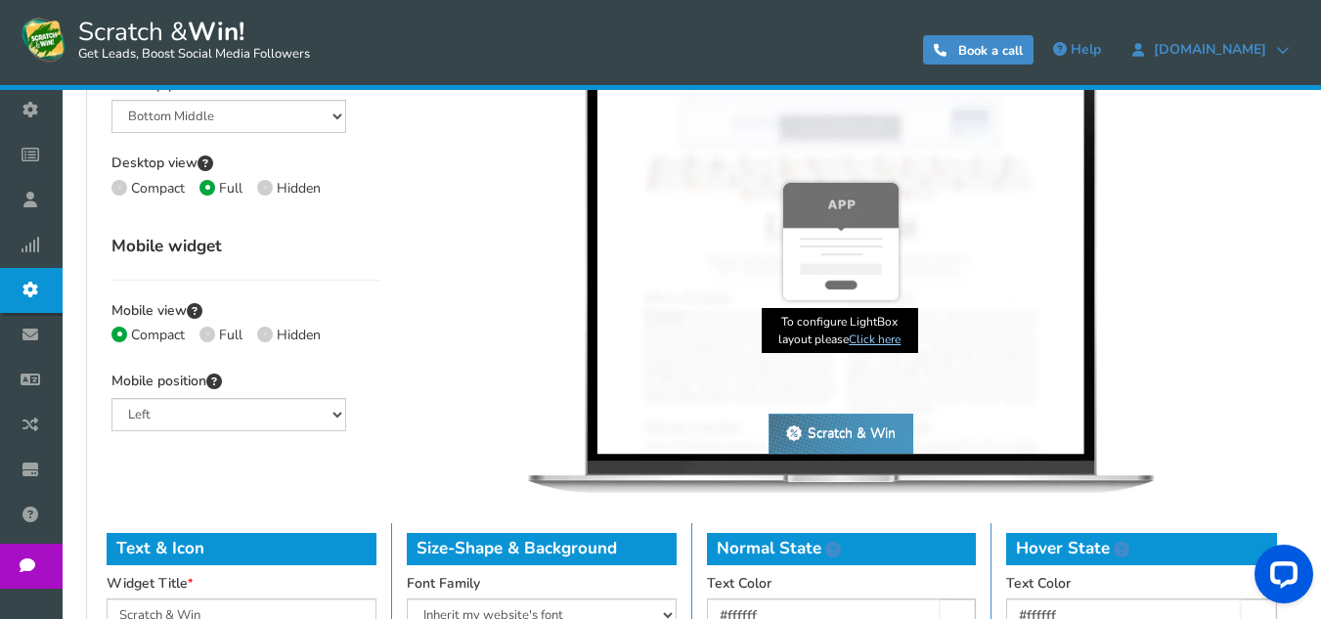
scroll to position [521, 0]
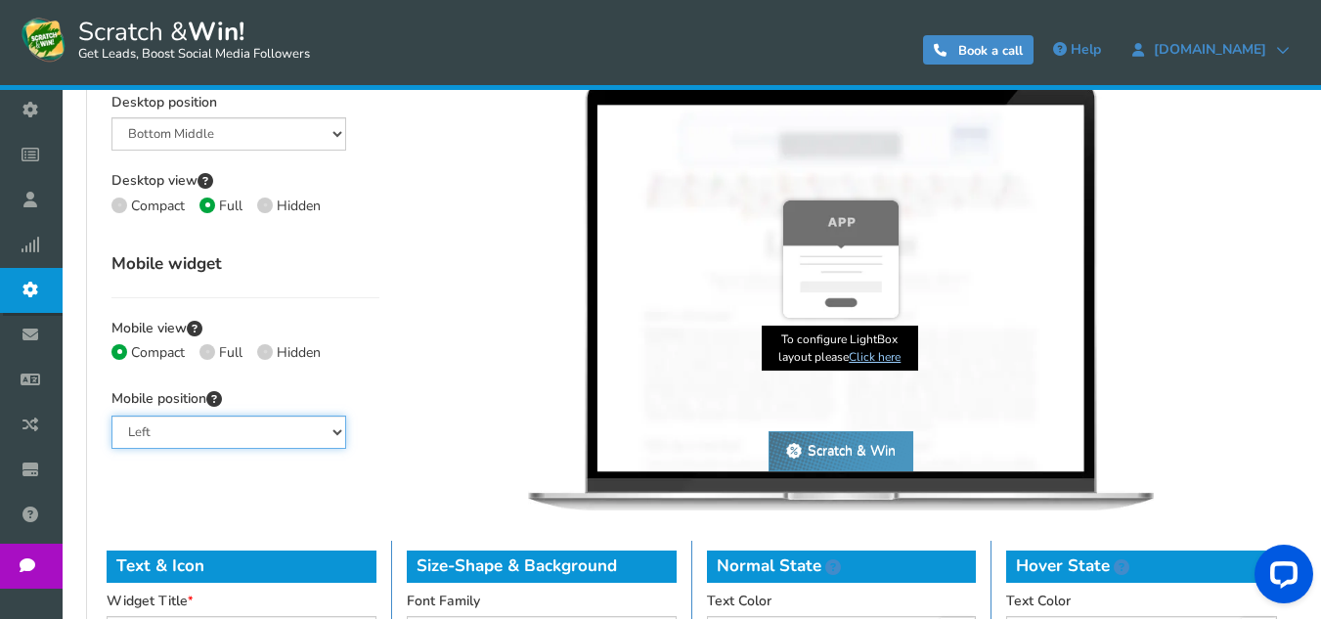
click at [278, 436] on select "Left Right Middle" at bounding box center [228, 432] width 235 height 33
click at [111, 416] on select "Left Right Middle" at bounding box center [228, 432] width 235 height 33
click at [437, 406] on div "Desktop Mobile Scratch & Win × Scratch & Win × Scratch & Win Scratch & Win" at bounding box center [840, 272] width 893 height 508
click at [289, 434] on select "Left Right Middle" at bounding box center [228, 432] width 235 height 33
select select "mid"
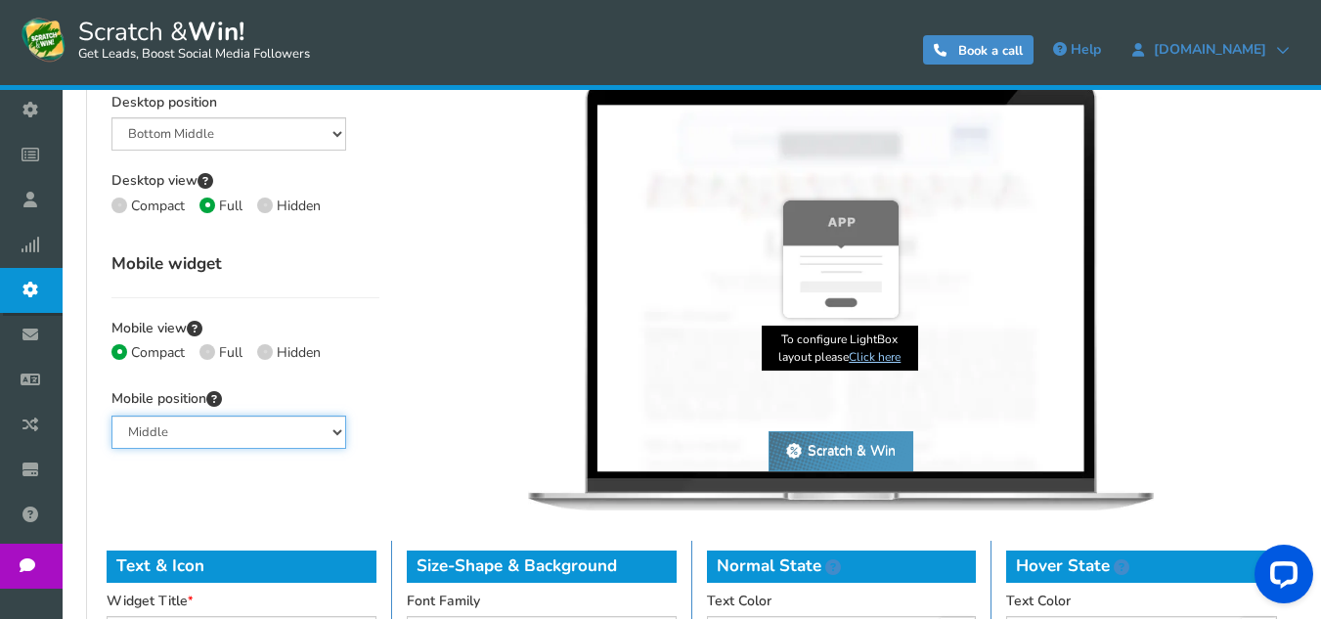
click at [111, 416] on select "Left Right Middle" at bounding box center [228, 432] width 235 height 33
click at [434, 438] on div "Desktop Mobile Scratch & Win × Scratch & Win × Scratch & Win Scratch & Win" at bounding box center [840, 272] width 893 height 508
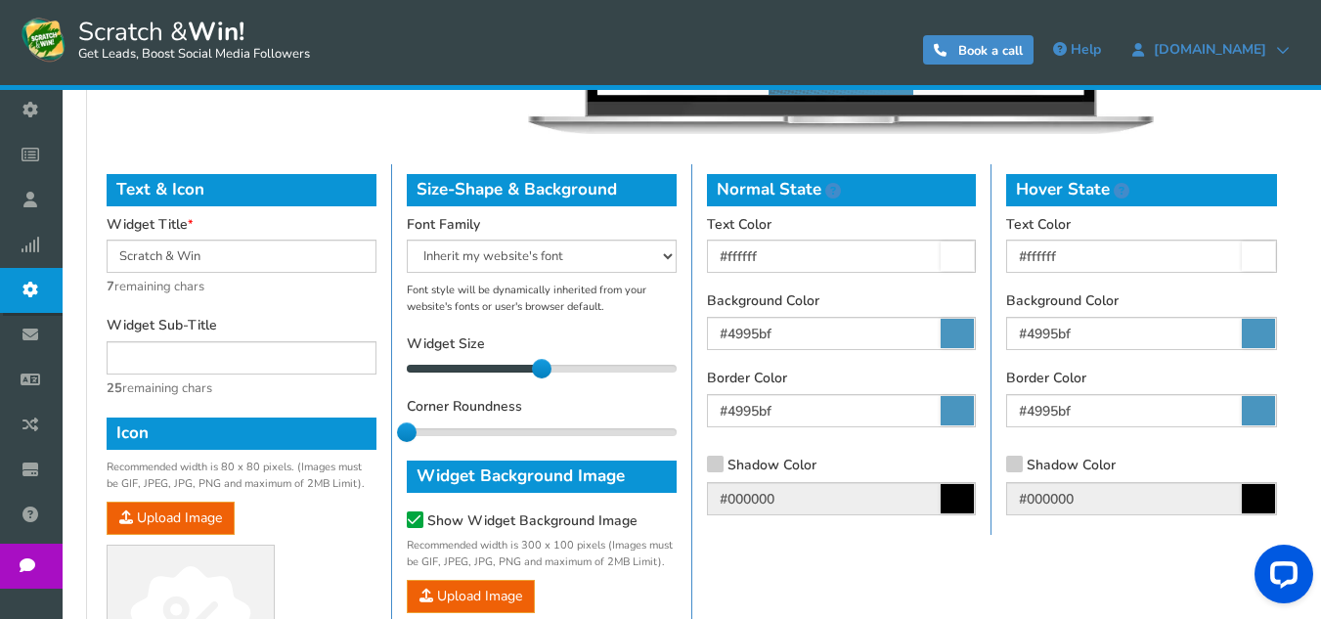
scroll to position [913, 0]
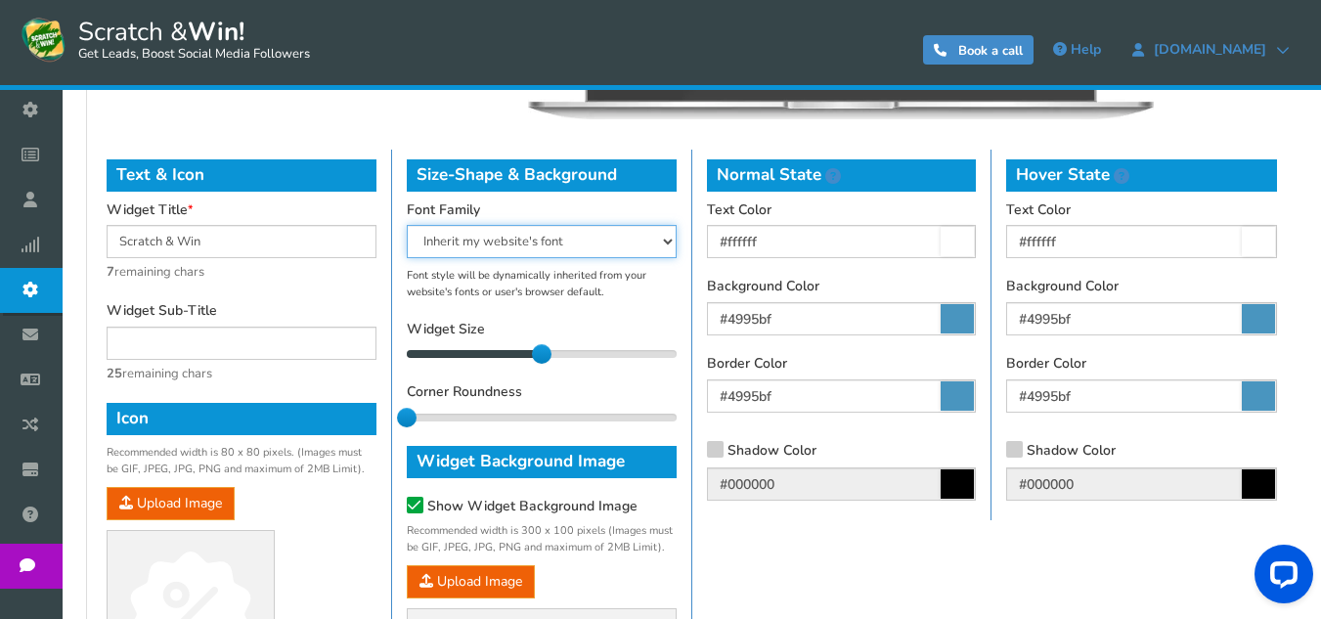
click at [513, 245] on select "Arial Comic Sans MS Courier New Georgia Inherit my website's font Tahoma Trebuc…" at bounding box center [542, 241] width 270 height 33
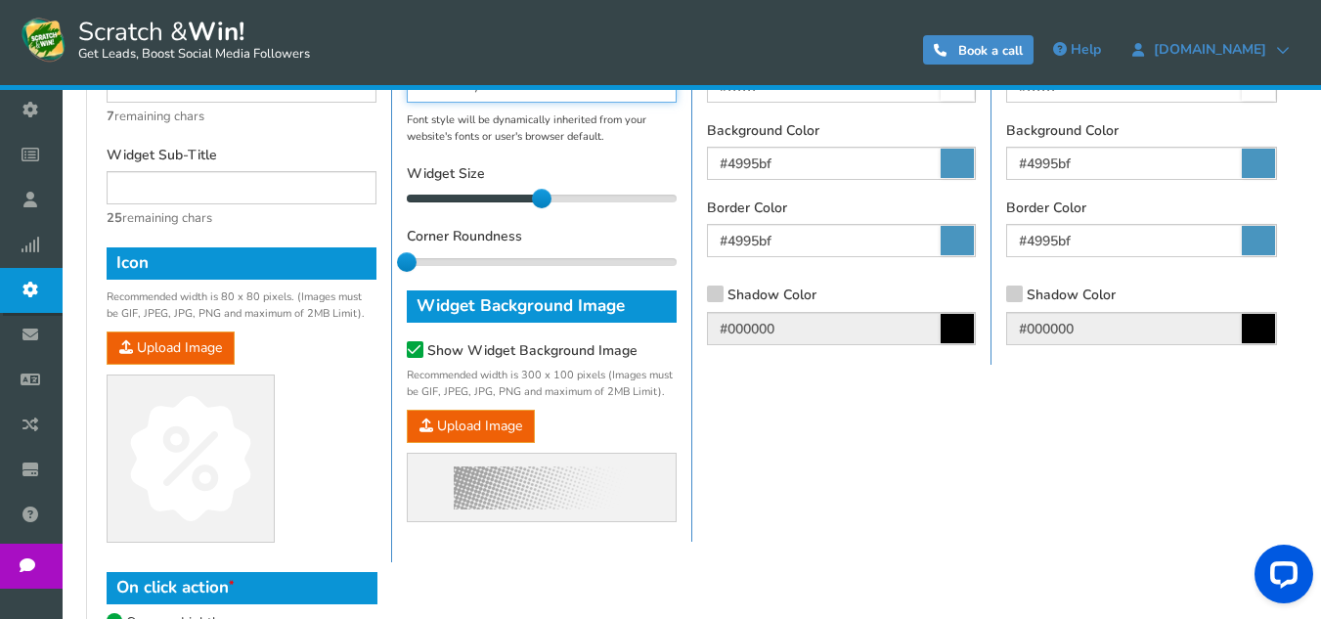
scroll to position [1174, 0]
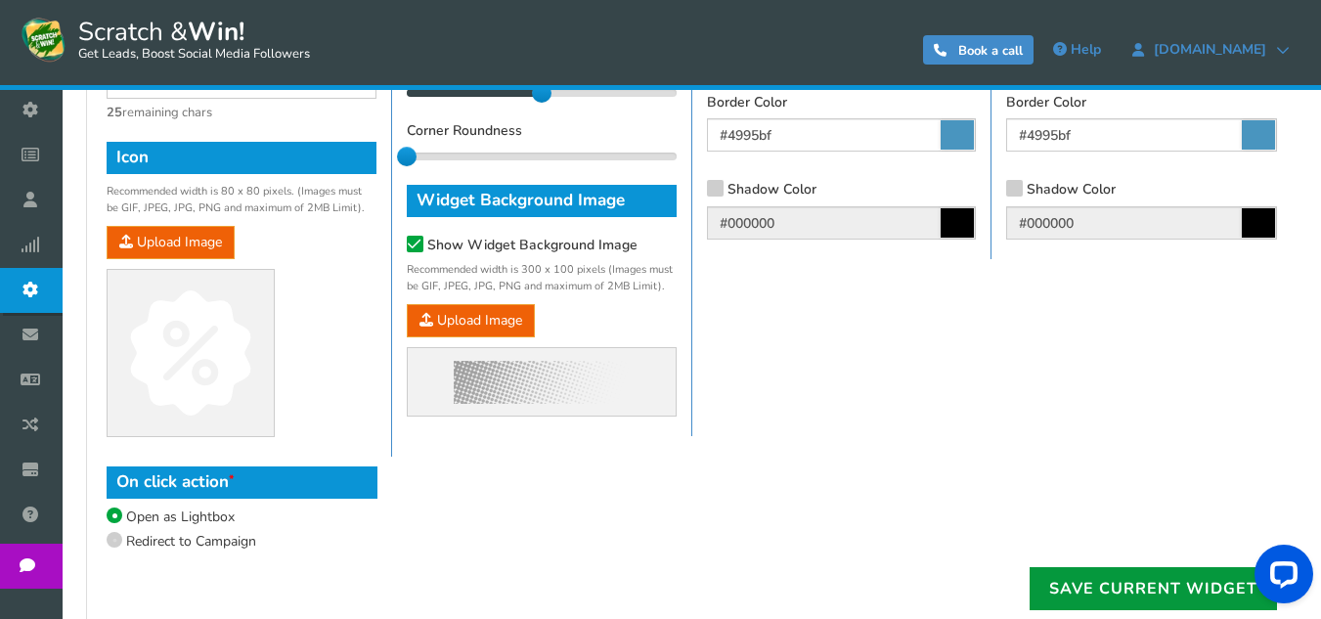
click at [1094, 594] on link "Save current widget" at bounding box center [1153, 588] width 247 height 43
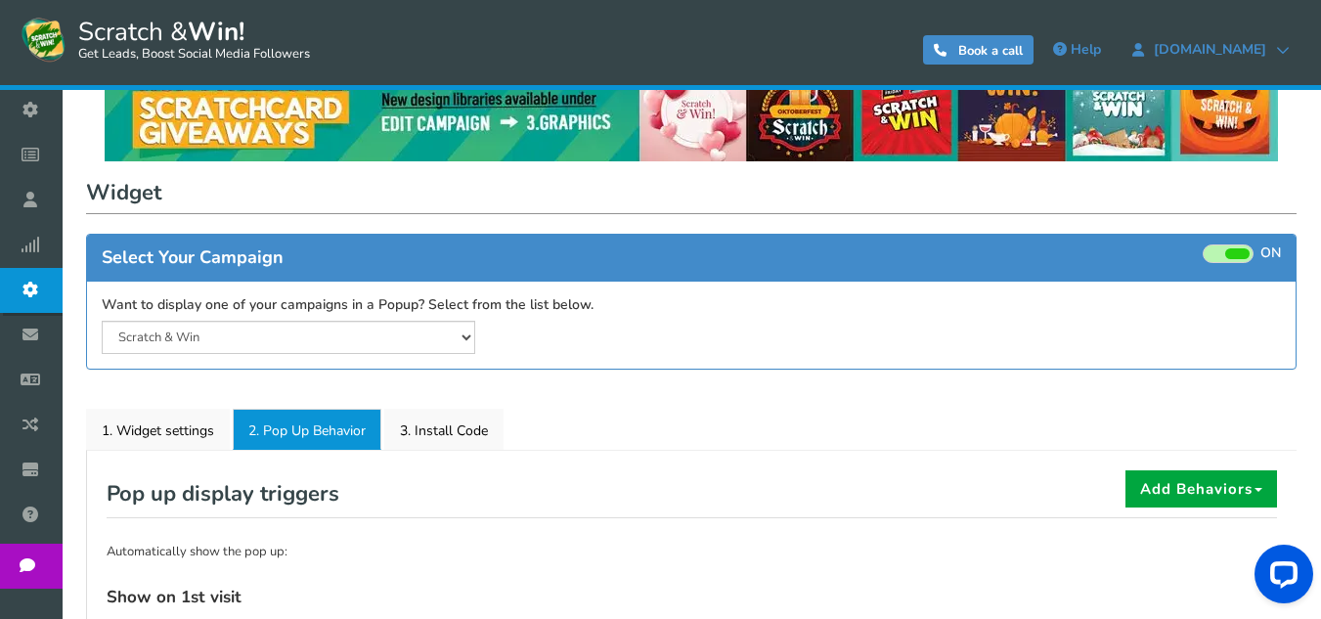
scroll to position [11, 0]
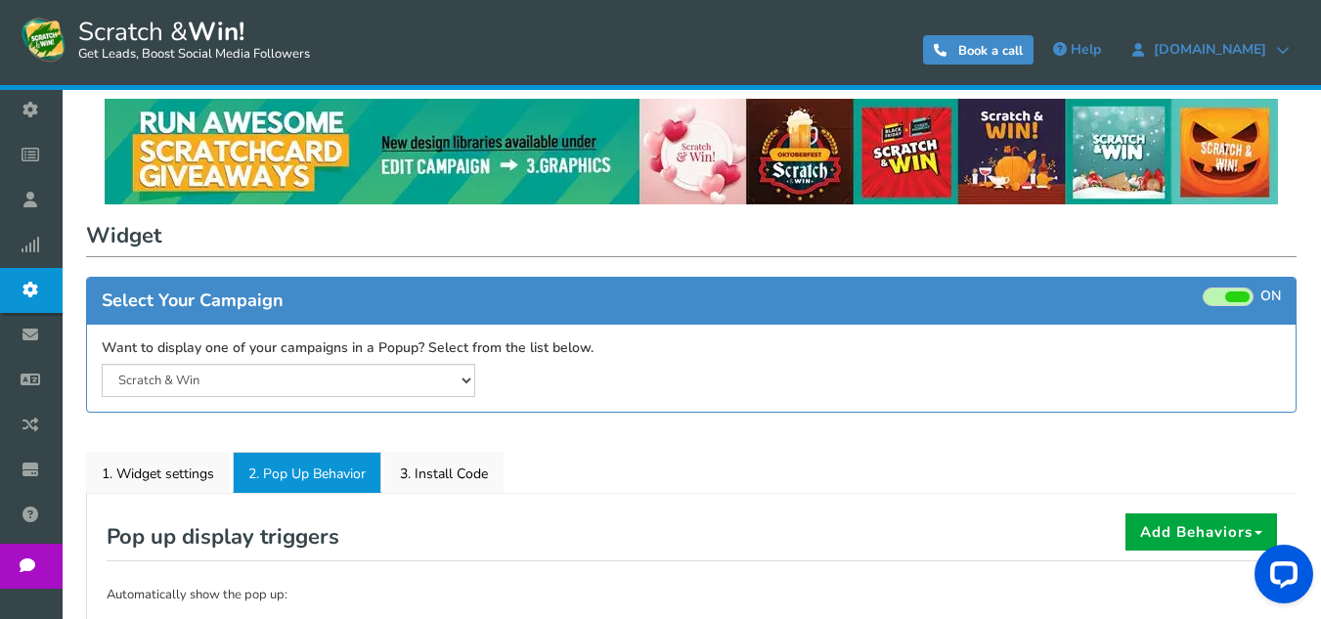
click at [1224, 295] on span at bounding box center [1228, 297] width 51 height 19
click at [0, 0] on input "ON OFF" at bounding box center [0, 0] width 0 height 0
